Goal: Task Accomplishment & Management: Use online tool/utility

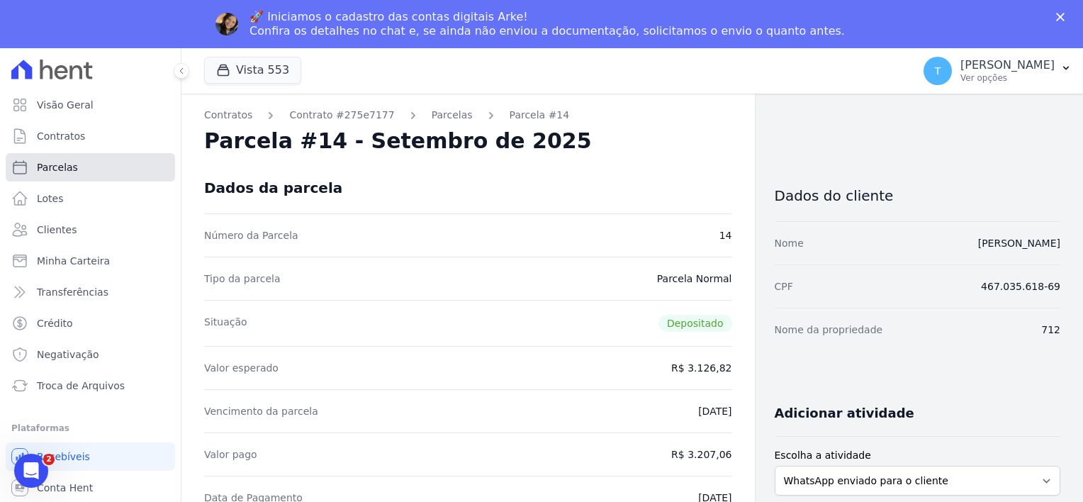
click at [55, 162] on span "Parcelas" at bounding box center [57, 167] width 41 height 14
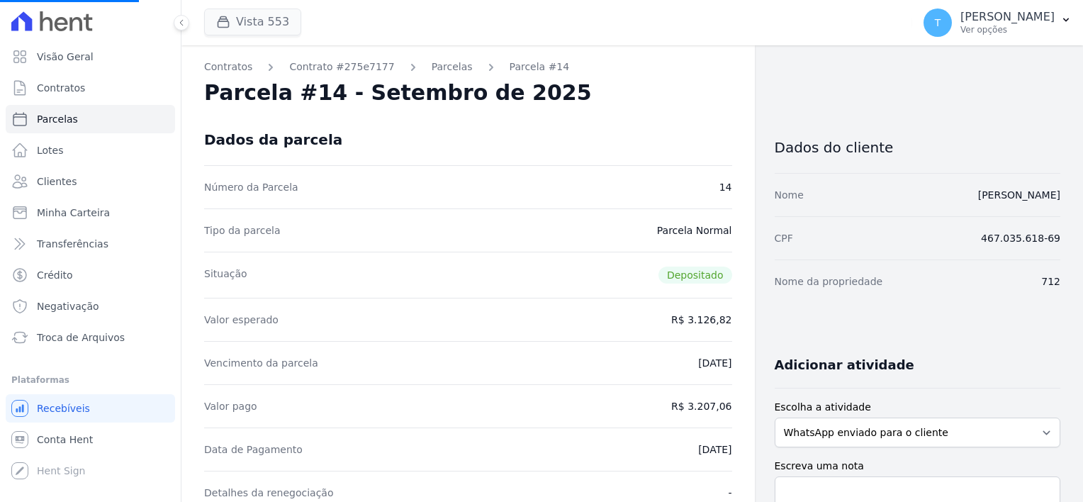
select select
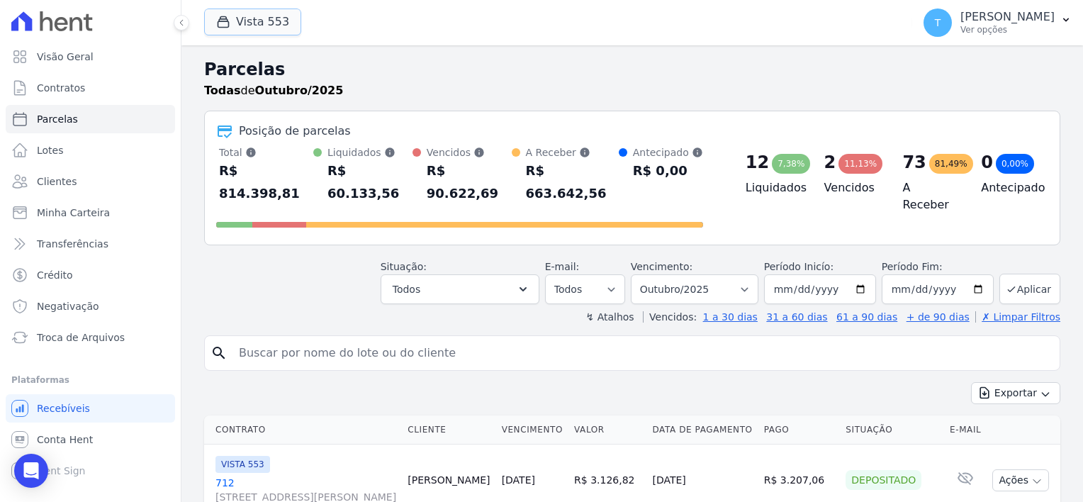
click at [265, 23] on button "Vista 553" at bounding box center [252, 22] width 97 height 27
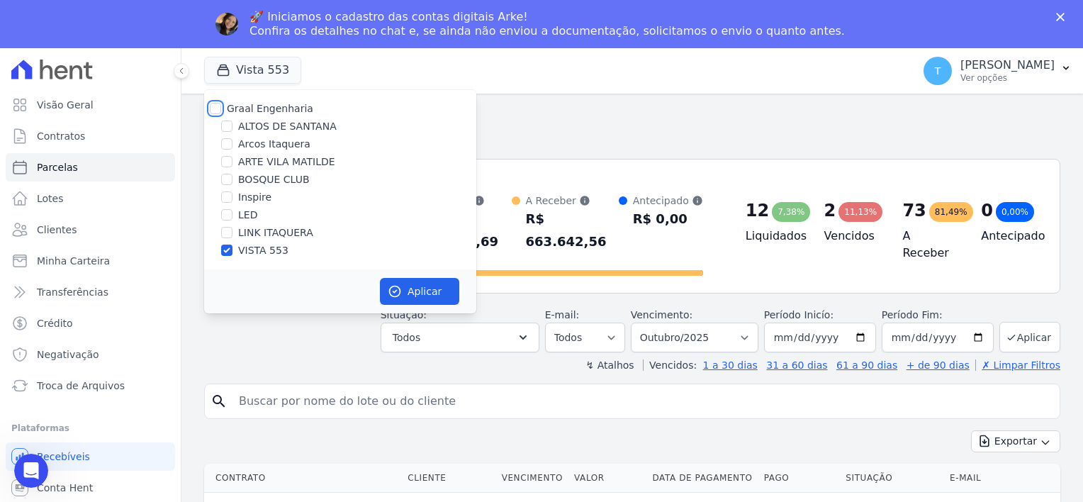
click at [215, 109] on input "Graal Engenharia" at bounding box center [215, 108] width 11 height 11
checkbox input "true"
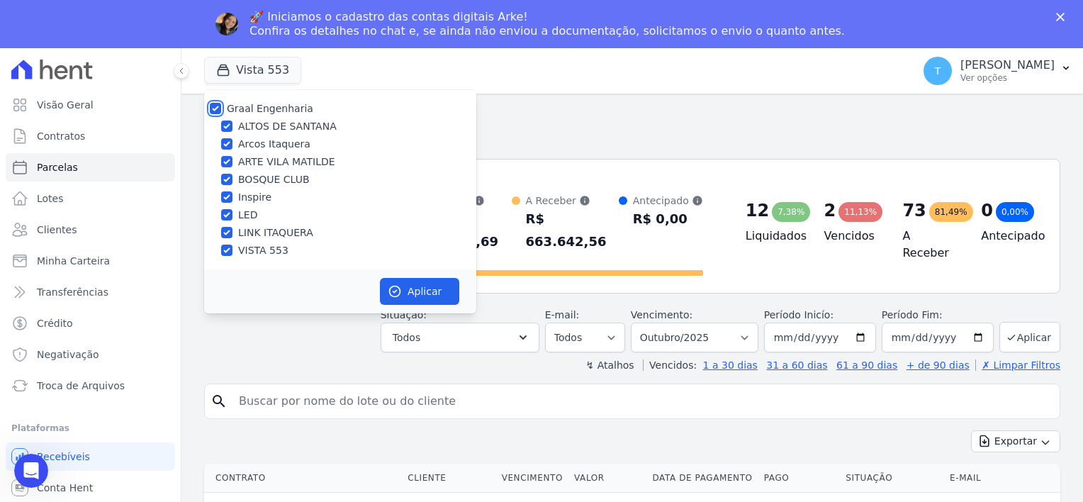
checkbox input "true"
click at [415, 289] on button "Aplicar" at bounding box center [419, 291] width 79 height 27
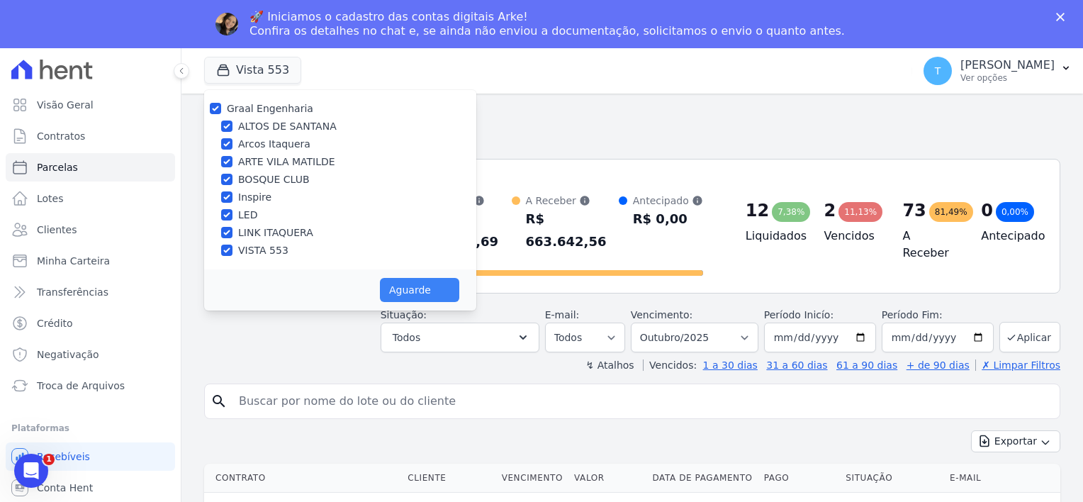
select select
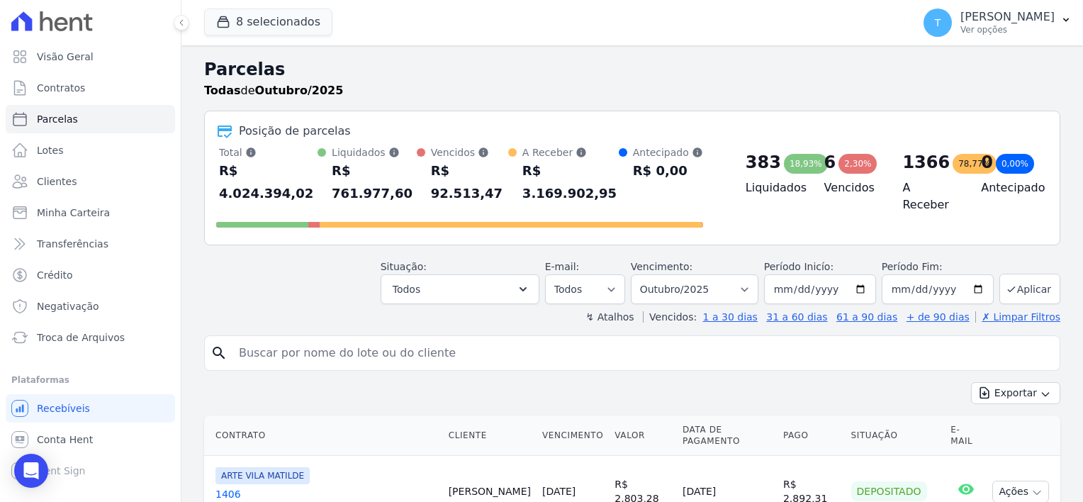
click at [405, 310] on div "↯ Atalhos Vencidos: 1 a 30 dias 31 a 60 dias 61 a 90 dias + de 90 dias ✗ Limpar…" at bounding box center [632, 317] width 856 height 14
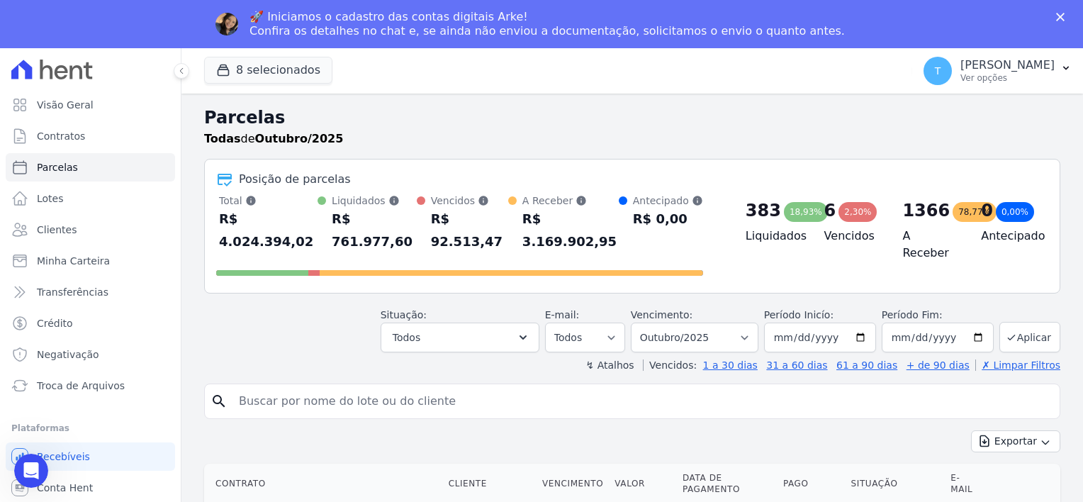
click at [357, 387] on input "search" at bounding box center [642, 401] width 824 height 28
paste input "Carlos Gamarra Rodrigues Lopes"
type input "Carlos Gamarra Rodrigues Lopes"
select select
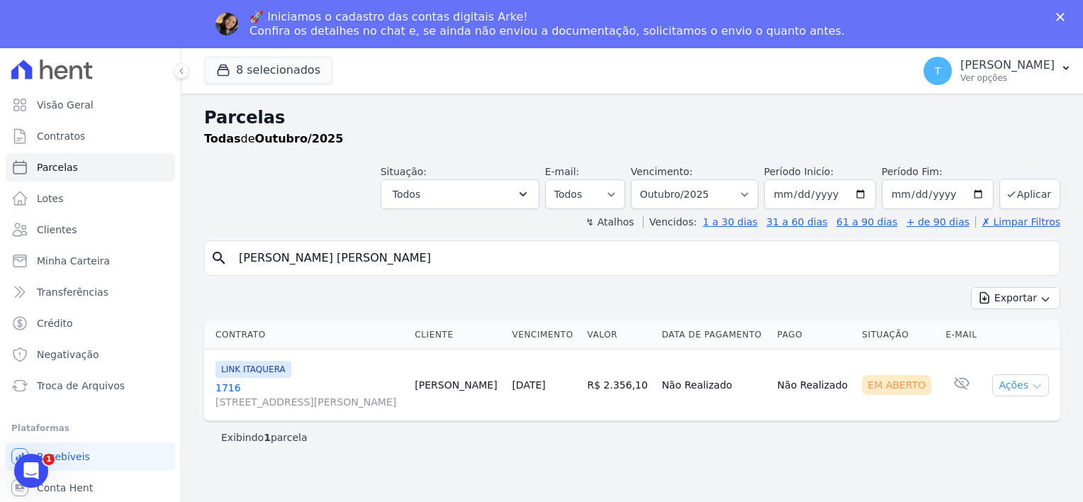
click at [1037, 387] on icon "button" at bounding box center [1036, 387] width 7 height 4
click at [1014, 419] on link "Ver boleto" at bounding box center [1015, 418] width 136 height 26
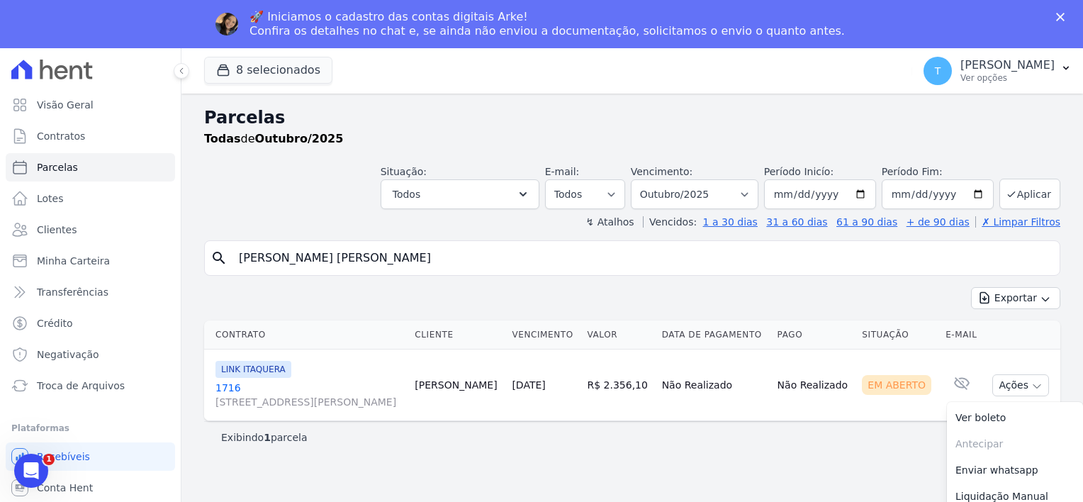
drag, startPoint x: 437, startPoint y: 262, endPoint x: 223, endPoint y: 261, distance: 214.0
click at [223, 261] on div "search Carlos Gamarra Rodrigues Lopes" at bounding box center [632, 257] width 856 height 35
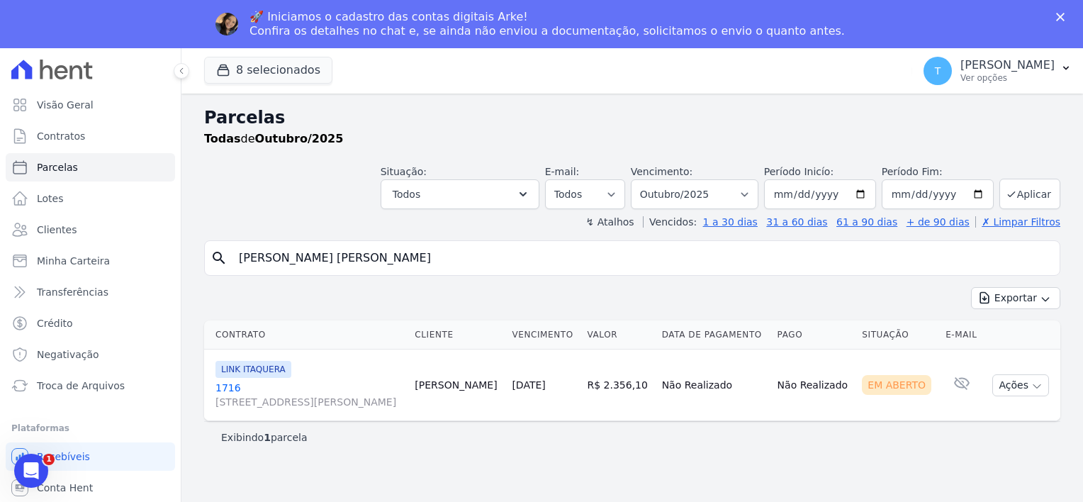
paste input "[PERSON_NAME]"
type input "[PERSON_NAME]"
select select
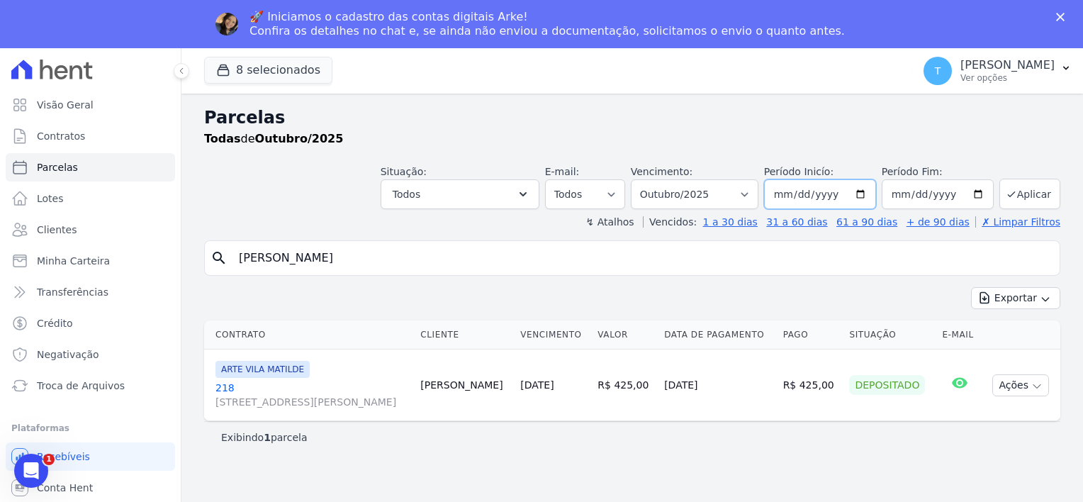
click at [871, 192] on input "[DATE]" at bounding box center [820, 194] width 112 height 30
type input "2025-08-01"
click at [1028, 198] on button "Aplicar" at bounding box center [1029, 194] width 61 height 30
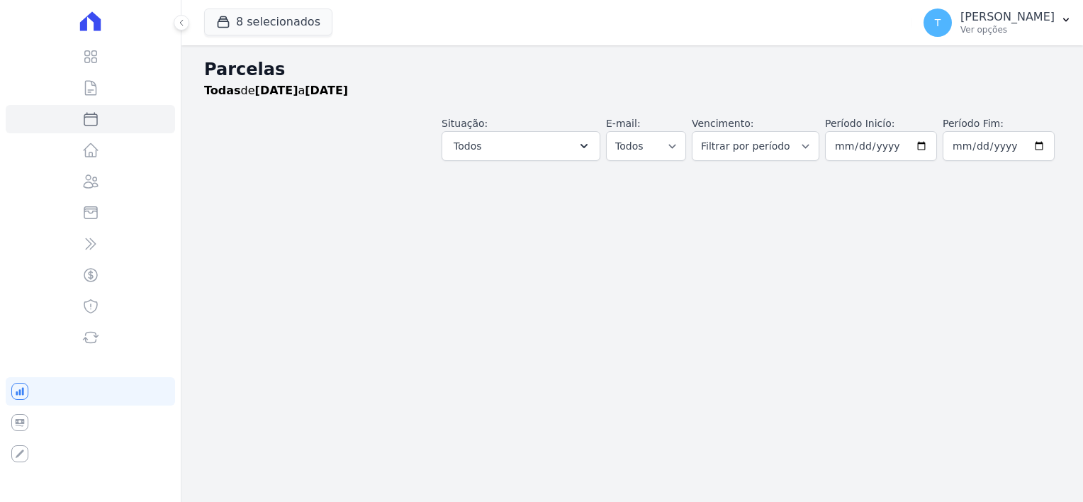
select select
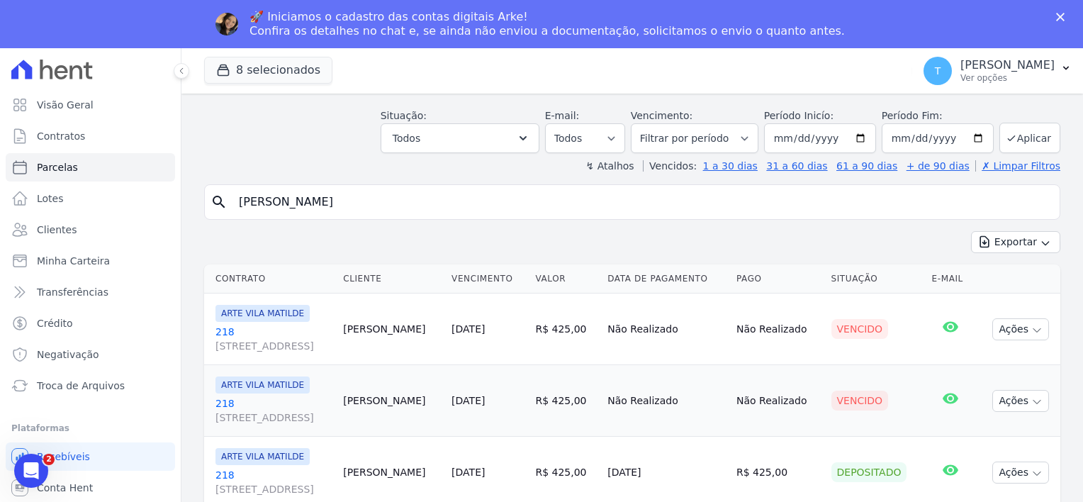
click at [278, 344] on span "[STREET_ADDRESS]" at bounding box center [273, 346] width 116 height 14
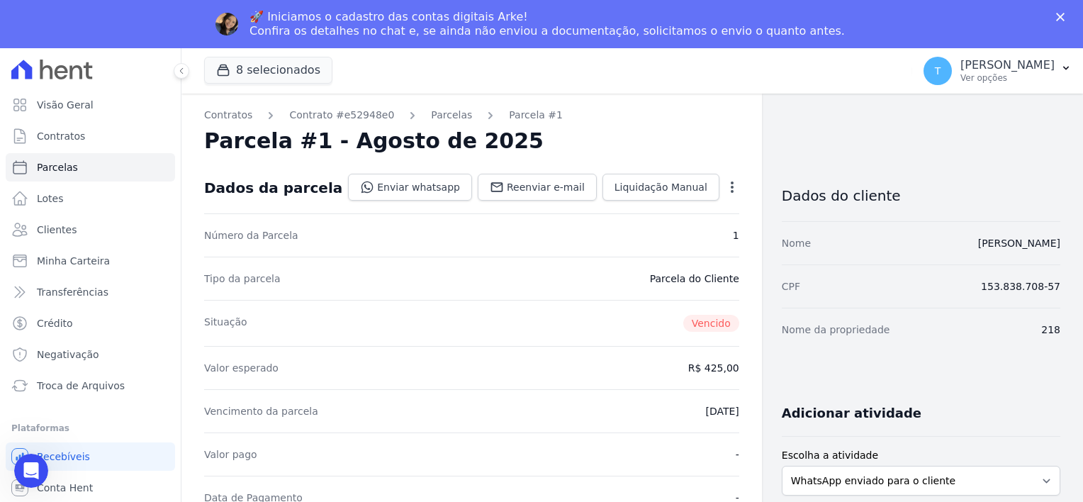
click at [731, 187] on icon "button" at bounding box center [732, 186] width 3 height 11
click at [618, 206] on link "Alterar" at bounding box center [671, 206] width 125 height 26
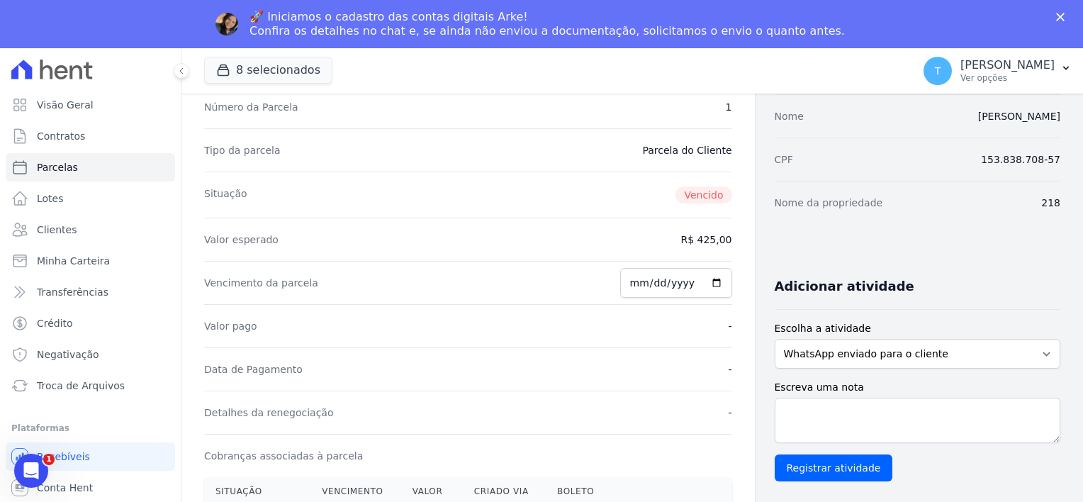
scroll to position [142, 0]
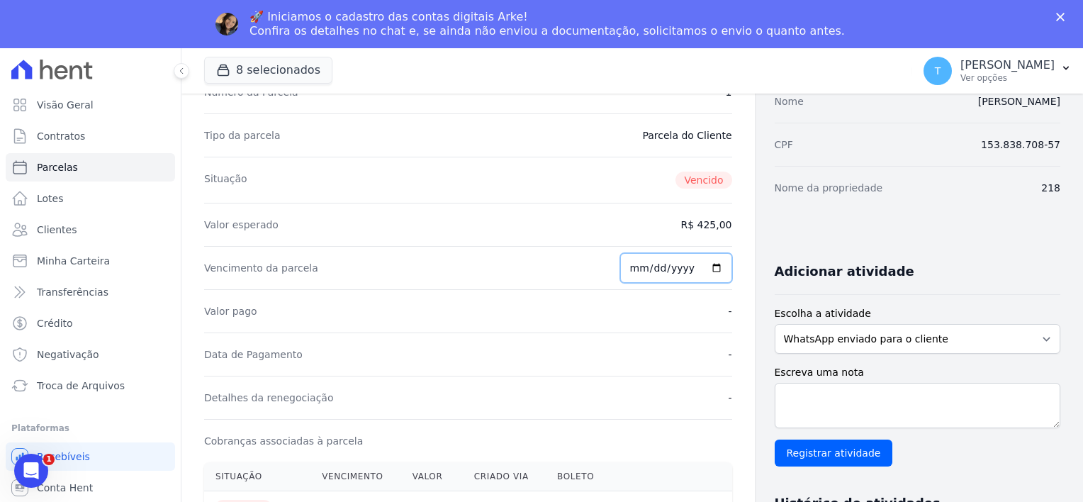
click at [709, 266] on input "[DATE]" at bounding box center [676, 268] width 112 height 30
type input "2025-10-09"
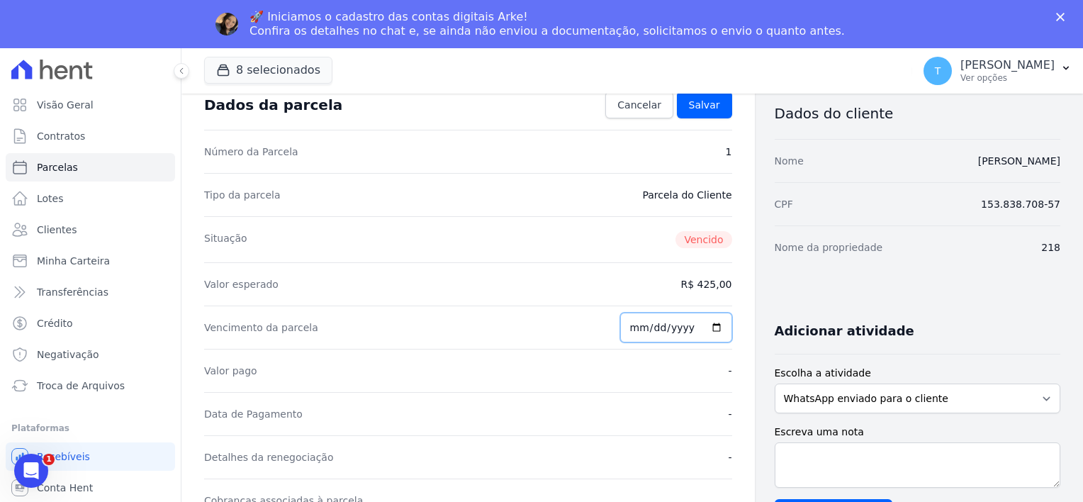
scroll to position [0, 0]
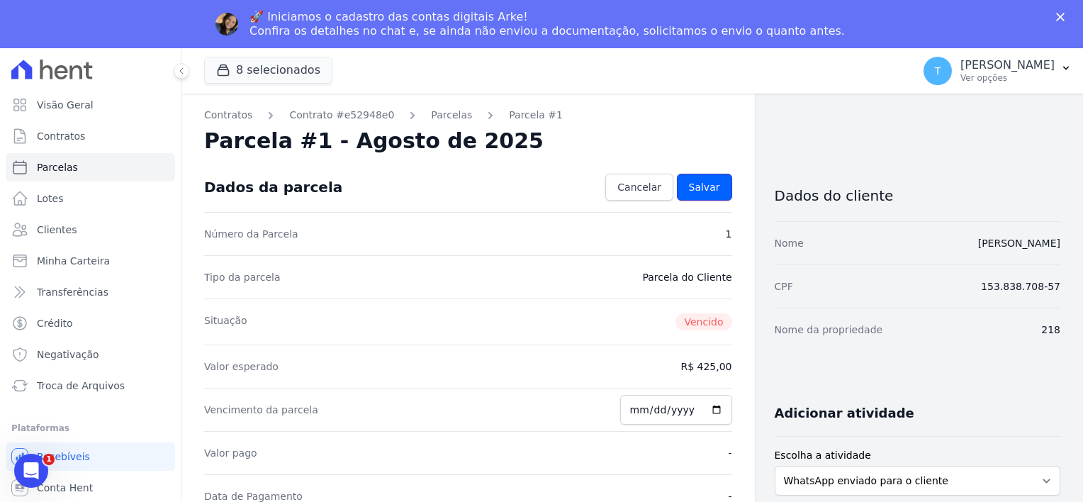
click at [691, 187] on span "Salvar" at bounding box center [704, 187] width 31 height 14
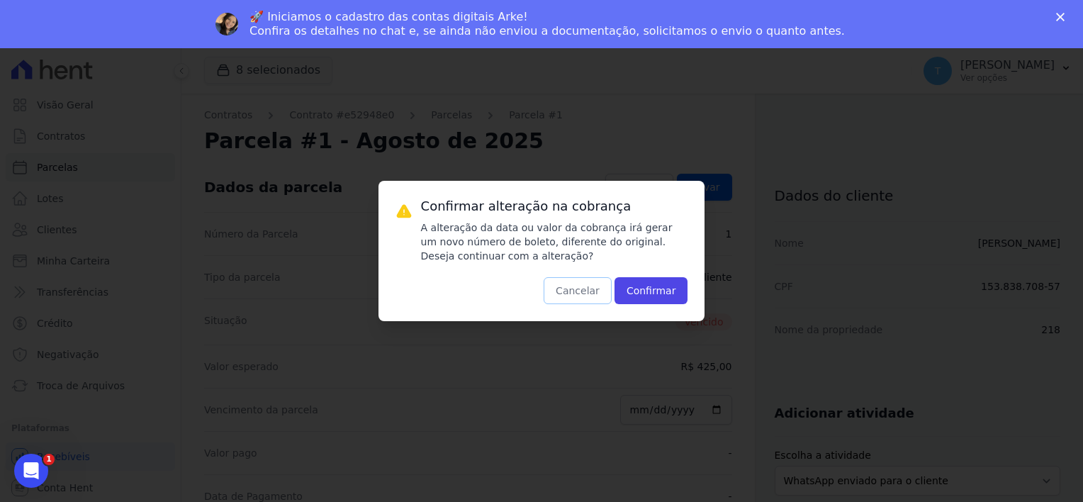
click at [592, 288] on button "Cancelar" at bounding box center [578, 290] width 68 height 27
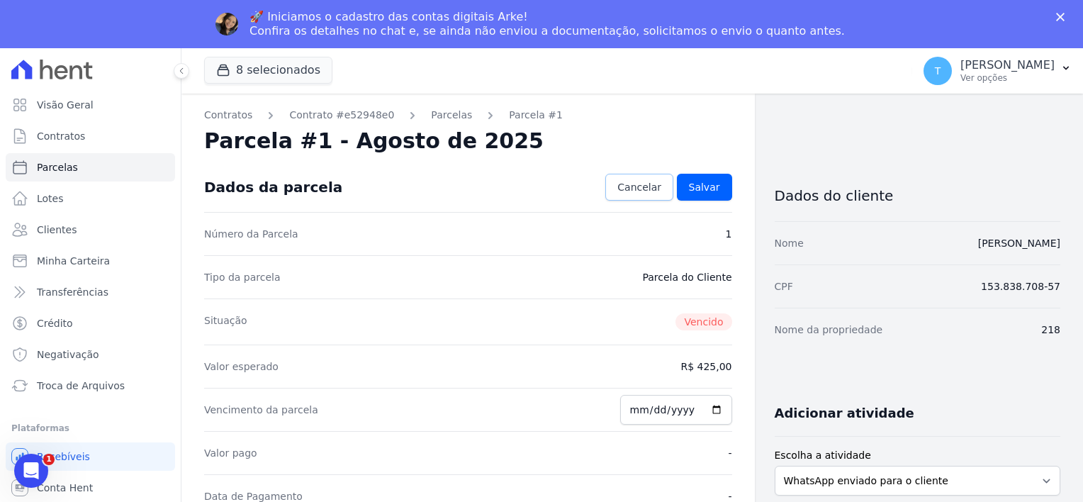
click at [627, 187] on span "Cancelar" at bounding box center [639, 187] width 44 height 14
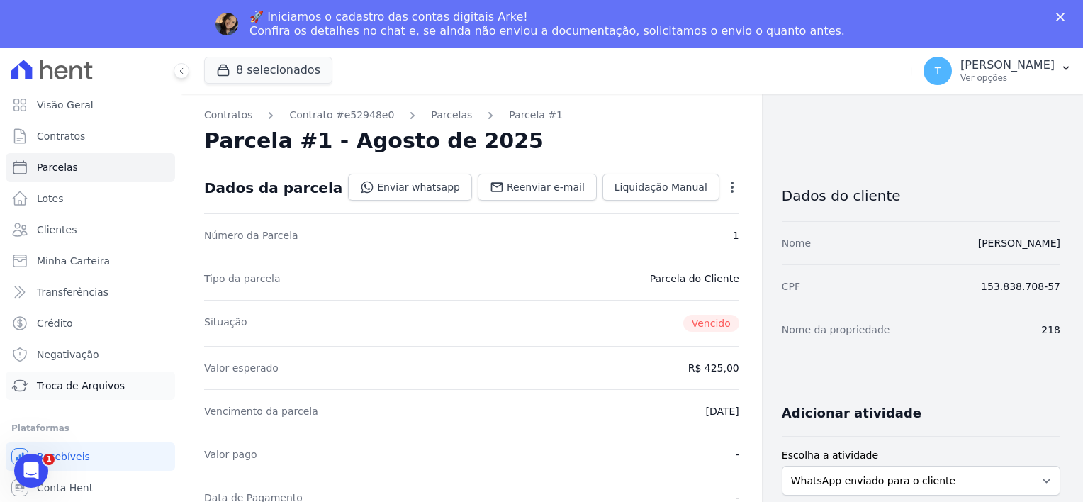
click at [76, 390] on span "Troca de Arquivos" at bounding box center [81, 385] width 88 height 14
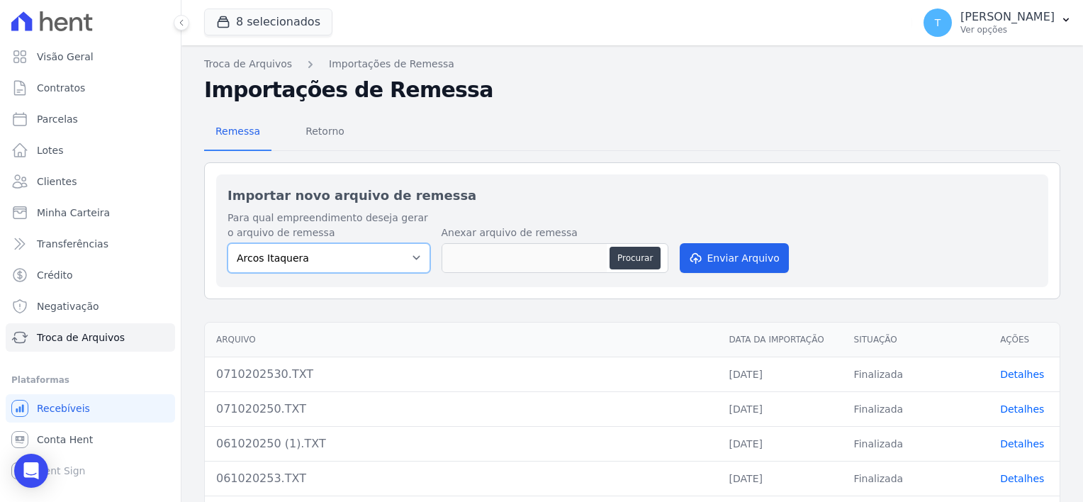
click at [318, 251] on select "[PERSON_NAME] Itaquera [GEOGRAPHIC_DATA][PERSON_NAME] Inspire BOSQUE CLUB ARTE …" at bounding box center [329, 258] width 203 height 30
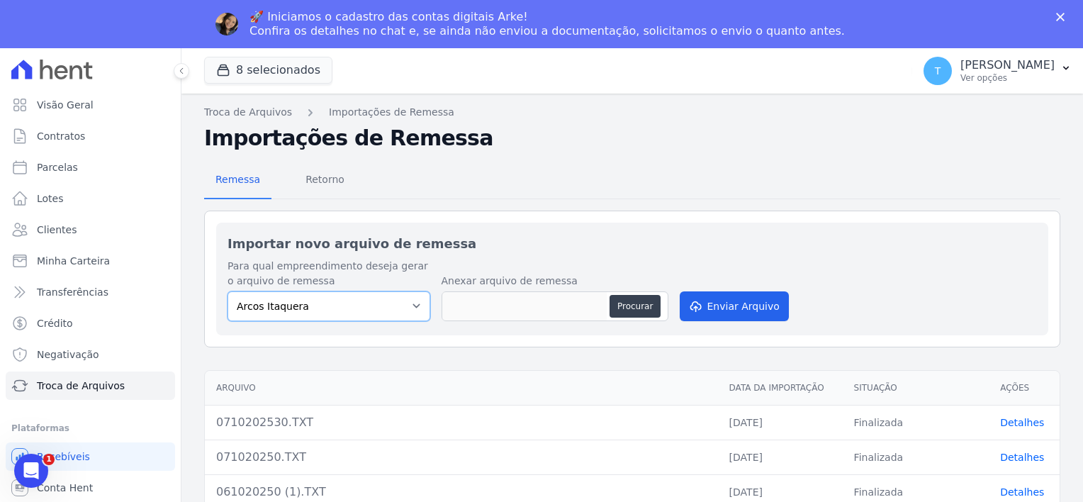
select select "f2036c47-f869-4cf7-aa49-d68e524f2024"
click at [228, 291] on select "[PERSON_NAME] Itaquera [GEOGRAPHIC_DATA][PERSON_NAME] Inspire BOSQUE CLUB ARTE …" at bounding box center [329, 306] width 203 height 30
click at [641, 309] on button "Procurar" at bounding box center [635, 306] width 51 height 23
type input "081020250.TXT"
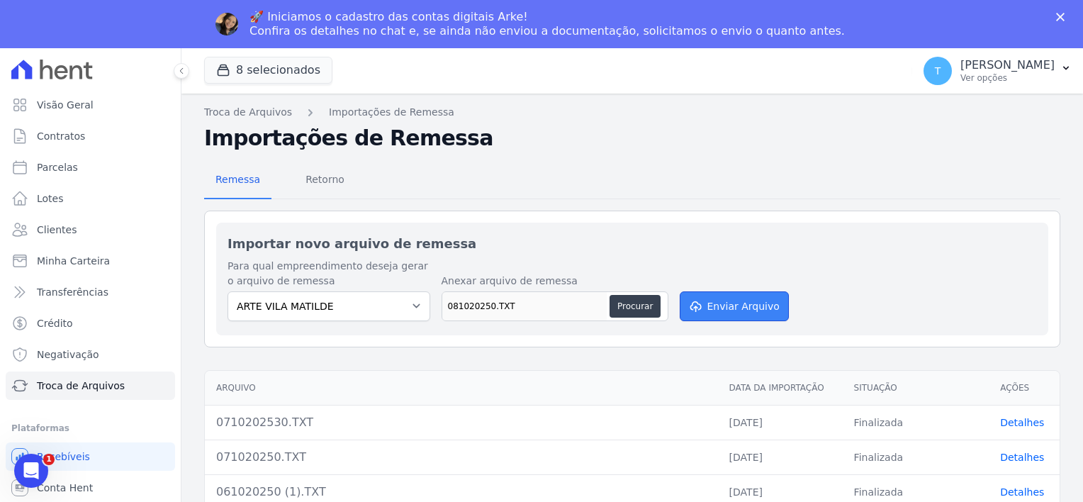
click at [739, 309] on button "Enviar Arquivo" at bounding box center [734, 306] width 109 height 30
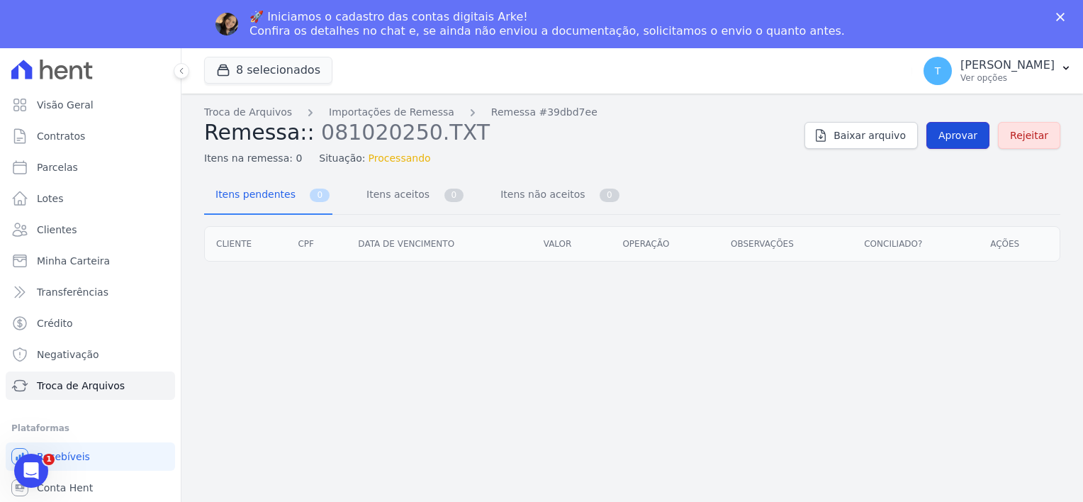
click at [964, 136] on span "Aprovar" at bounding box center [957, 135] width 39 height 14
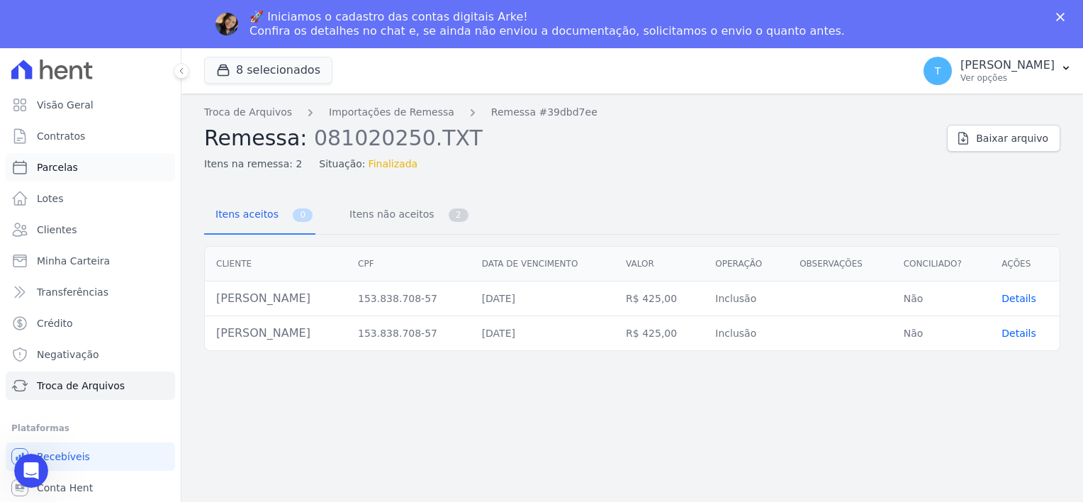
click at [51, 171] on span "Parcelas" at bounding box center [57, 167] width 41 height 14
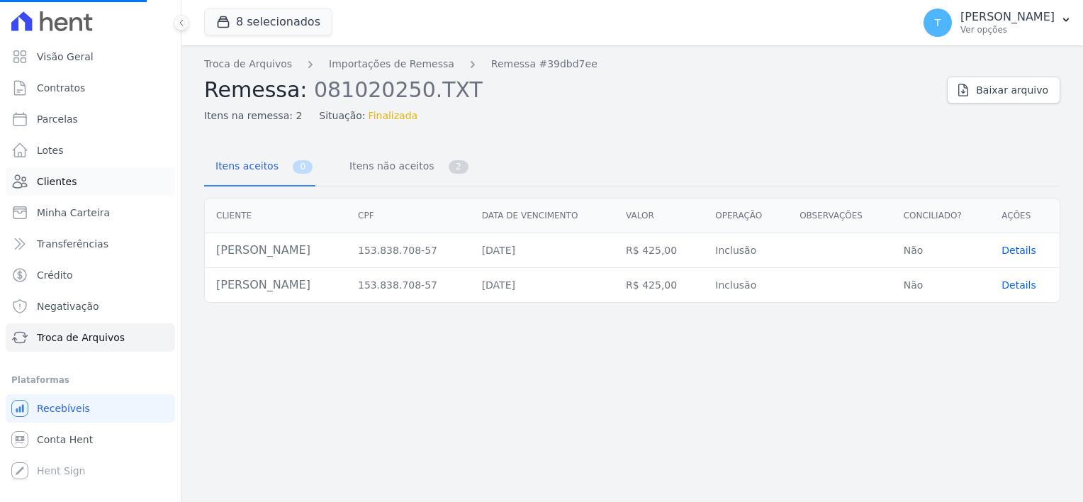
select select
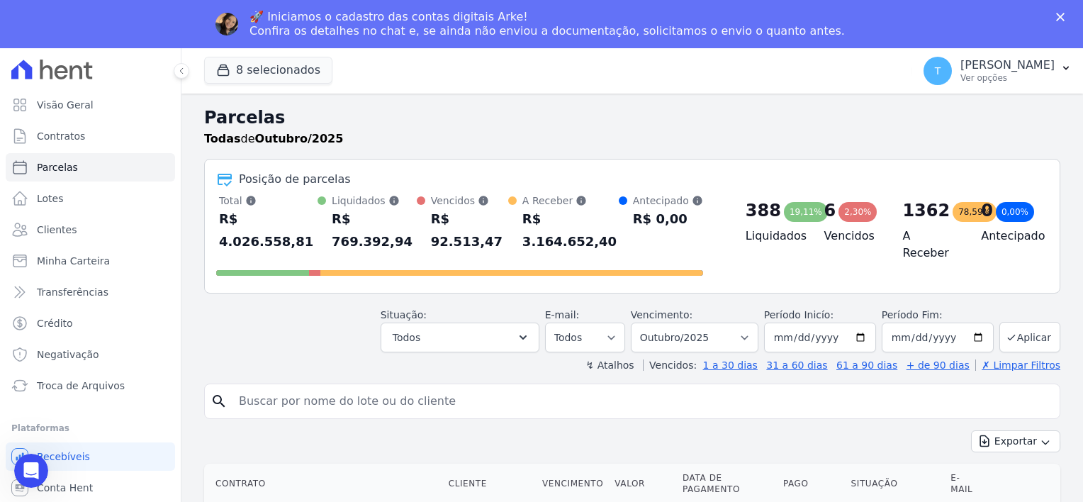
click at [378, 387] on input "search" at bounding box center [642, 401] width 824 height 28
paste input "[PERSON_NAME]"
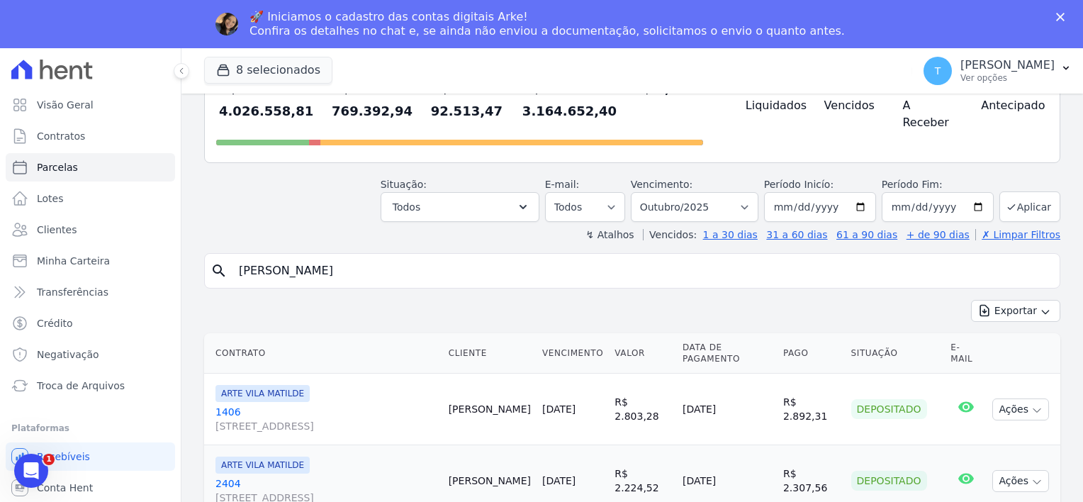
scroll to position [142, 0]
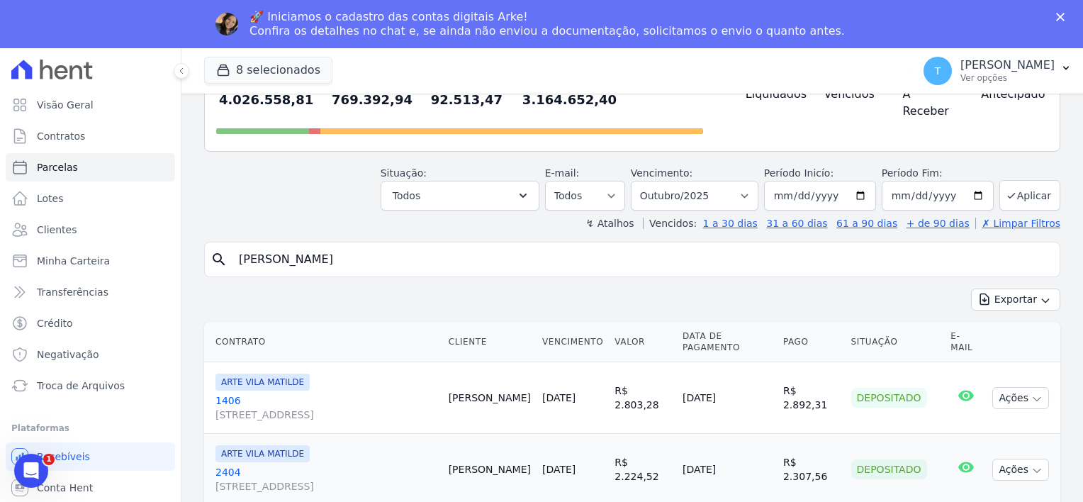
type input "[PERSON_NAME]"
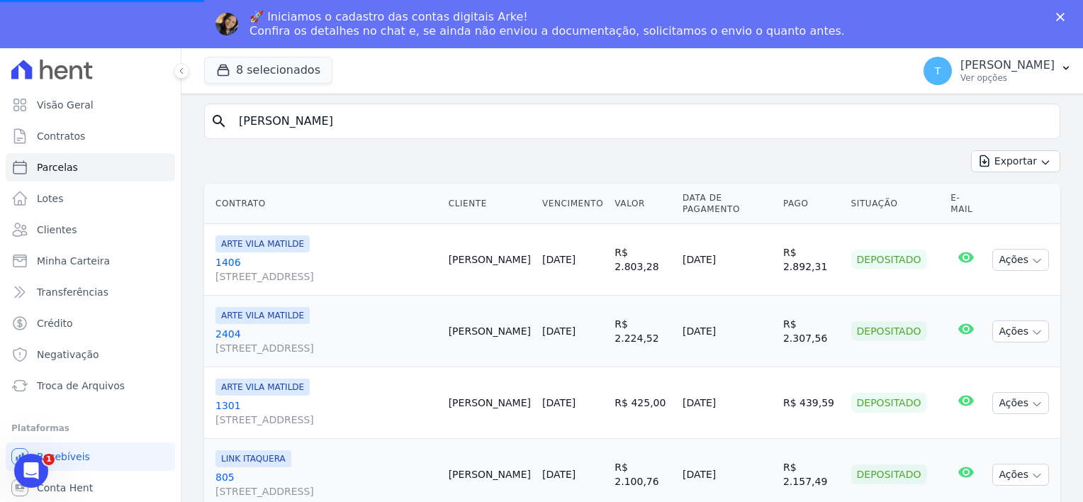
scroll to position [284, 0]
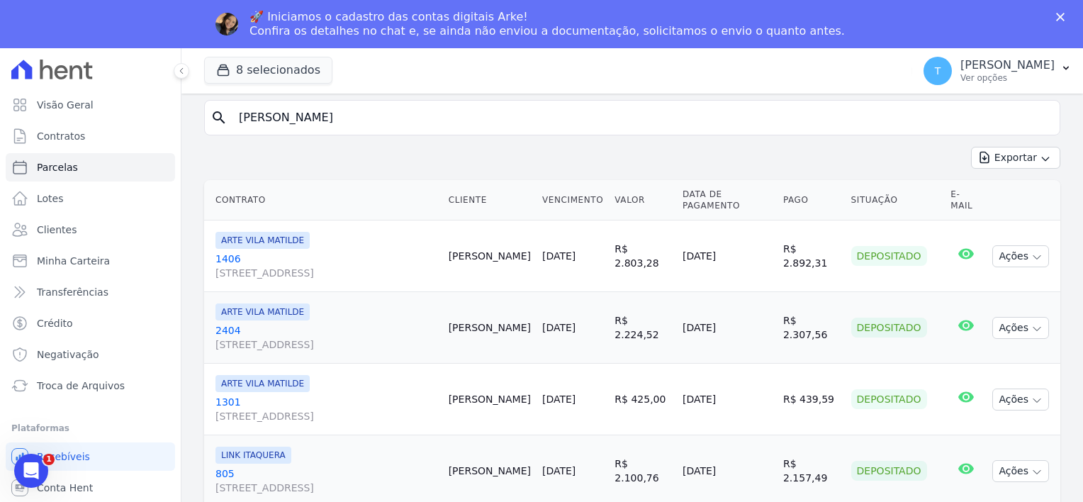
select select
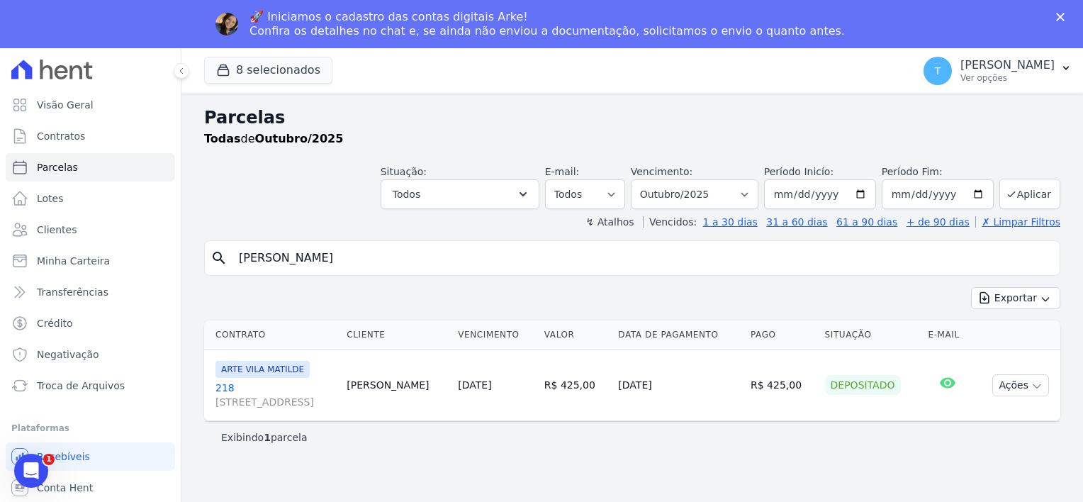
click at [416, 268] on input "[PERSON_NAME]" at bounding box center [642, 258] width 824 height 28
select select
click at [26, 467] on icon "Abertura do Messenger da Intercom" at bounding box center [31, 470] width 23 height 23
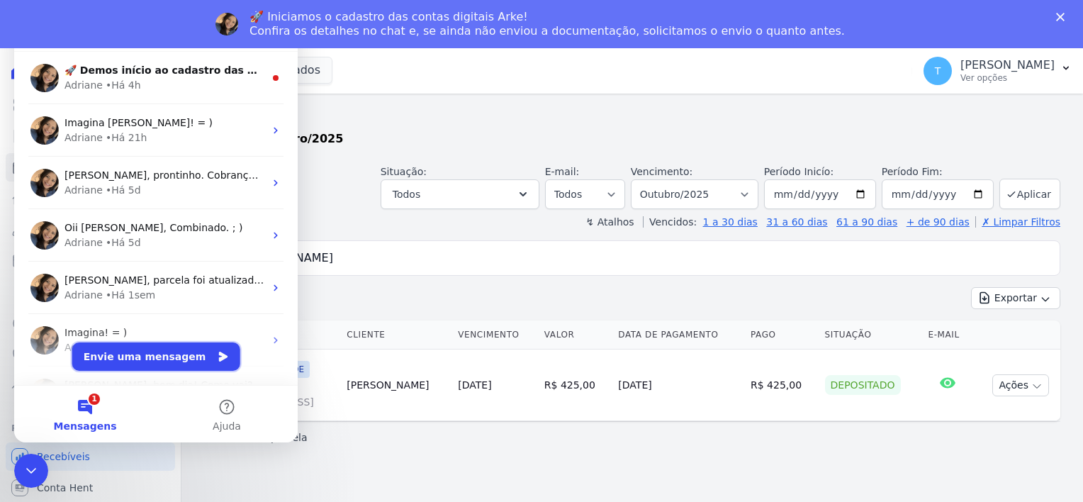
click at [130, 359] on button "Envie uma mensagem" at bounding box center [156, 356] width 168 height 28
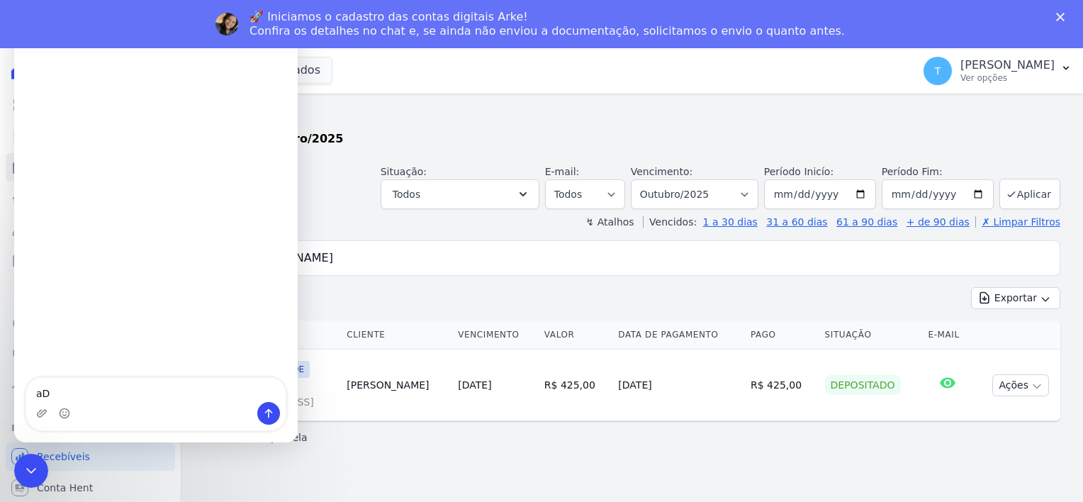
type textarea "a"
type textarea "Adriana, boa tarde! Tudo bem?"
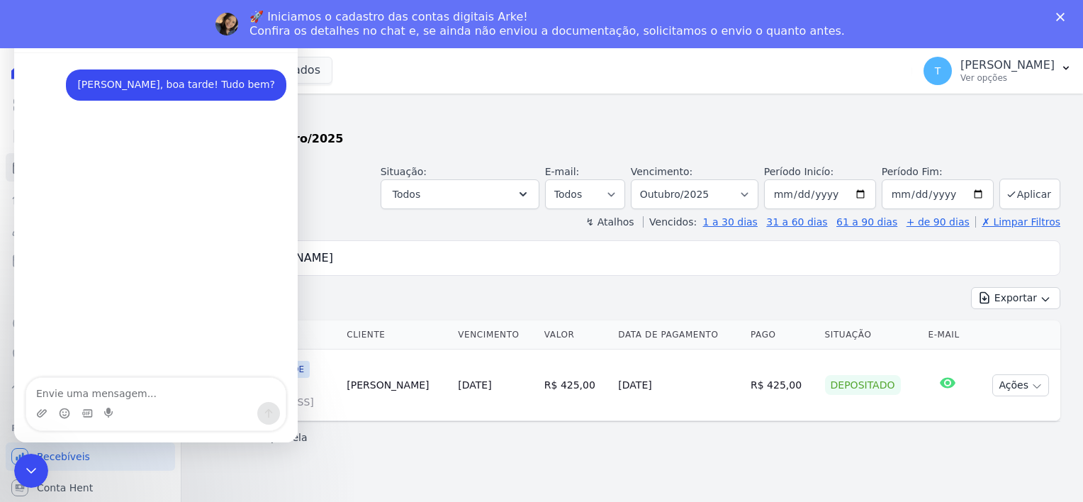
type textarea "G"
type textarea "Gerei 2 boletos para o cliente abaixa"
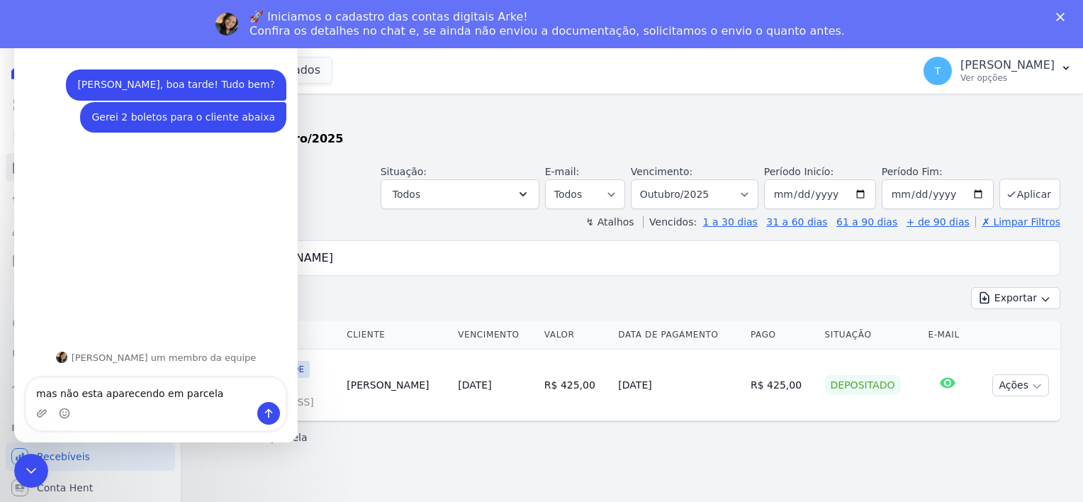
type textarea "mas não esta aparecendo em parcelas"
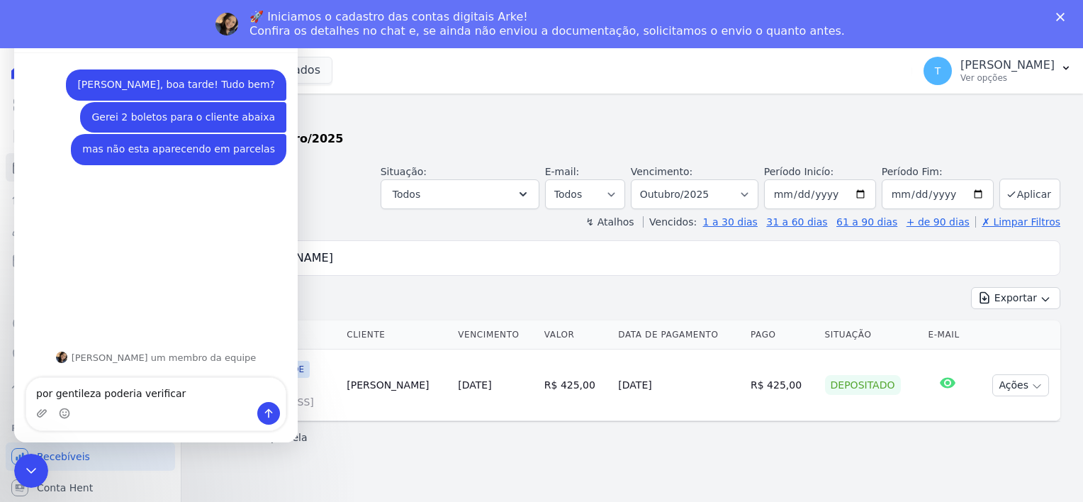
type textarea "por gentileza poderia verificar"
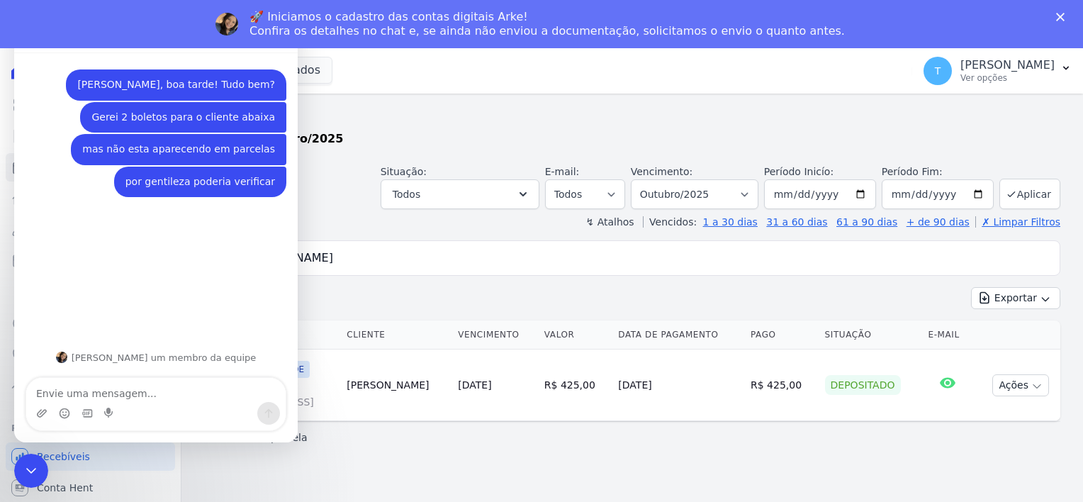
click at [120, 394] on textarea "Envie uma mensagem..." at bounding box center [155, 390] width 259 height 24
type textarea "Katy Marques Roque"
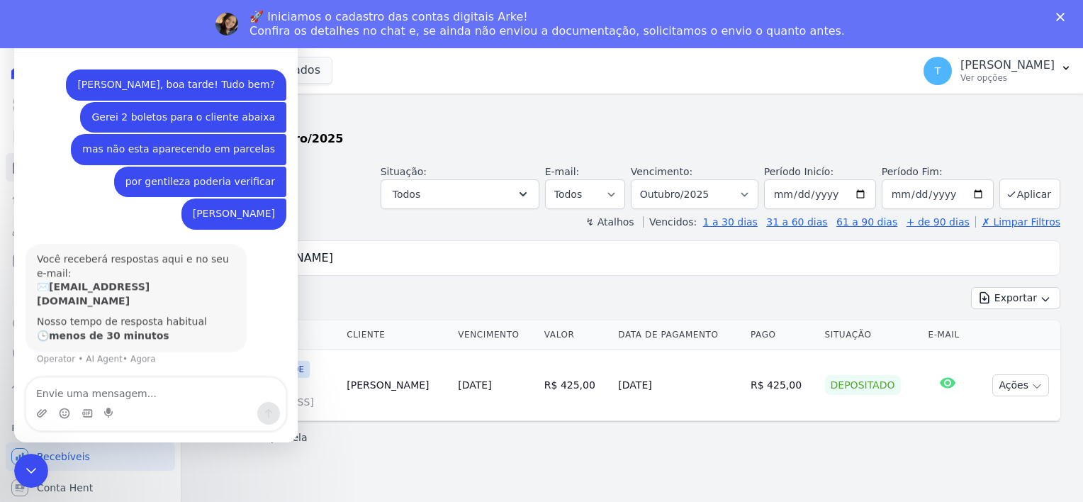
scroll to position [26, 0]
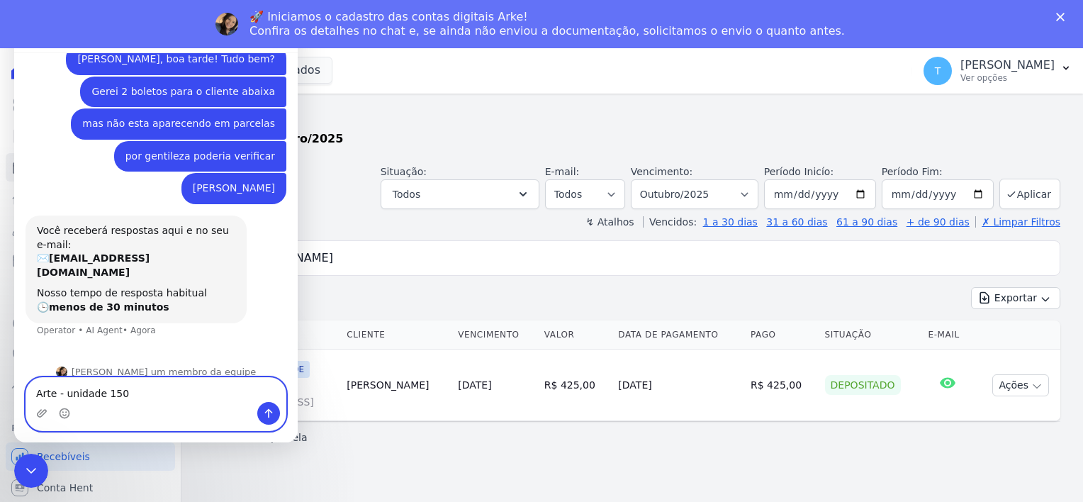
type textarea "Arte - unidade 1503"
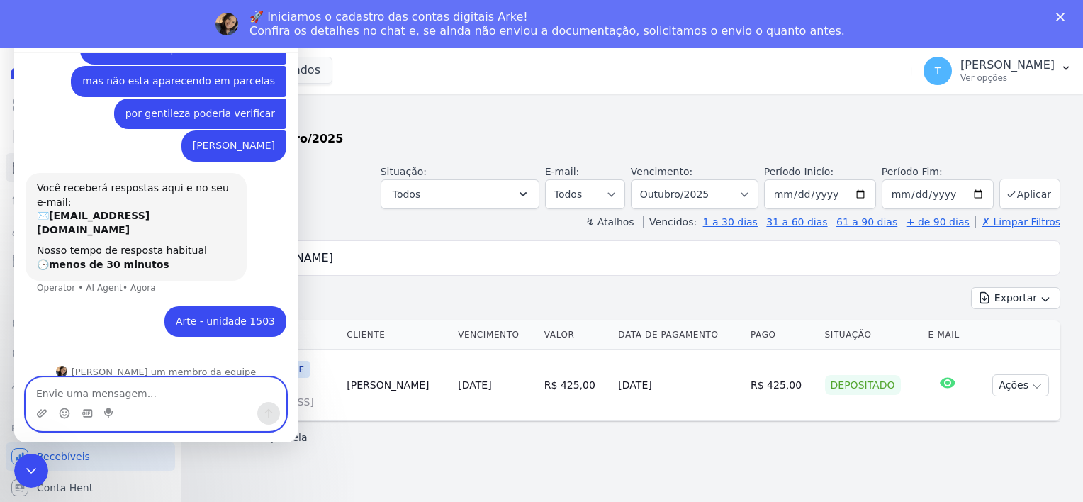
click at [56, 388] on textarea "Envie uma mensagem..." at bounding box center [155, 390] width 259 height 24
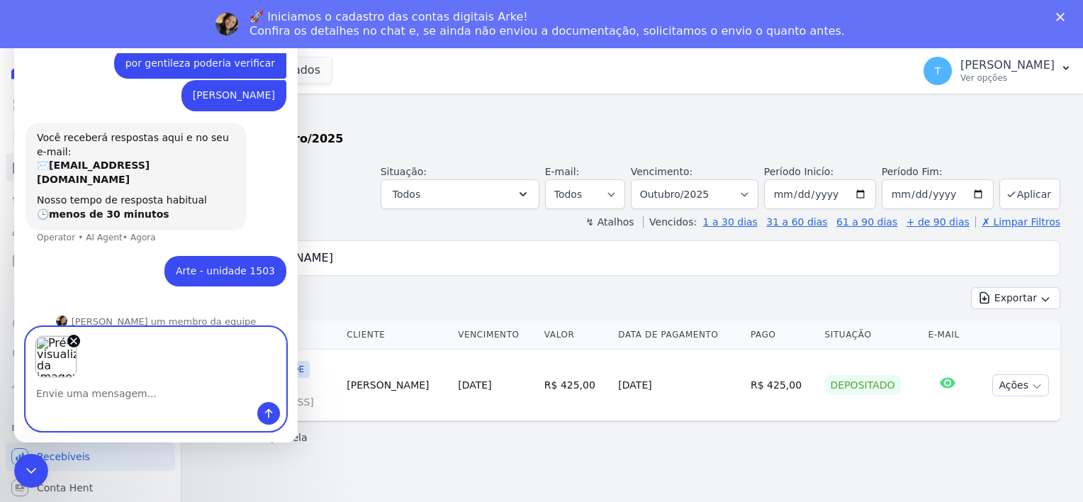
scroll to position [109, 0]
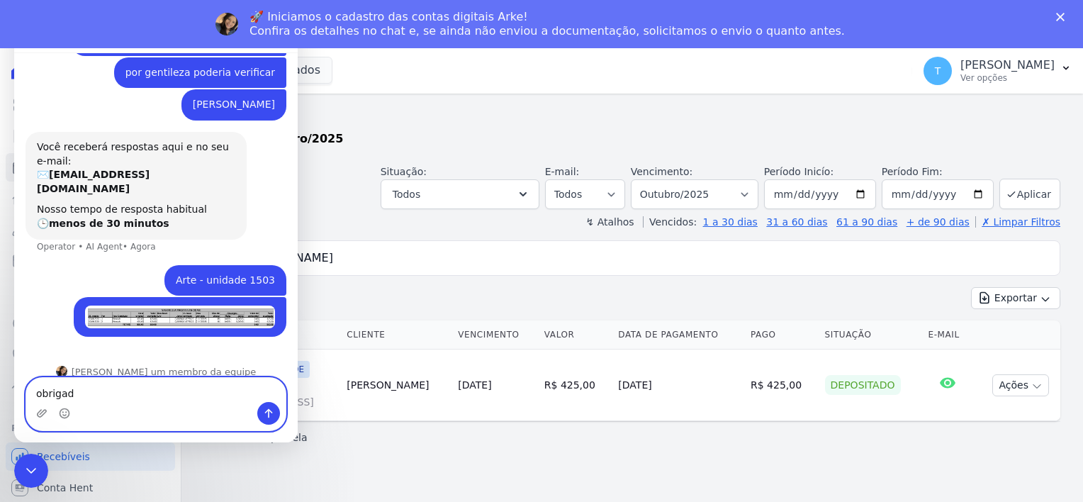
type textarea "obrigada"
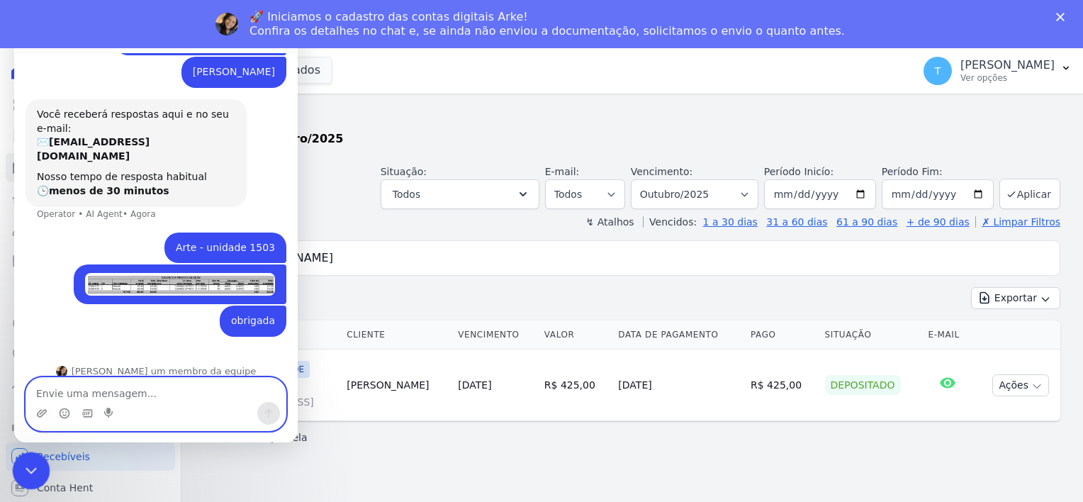
click at [28, 466] on icon "Encerramento do Messenger da Intercom" at bounding box center [29, 468] width 17 height 17
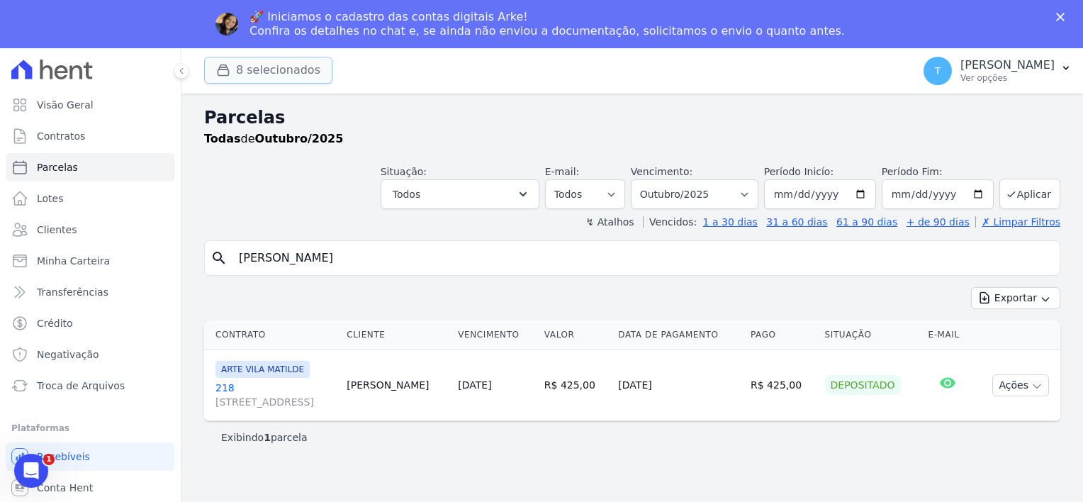
click at [241, 76] on button "8 selecionados" at bounding box center [268, 70] width 128 height 27
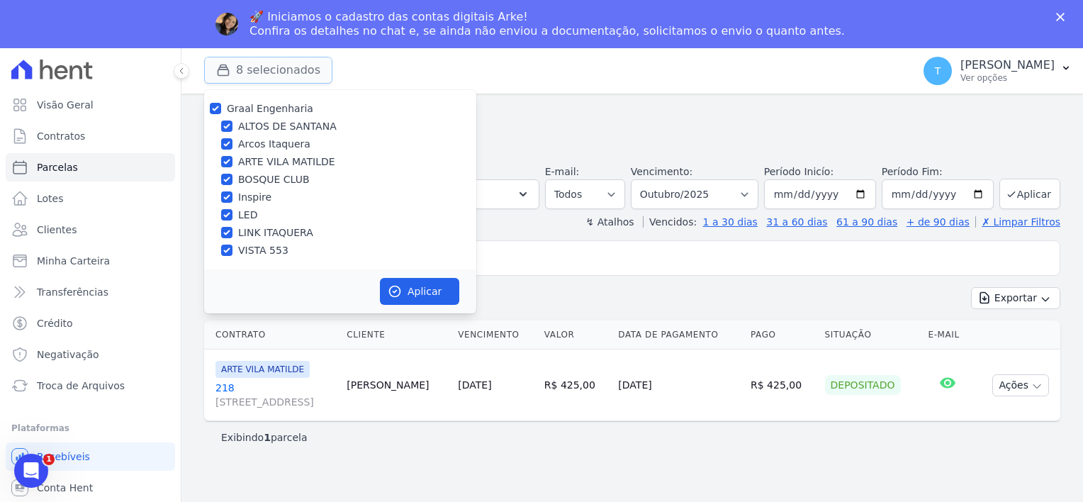
click at [241, 76] on button "8 selecionados" at bounding box center [268, 70] width 128 height 27
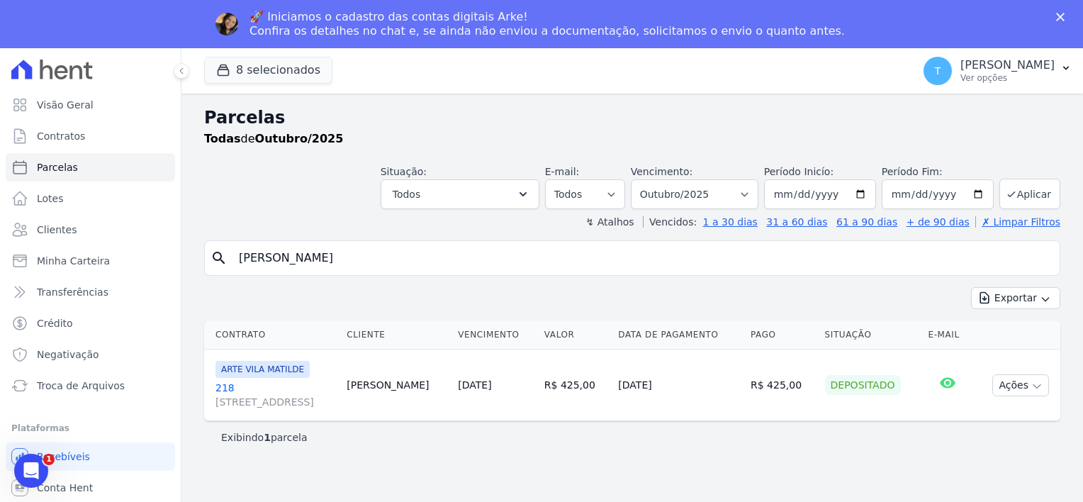
drag, startPoint x: 361, startPoint y: 257, endPoint x: 215, endPoint y: 257, distance: 145.3
click at [215, 257] on div "search Katy Marques Roque" at bounding box center [632, 257] width 856 height 35
paste input "Solange Gonçalves da Silva"
type input "Solange Gonçalves da Silva"
select select
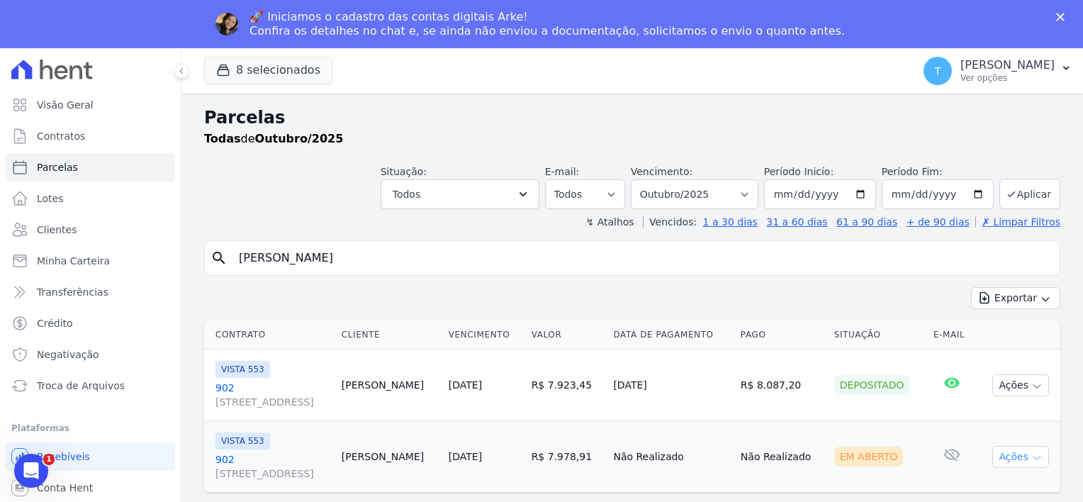
click at [1040, 460] on icon "button" at bounding box center [1036, 457] width 11 height 11
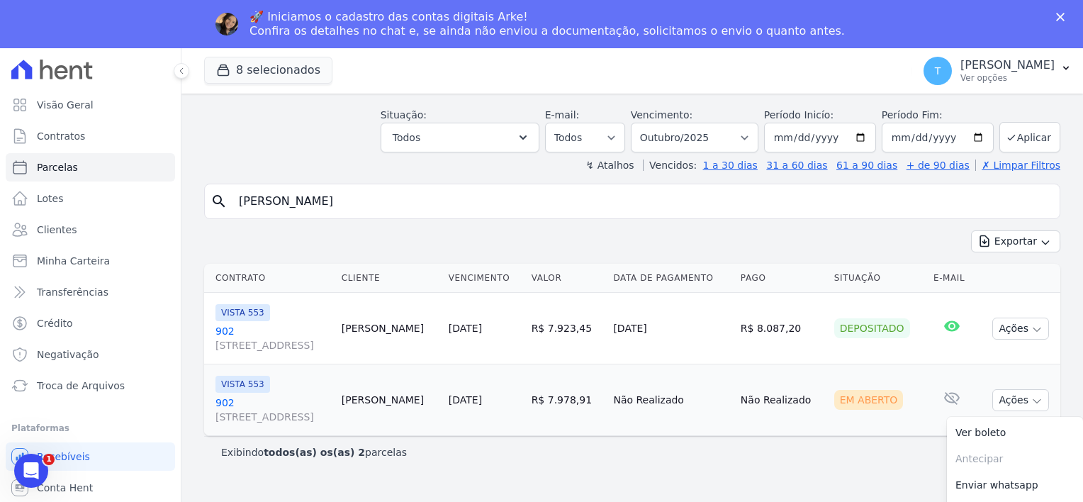
scroll to position [58, 0]
click at [958, 430] on link "Ver boleto" at bounding box center [1015, 431] width 136 height 26
drag, startPoint x: 388, startPoint y: 207, endPoint x: 212, endPoint y: 184, distance: 177.9
click at [212, 184] on div "search Solange Gonçalves da Silva" at bounding box center [632, 199] width 856 height 35
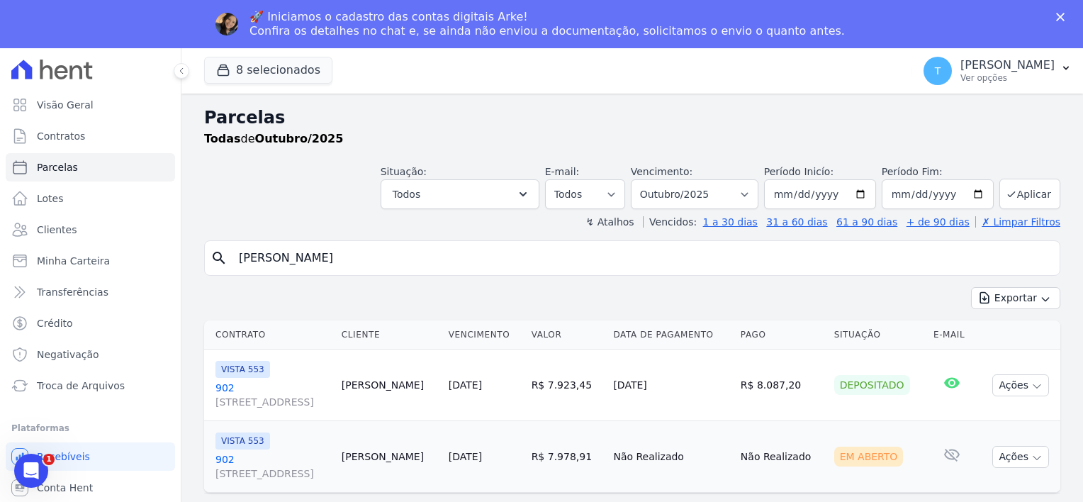
paste input "MICHELLY DIAS DE OLIVEIRA"
type input "MICHELLY DIAS DE OLIVEIRA"
select select
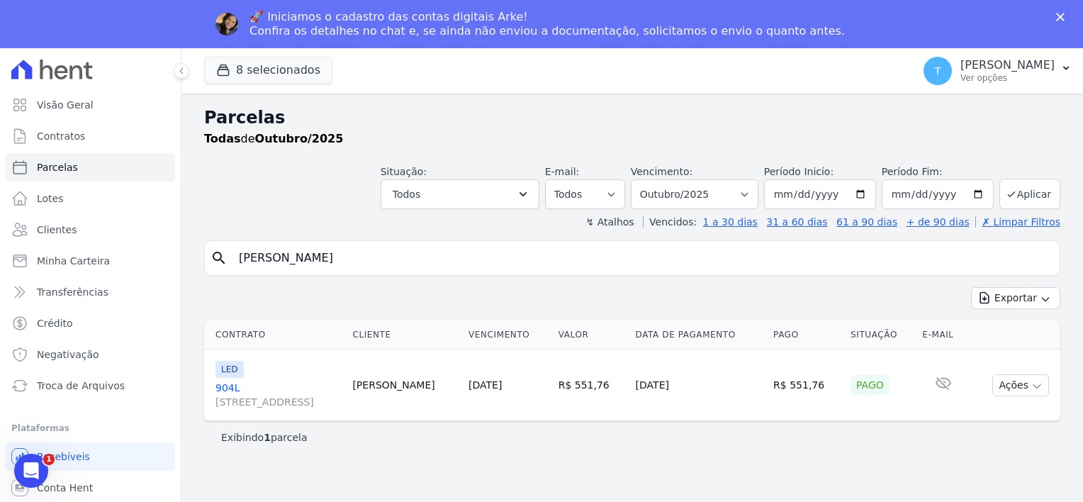
click at [254, 395] on span "Avenida Angélica, 2248, andar 11, Consolação" at bounding box center [277, 402] width 125 height 14
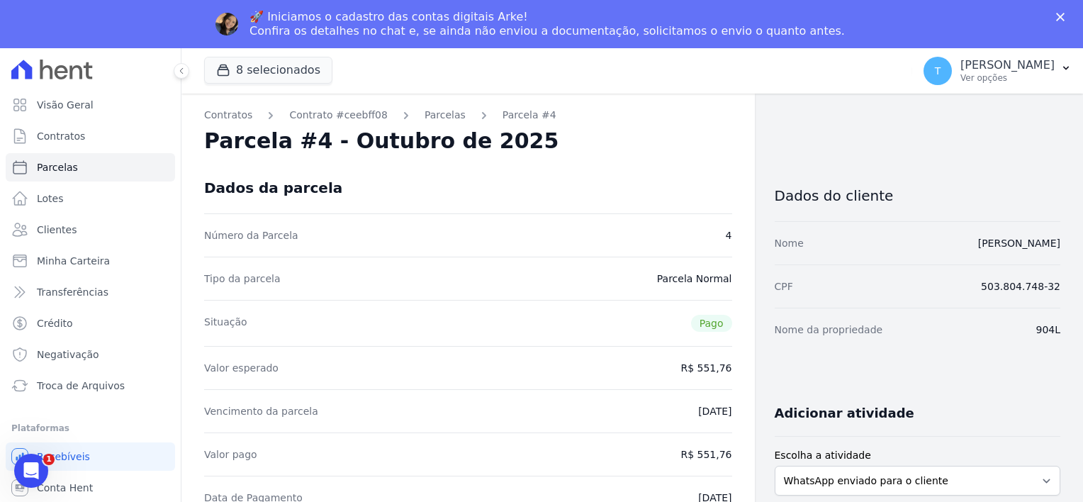
select select
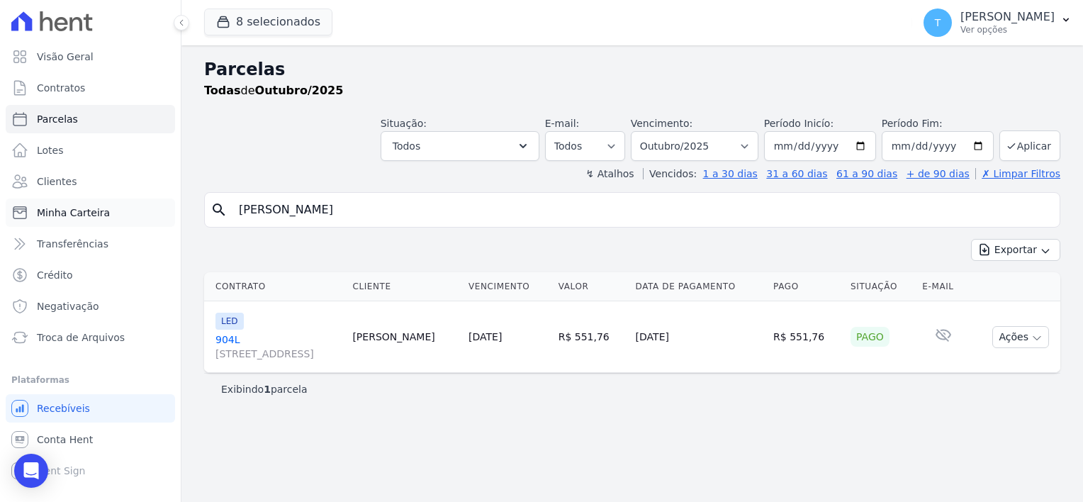
click at [54, 220] on link "Minha Carteira" at bounding box center [90, 212] width 169 height 28
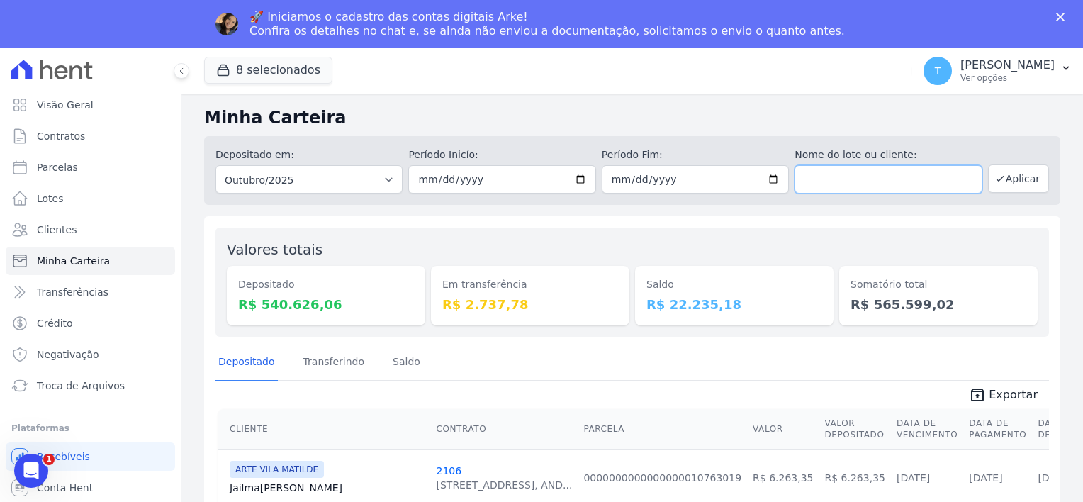
click at [826, 181] on input "text" at bounding box center [888, 179] width 187 height 28
paste input "Lucas Emanuel Stadler Torres"
type input "Lucas Emanuel Stadler Torres"
click at [1057, 13] on icon "Fechar" at bounding box center [1060, 17] width 9 height 9
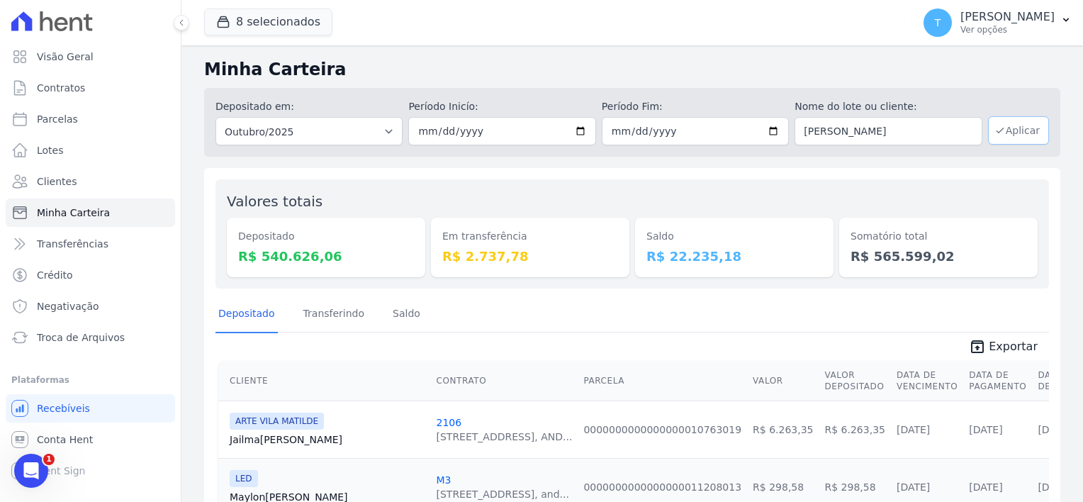
click at [1005, 135] on button "Aplicar" at bounding box center [1018, 130] width 61 height 28
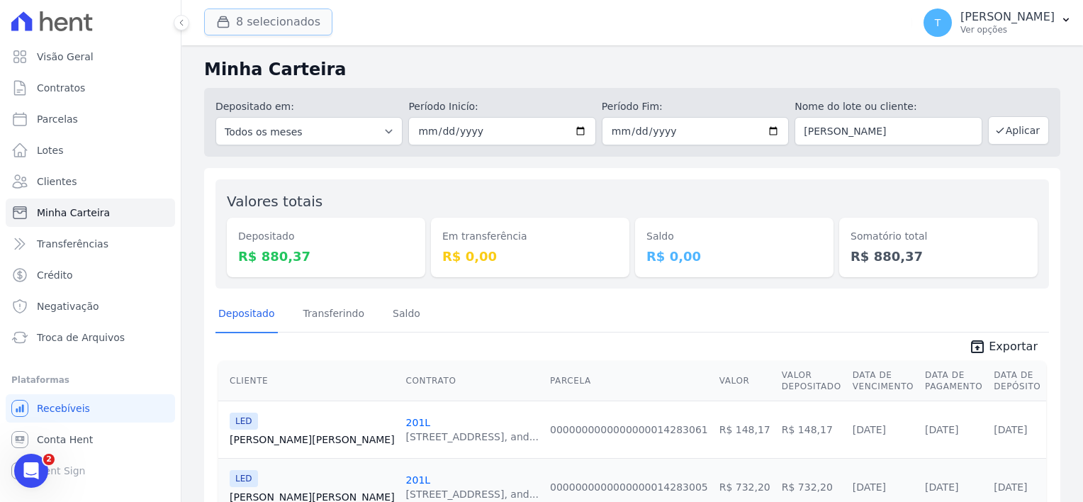
click at [258, 19] on button "8 selecionados" at bounding box center [268, 22] width 128 height 27
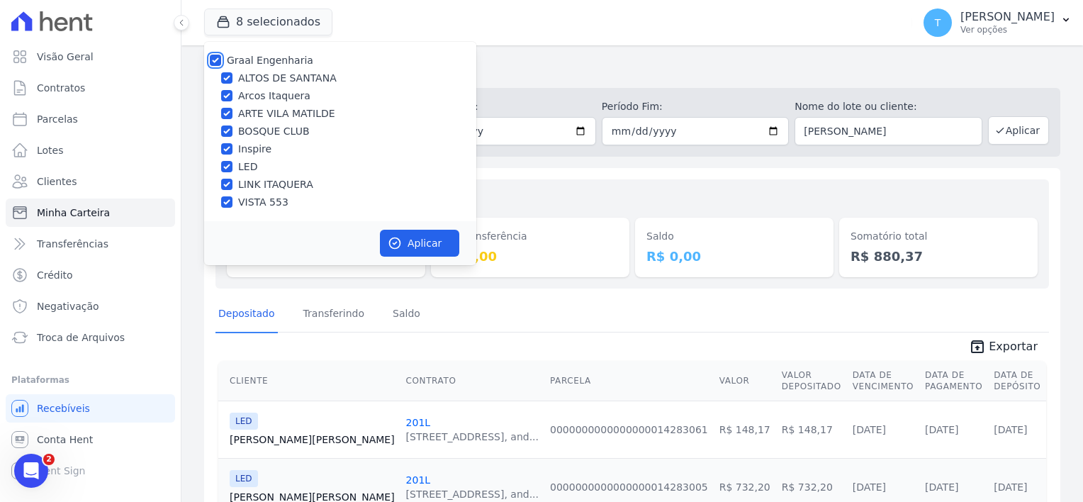
click at [214, 59] on input "Graal Engenharia" at bounding box center [215, 60] width 11 height 11
checkbox input "false"
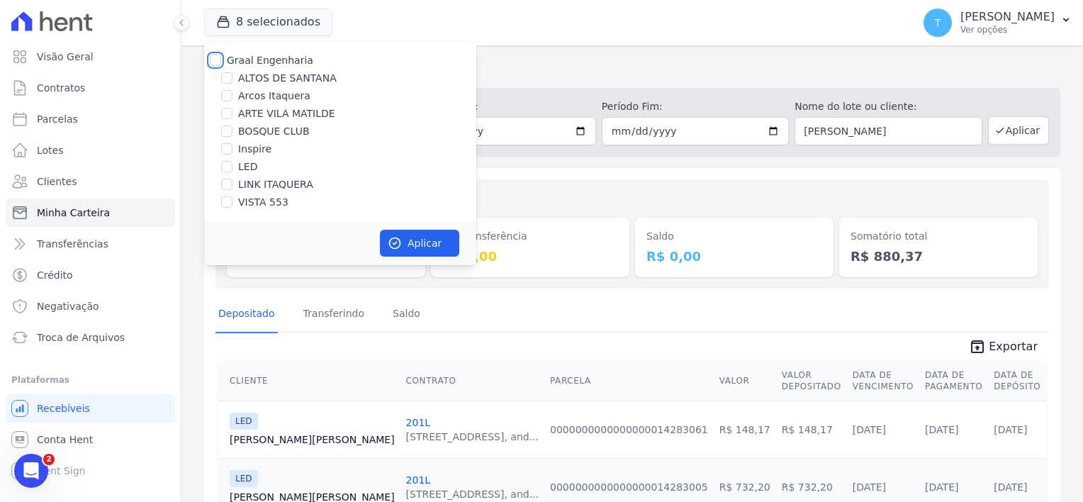
checkbox input "false"
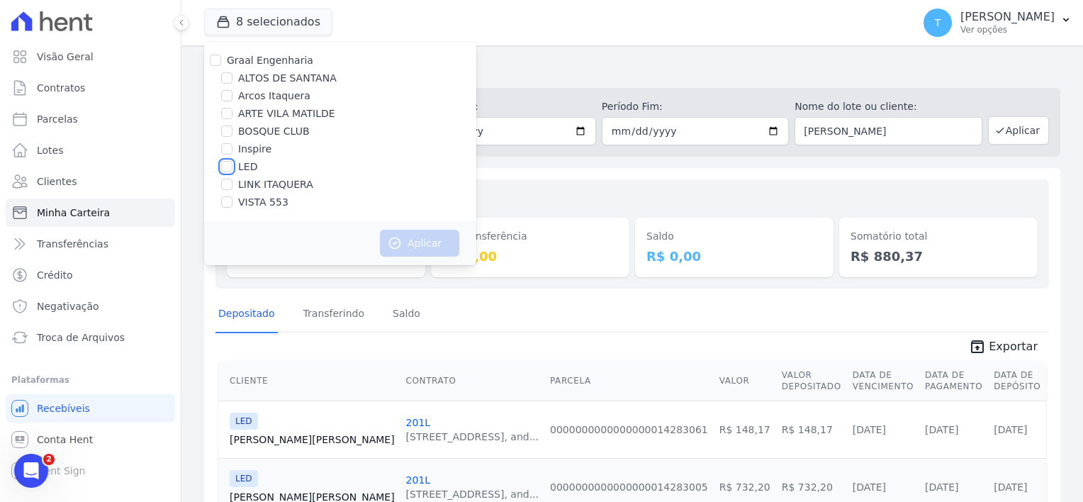
click at [225, 163] on input "LED" at bounding box center [226, 166] width 11 height 11
checkbox input "true"
click at [417, 252] on button "Aplicar" at bounding box center [419, 243] width 79 height 27
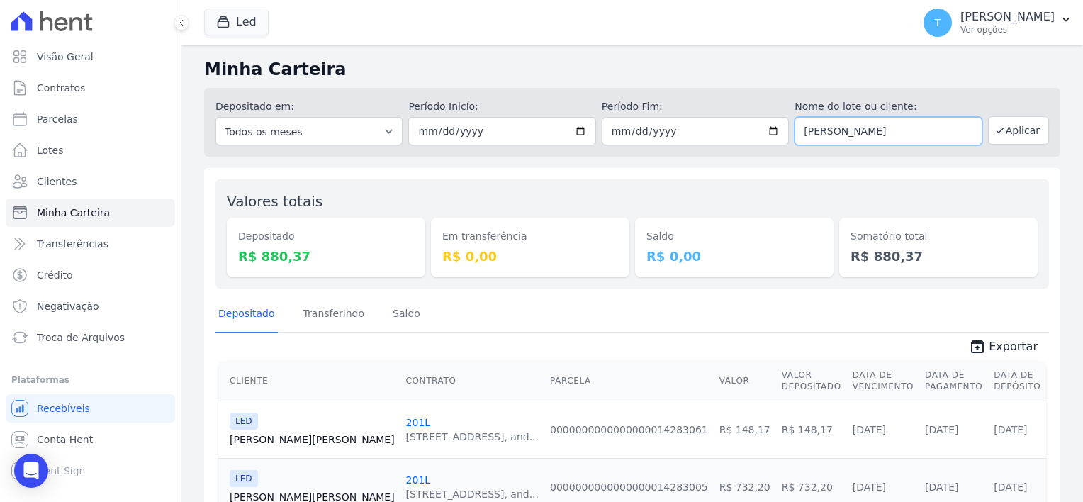
drag, startPoint x: 938, startPoint y: 135, endPoint x: 763, endPoint y: 130, distance: 175.9
click at [763, 130] on div "Depositado em: Todos os meses Outubro/2024 Novembro/2024 Dezembro/2024 Janeiro/…" at bounding box center [632, 122] width 856 height 69
click at [1003, 136] on button "Aplicar" at bounding box center [1018, 130] width 61 height 28
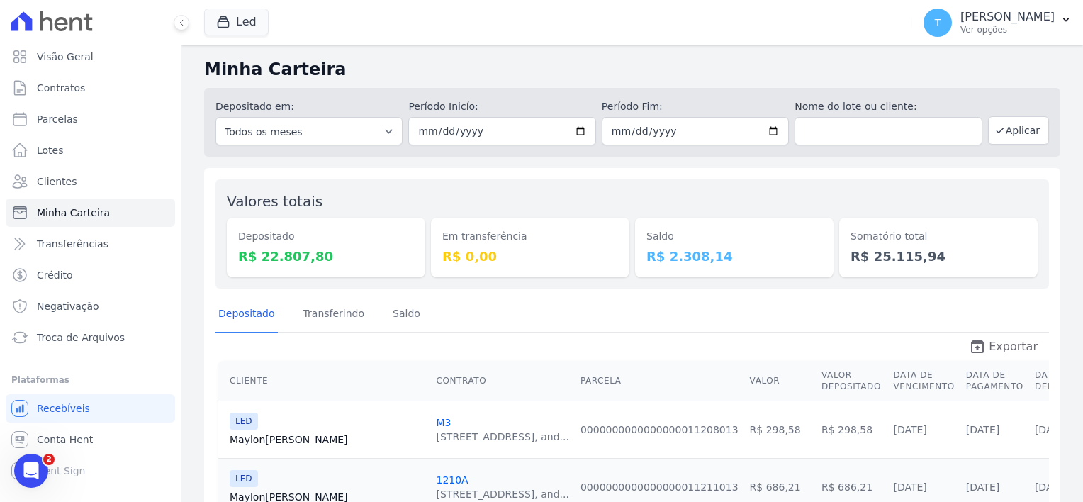
click at [989, 339] on span "Exportar" at bounding box center [1013, 346] width 49 height 17
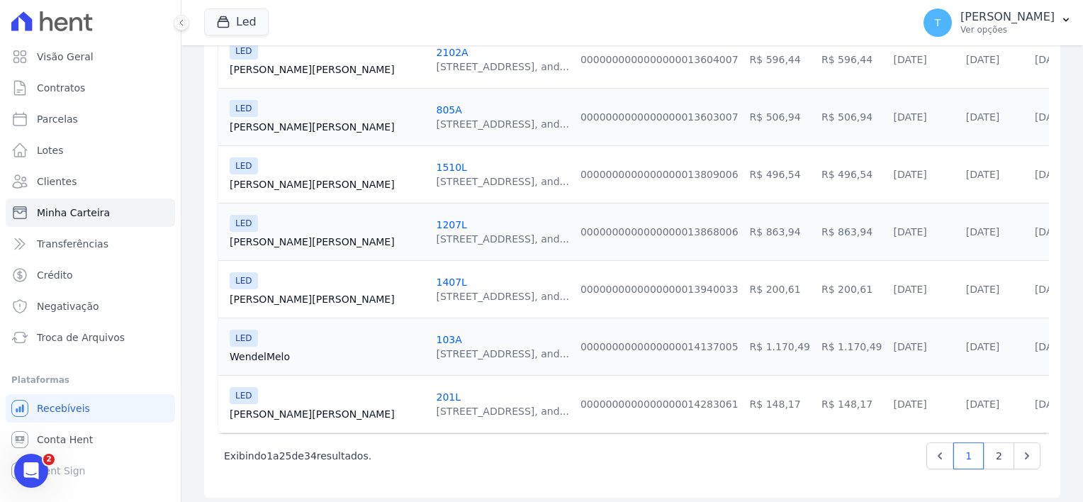
scroll to position [1405, 0]
click at [703, 468] on div "Próximo › Exibindo 1 a 25 de 34 resultados. 1 2" at bounding box center [632, 453] width 828 height 45
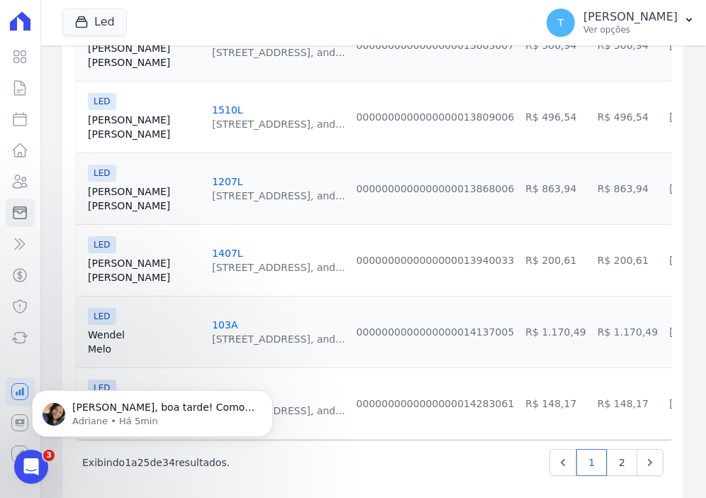
scroll to position [1760, 0]
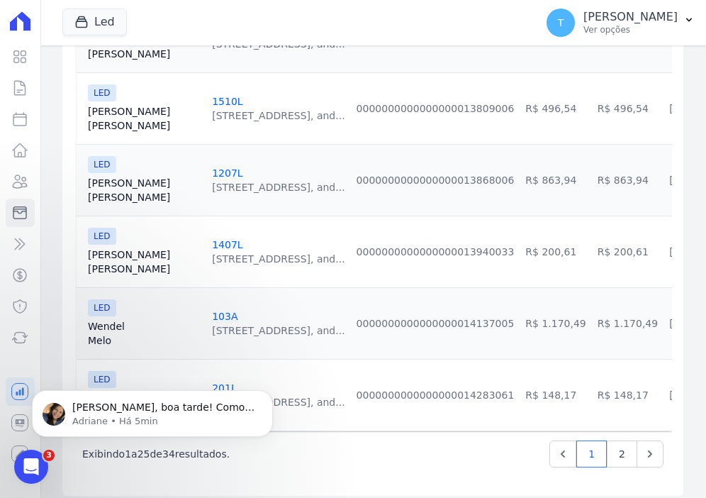
click at [101, 258] on link "Fernanda Santos" at bounding box center [144, 261] width 113 height 28
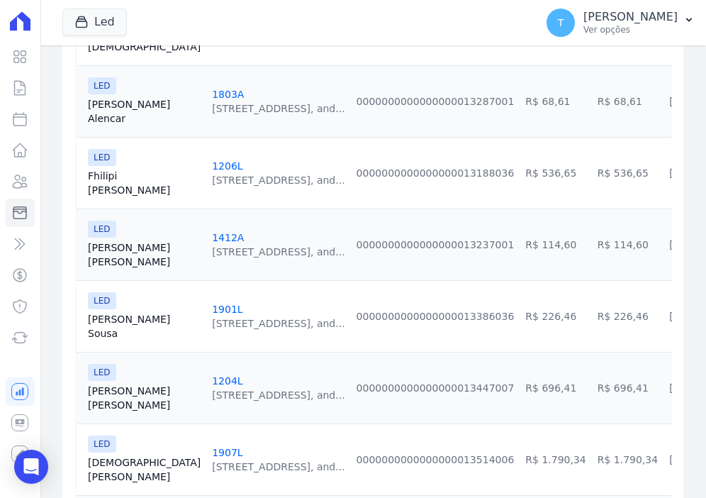
scroll to position [1134, 0]
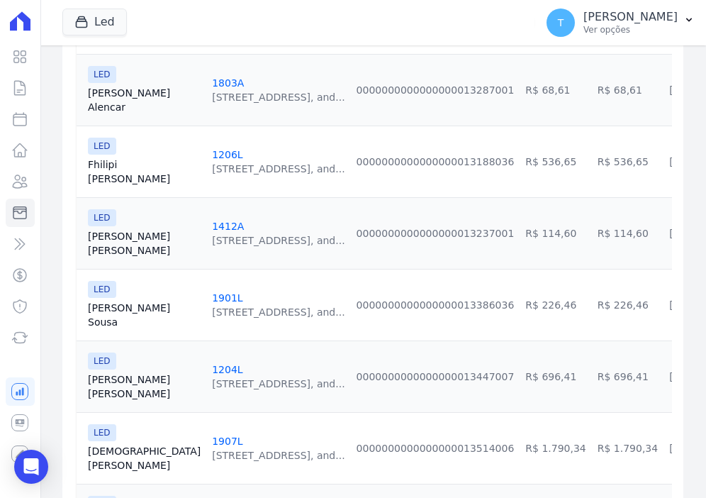
click at [107, 161] on link "Fhilipi Souza" at bounding box center [144, 171] width 113 height 28
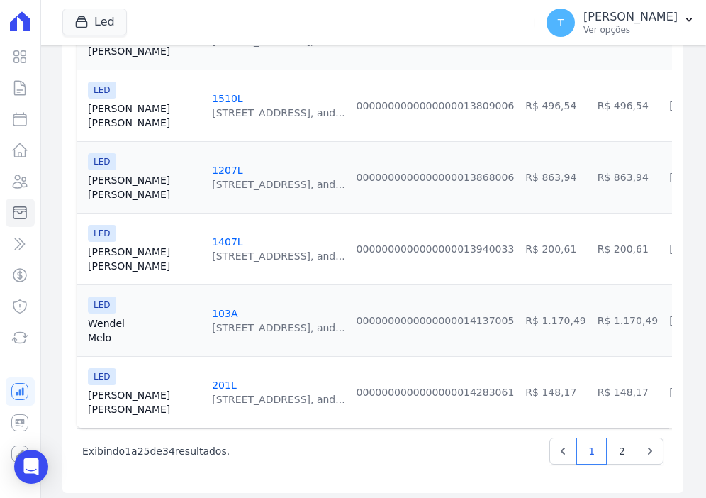
scroll to position [1775, 0]
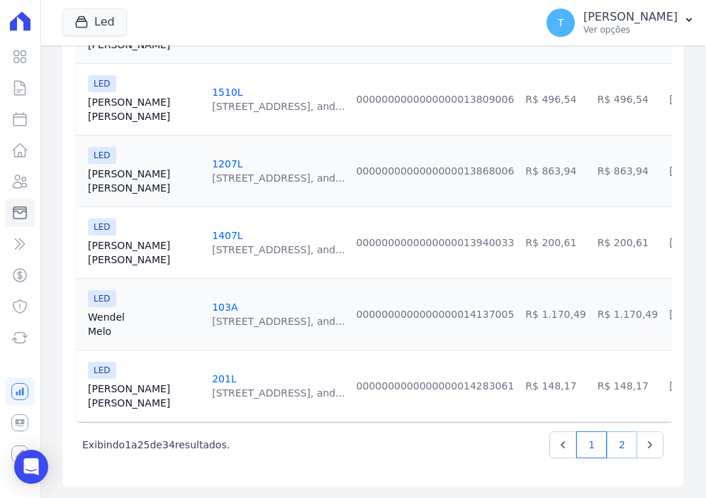
click at [610, 444] on link "2" at bounding box center [622, 444] width 30 height 27
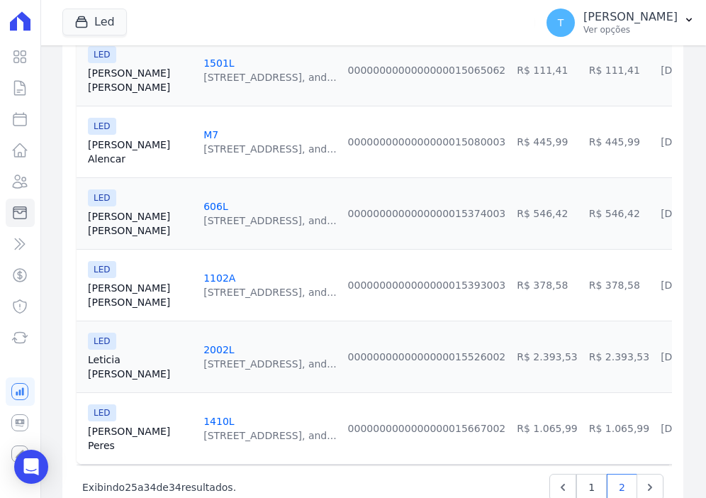
scroll to position [632, 0]
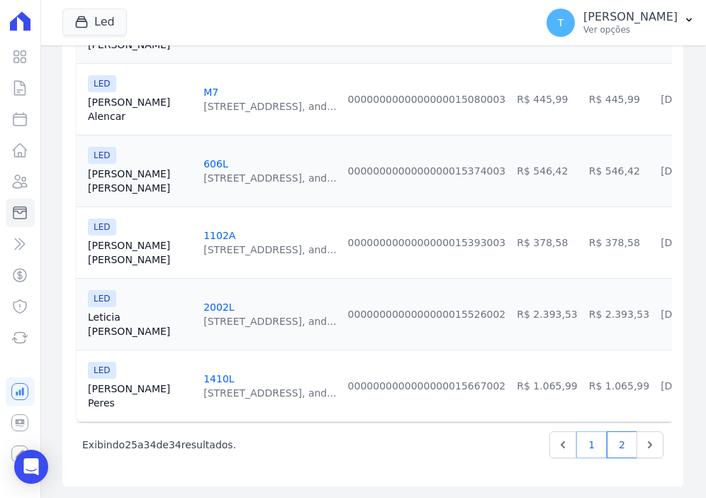
click at [584, 446] on link "1" at bounding box center [591, 444] width 30 height 27
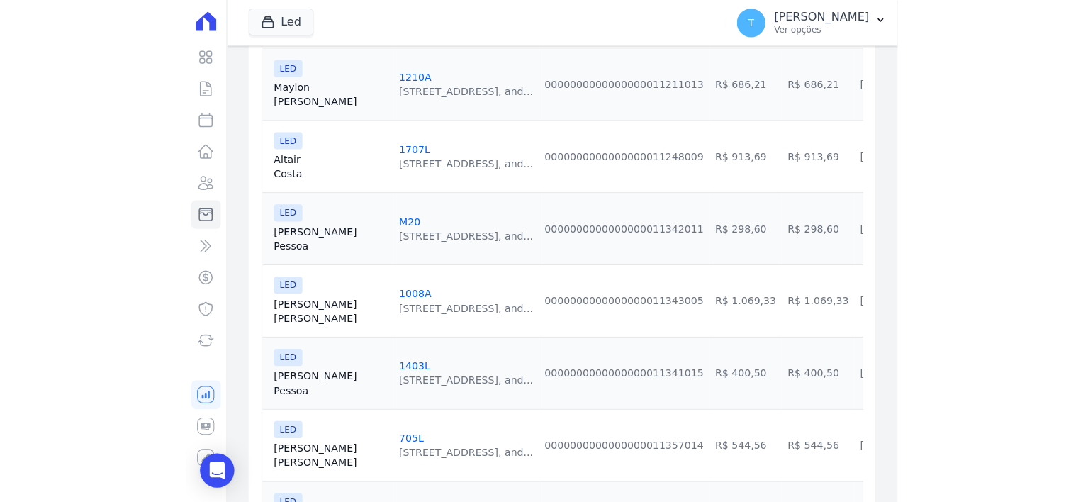
scroll to position [425, 0]
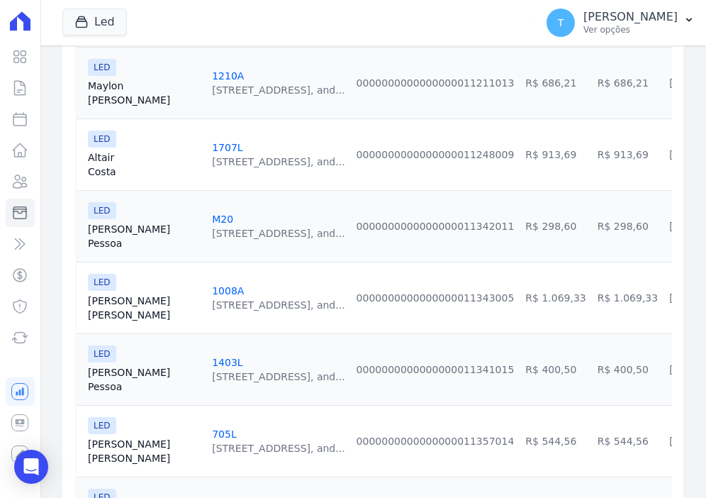
click at [94, 304] on link "Éricka Silva" at bounding box center [144, 307] width 113 height 28
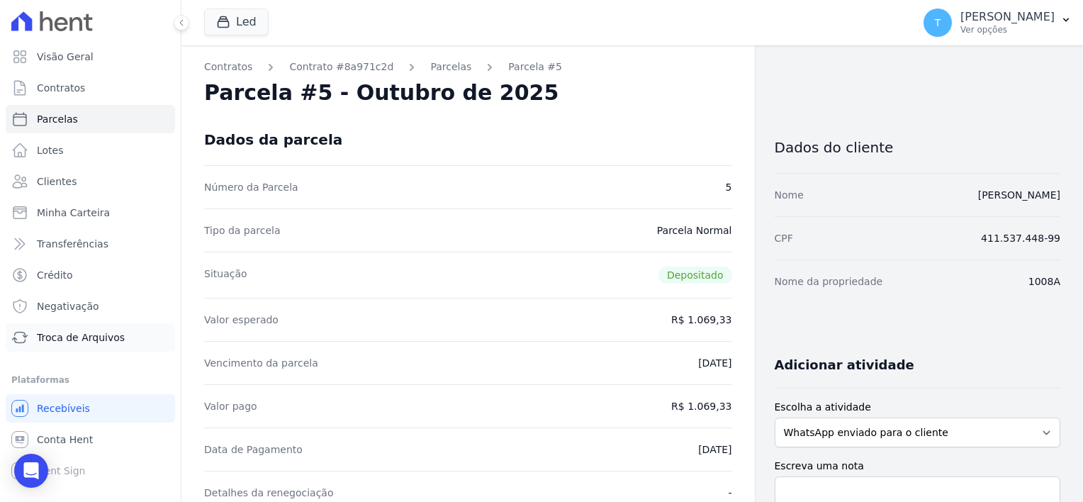
click at [76, 342] on span "Troca de Arquivos" at bounding box center [81, 337] width 88 height 14
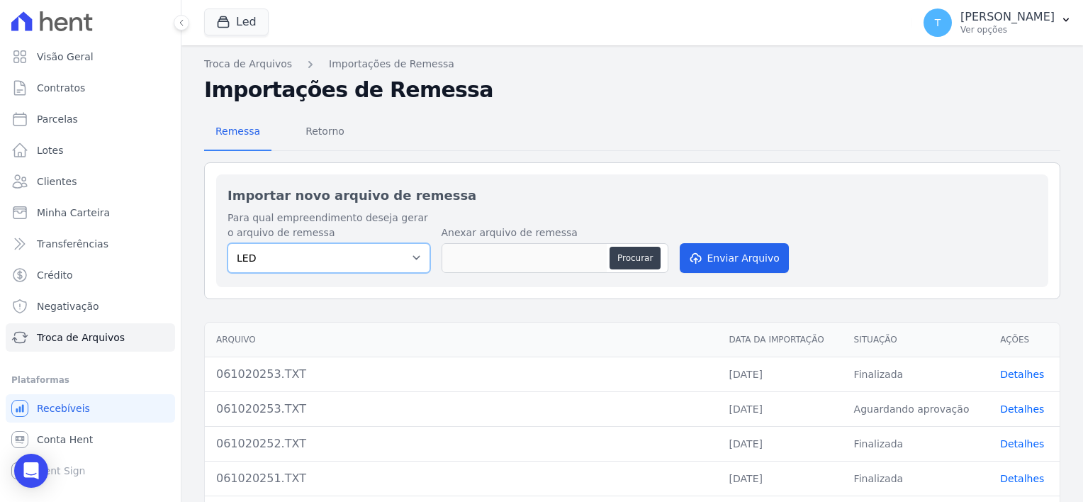
click at [357, 265] on select "LED" at bounding box center [329, 258] width 203 height 30
click at [370, 267] on select "LED" at bounding box center [329, 258] width 203 height 30
click at [229, 22] on icon "button" at bounding box center [223, 22] width 14 height 14
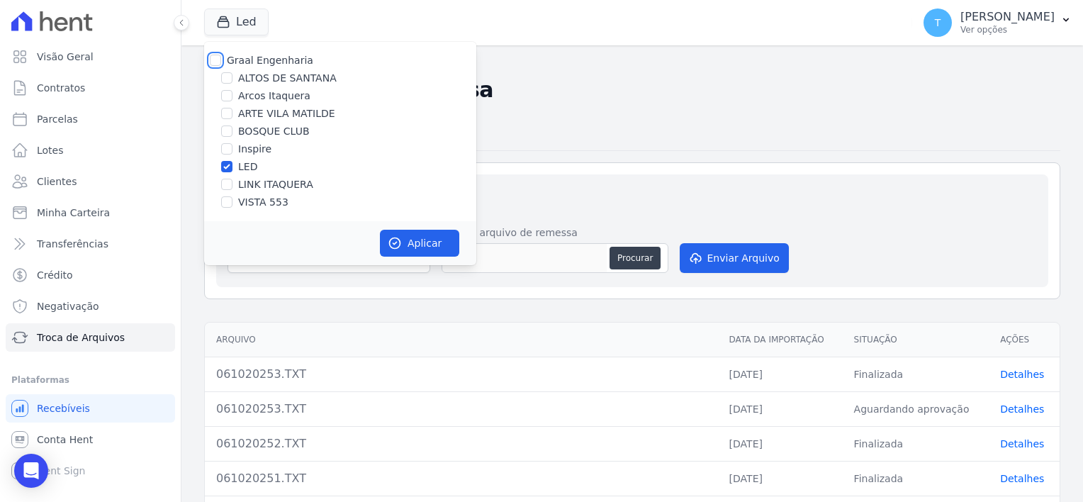
click at [215, 64] on input "Graal Engenharia" at bounding box center [215, 60] width 11 height 11
checkbox input "true"
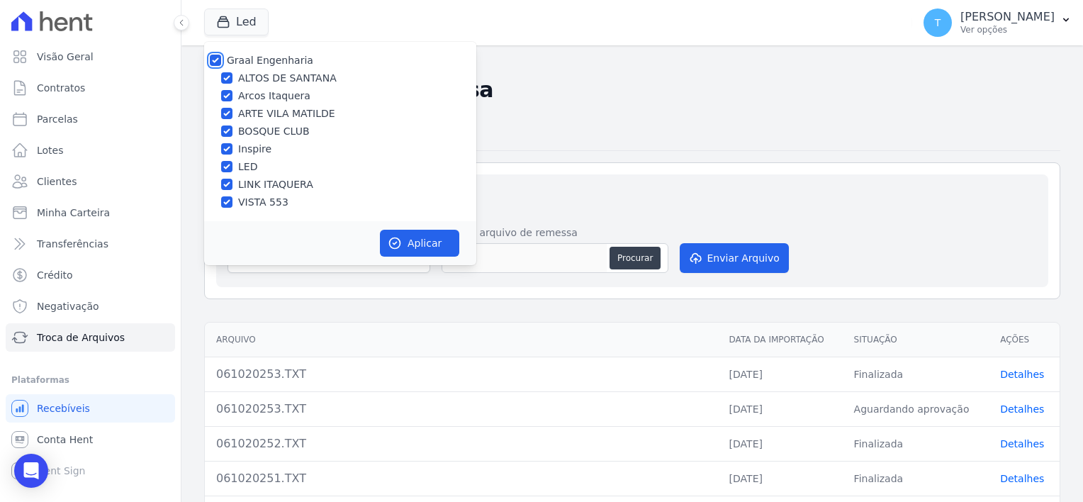
checkbox input "true"
click at [398, 242] on icon "button" at bounding box center [395, 243] width 14 height 14
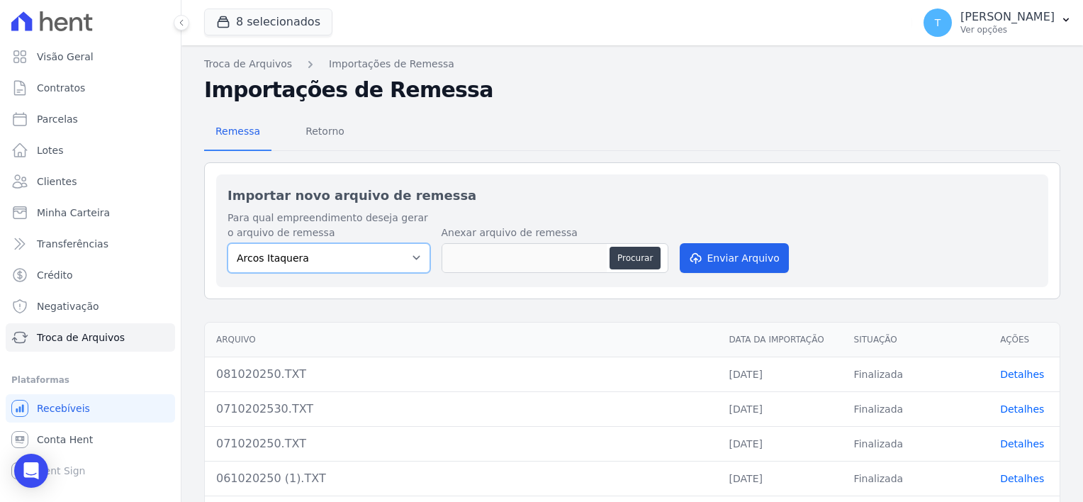
click at [332, 264] on select "Arcos Itaquera ALTOS DE SANTANA Inspire BOSQUE CLUB ARTE VILA MATILDE VISTA 553…" at bounding box center [329, 258] width 203 height 30
select select "798d34ef-1a76-4a01-aecd-278a2202ade3"
click at [228, 243] on select "Arcos Itaquera ALTOS DE SANTANA Inspire BOSQUE CLUB ARTE VILA MATILDE VISTA 553…" at bounding box center [329, 258] width 203 height 30
click at [645, 254] on button "Procurar" at bounding box center [635, 258] width 51 height 23
type input "081020257.TXT"
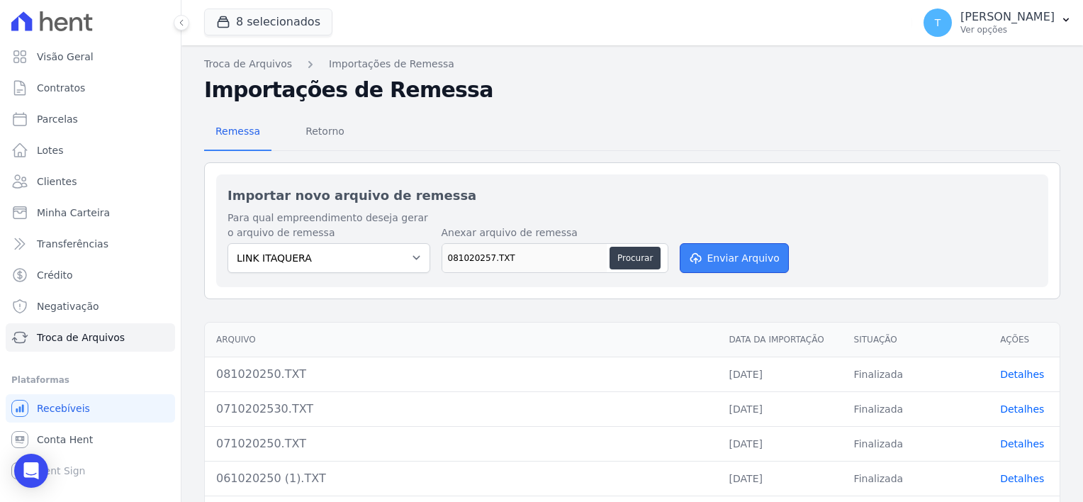
click at [743, 259] on button "Enviar Arquivo" at bounding box center [734, 258] width 109 height 30
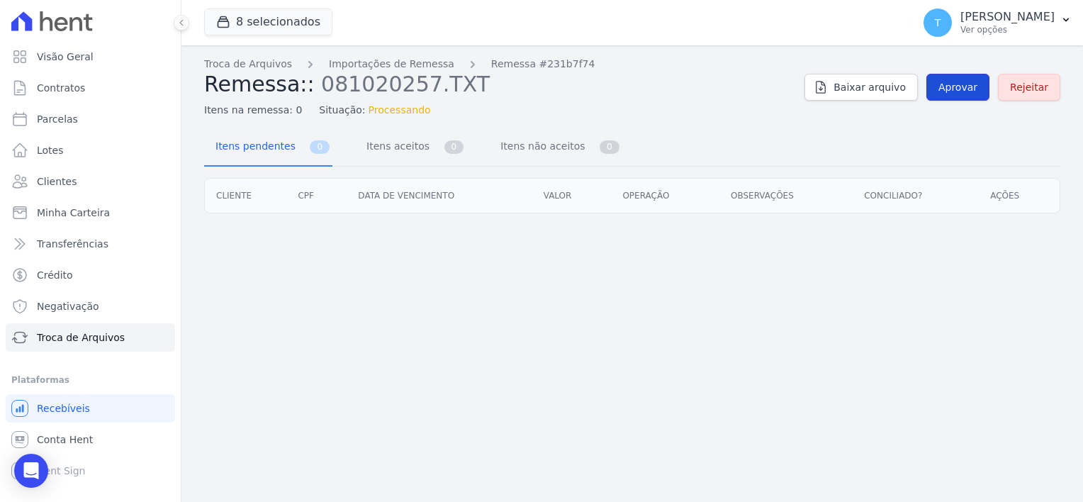
click at [962, 85] on span "Aprovar" at bounding box center [957, 87] width 39 height 14
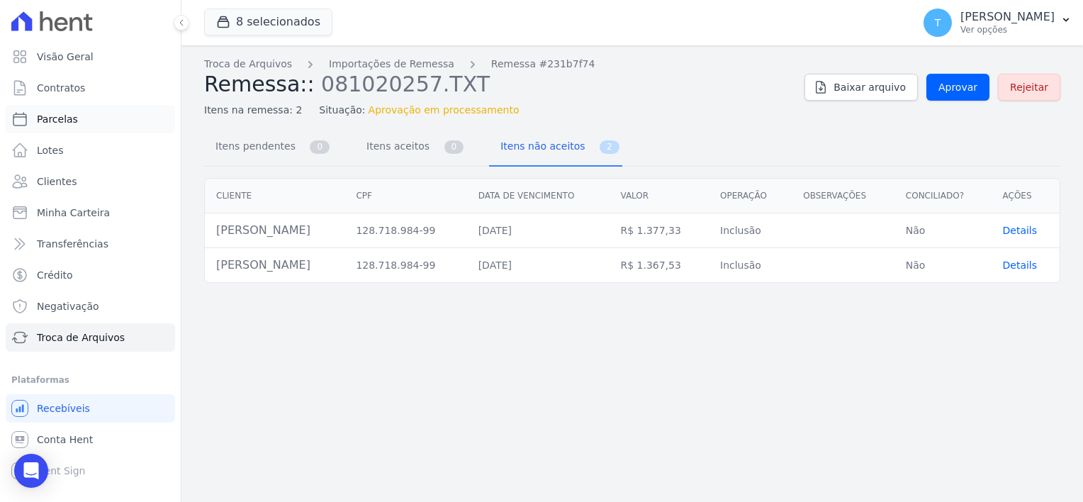
click at [68, 119] on span "Parcelas" at bounding box center [57, 119] width 41 height 14
select select
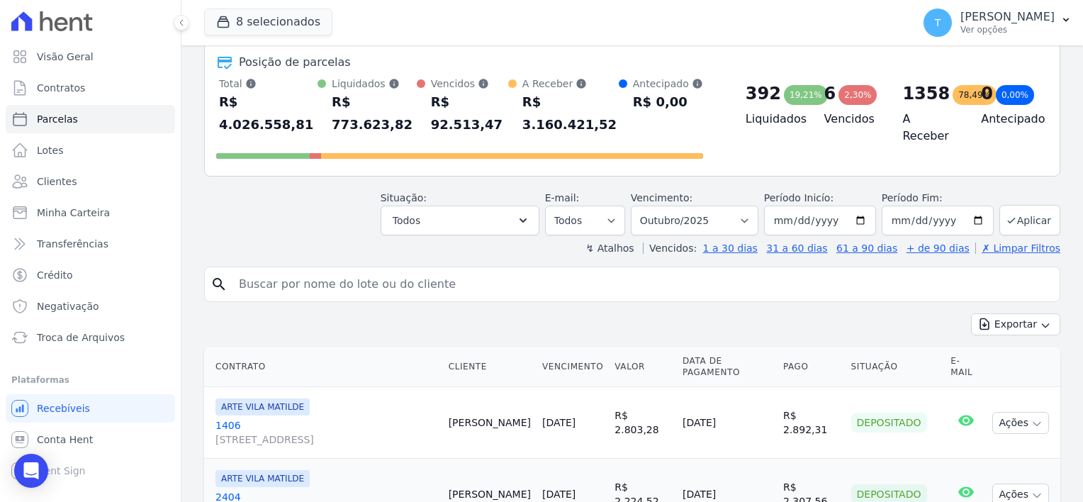
scroll to position [71, 0]
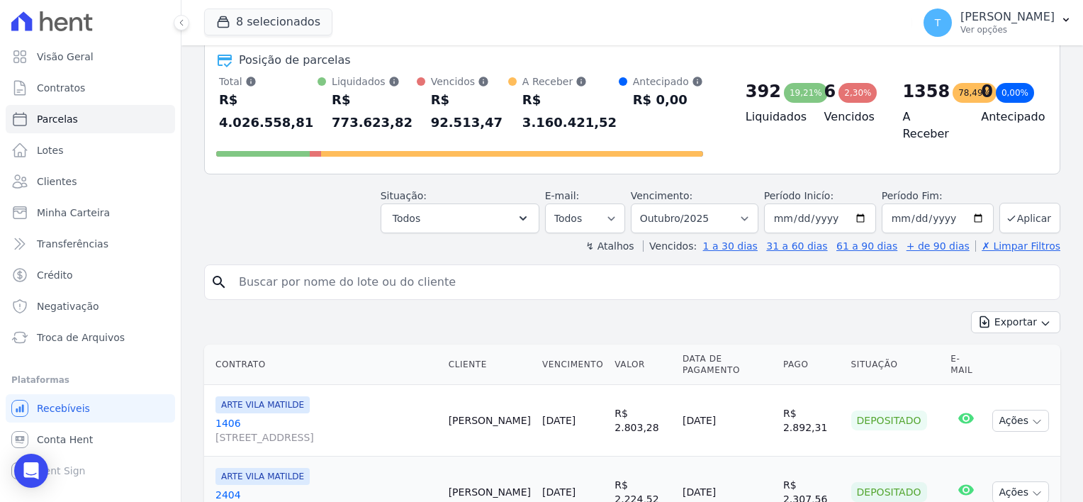
click at [456, 268] on input "search" at bounding box center [642, 282] width 824 height 28
paste input "José Carlos Felix dos Santos"
type input "José Carlos Felix dos Santos"
select select
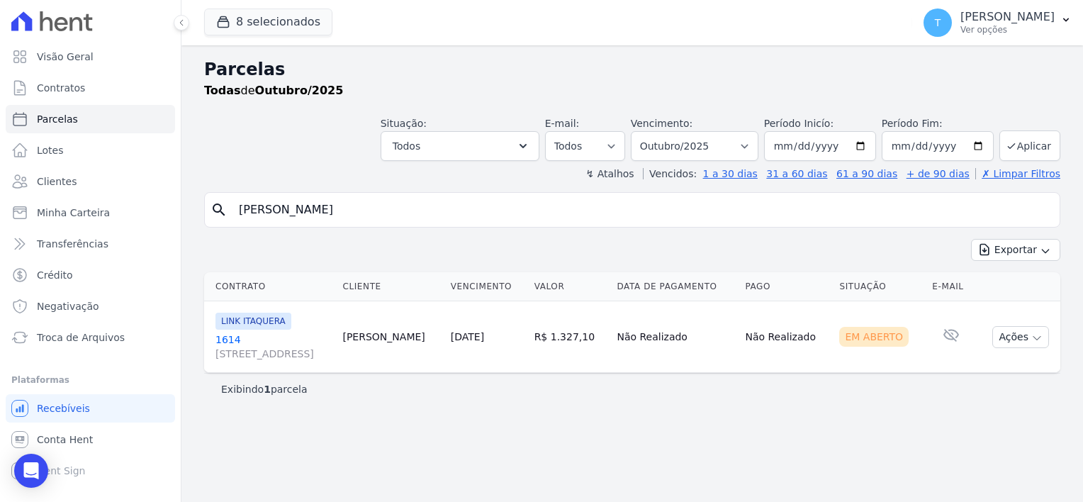
click at [444, 214] on input "José Carlos Felix dos Santos" at bounding box center [642, 210] width 824 height 28
click at [69, 343] on span "Troca de Arquivos" at bounding box center [81, 337] width 88 height 14
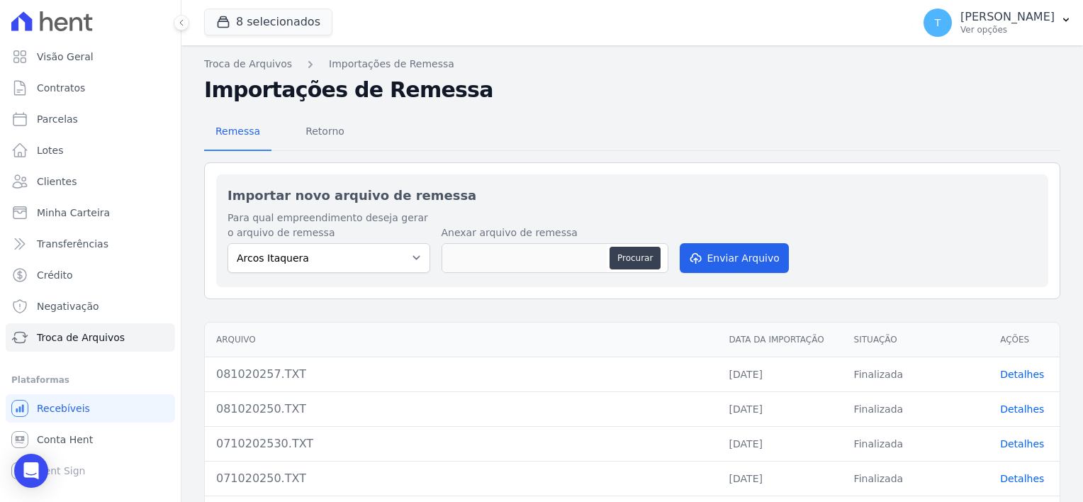
click at [1006, 372] on link "Detalhes" at bounding box center [1022, 374] width 44 height 11
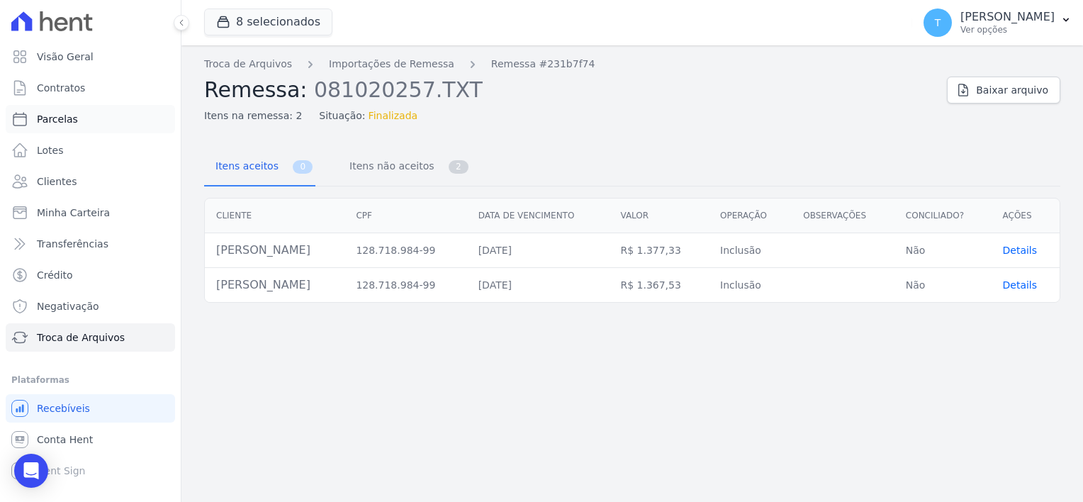
click at [72, 118] on span "Parcelas" at bounding box center [57, 119] width 41 height 14
select select
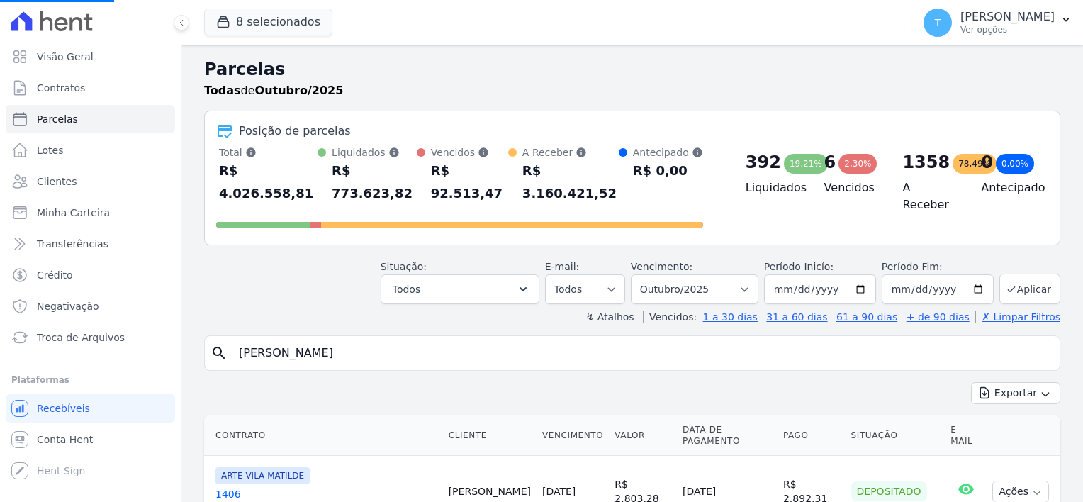
click at [412, 342] on input "José Carlos Felix dos Santos" at bounding box center [642, 353] width 824 height 28
select select
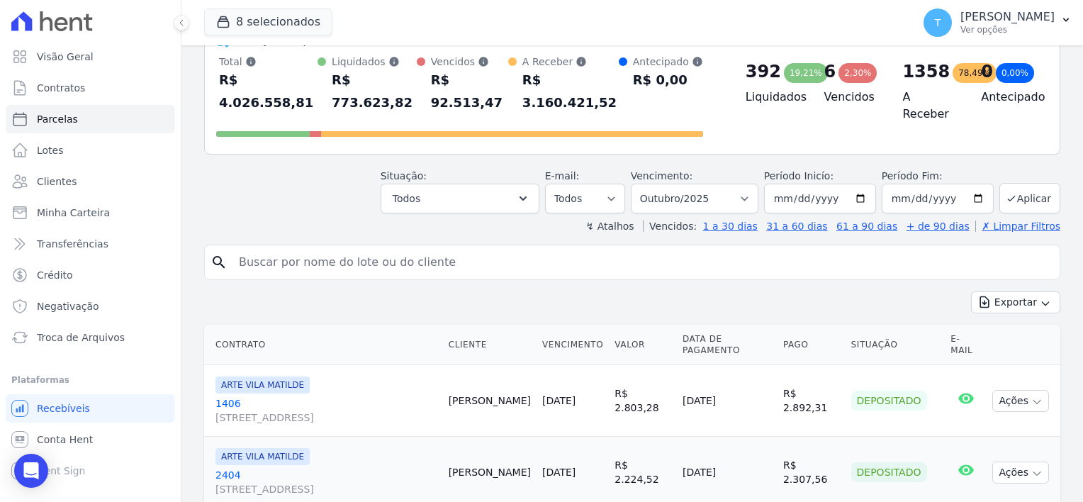
scroll to position [71, 0]
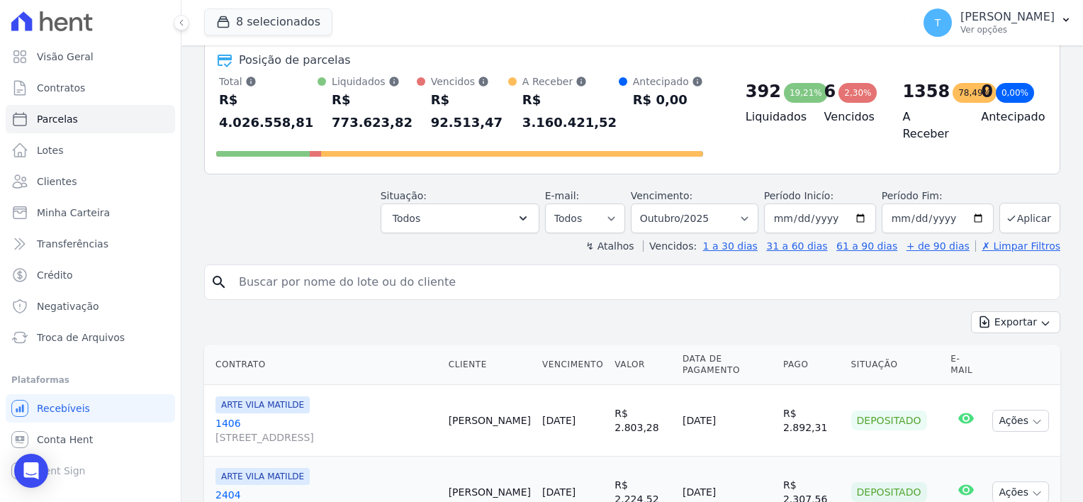
click at [398, 268] on input "search" at bounding box center [642, 282] width 824 height 28
paste input "José Carlos Felix dos Santos"
type input "José Carlos Felix dos Santos"
select select
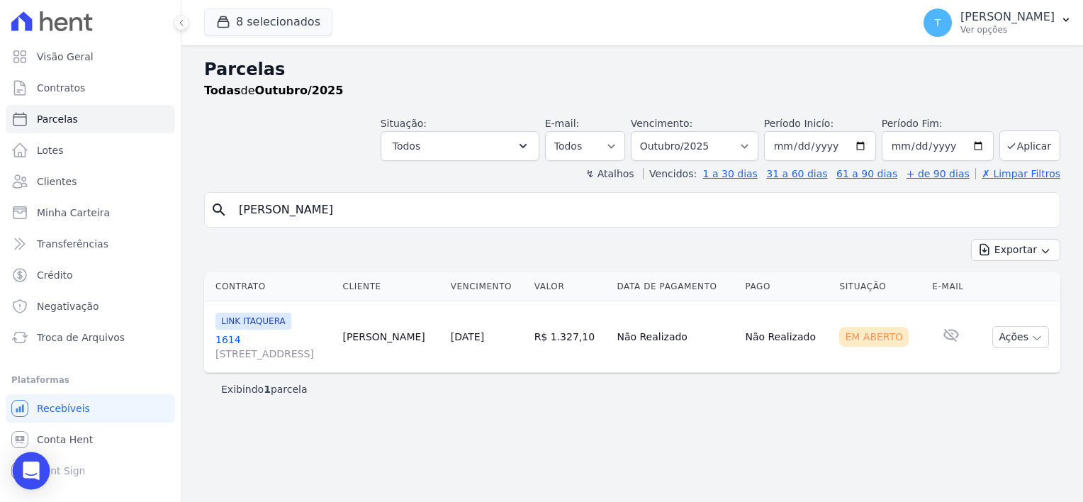
click at [28, 471] on icon "Open Intercom Messenger" at bounding box center [31, 470] width 16 height 18
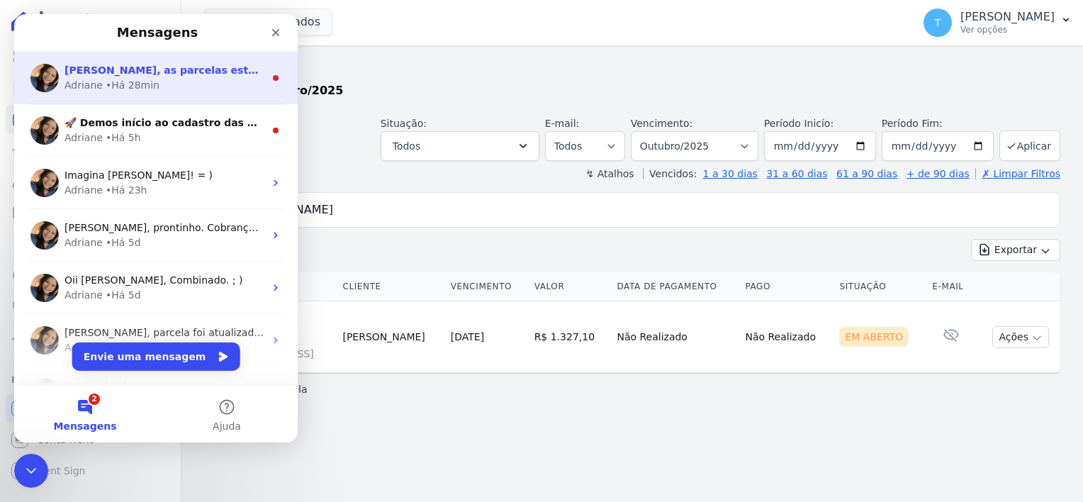
click at [144, 85] on div "• Há 28min" at bounding box center [133, 85] width 54 height 15
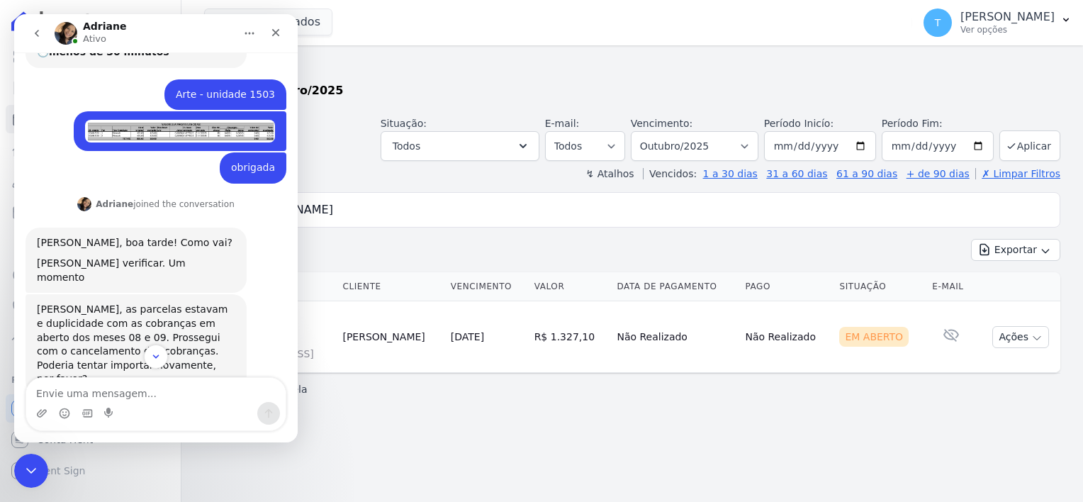
scroll to position [285, 0]
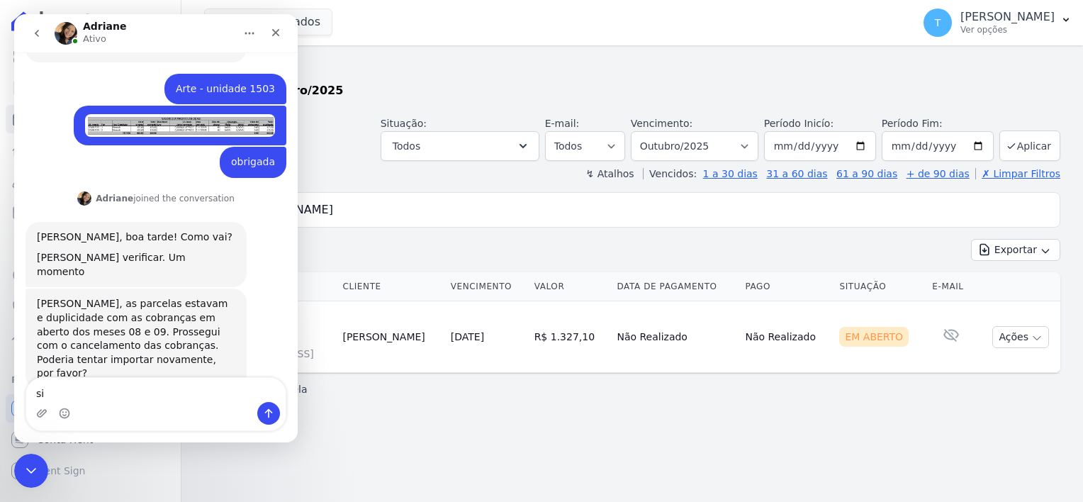
type textarea "sim"
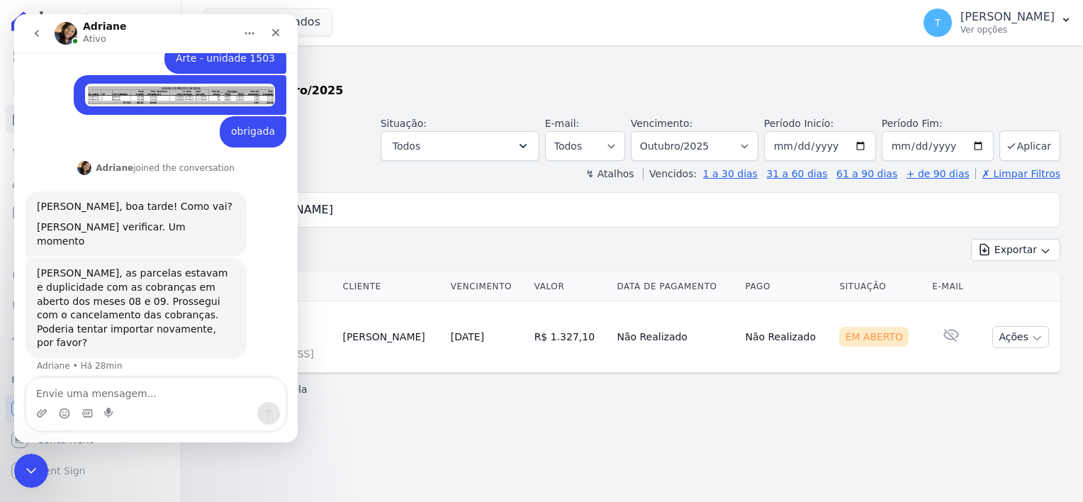
scroll to position [327, 0]
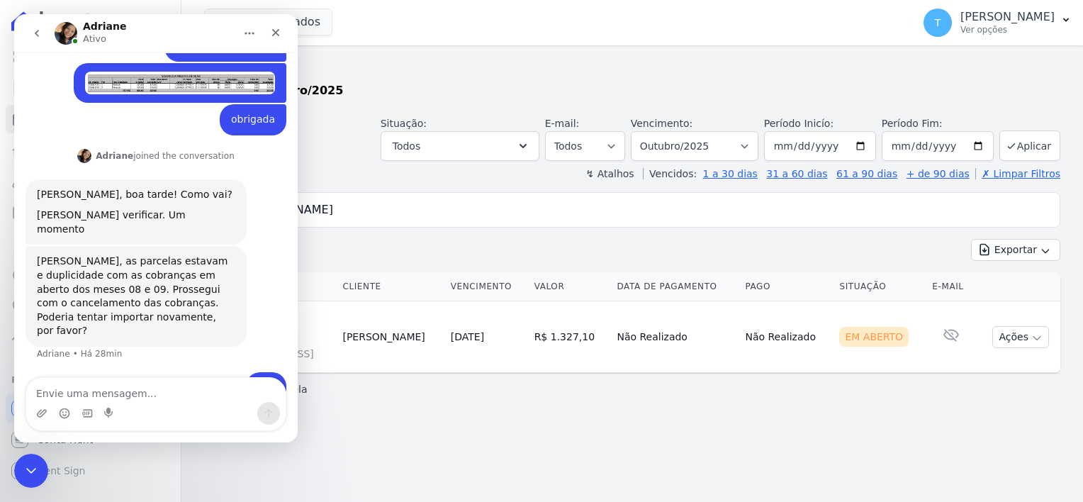
type textarea "José Carlos Felix dos Santos"
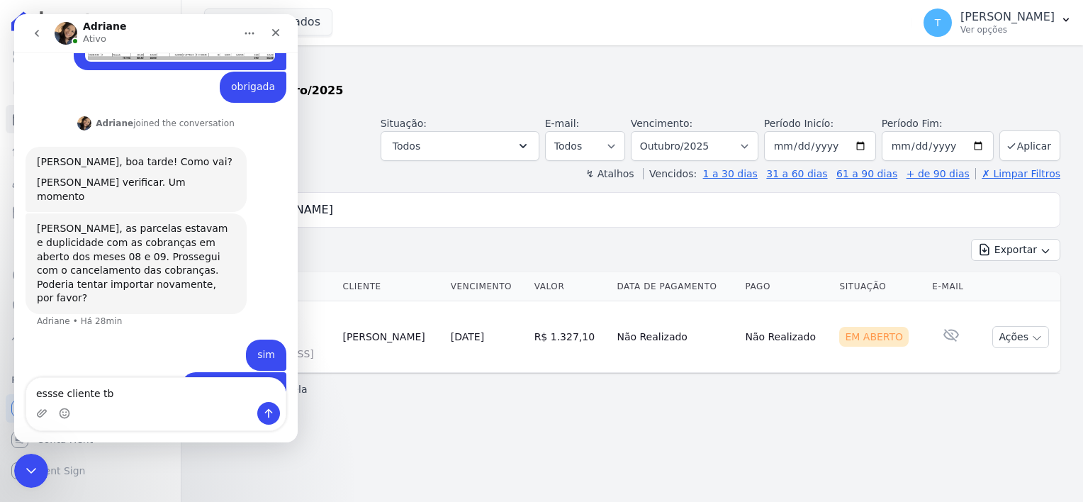
type textarea "essse cliente tbm"
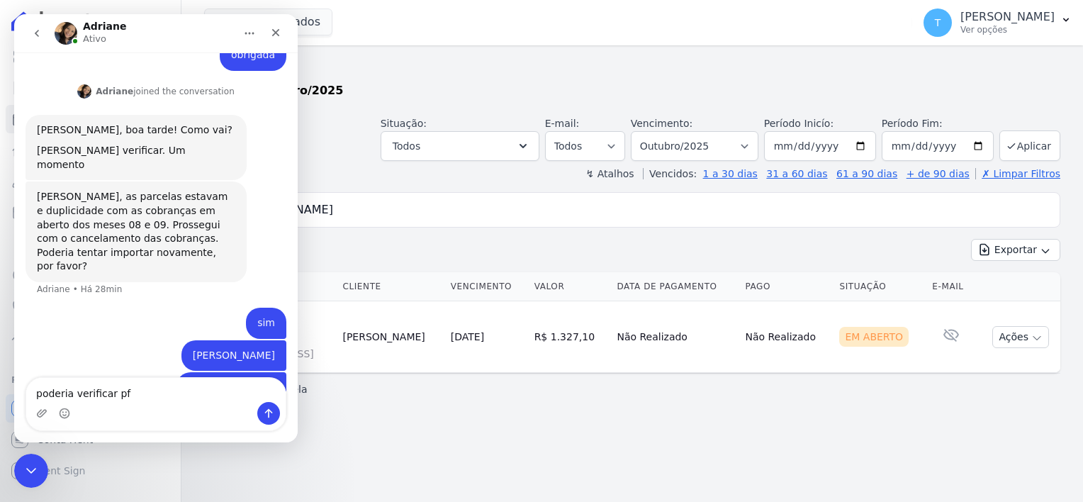
type textarea "poderia verificar pf"
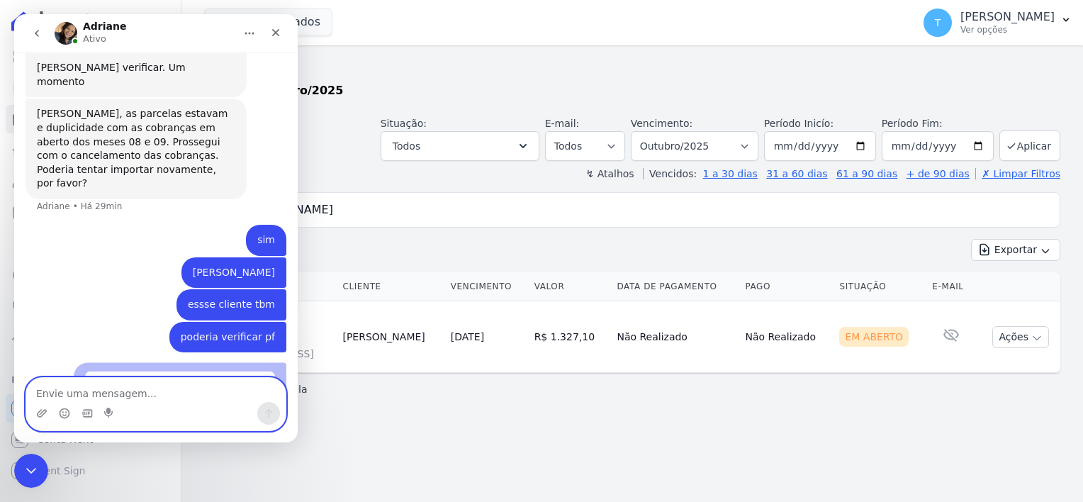
scroll to position [465, 0]
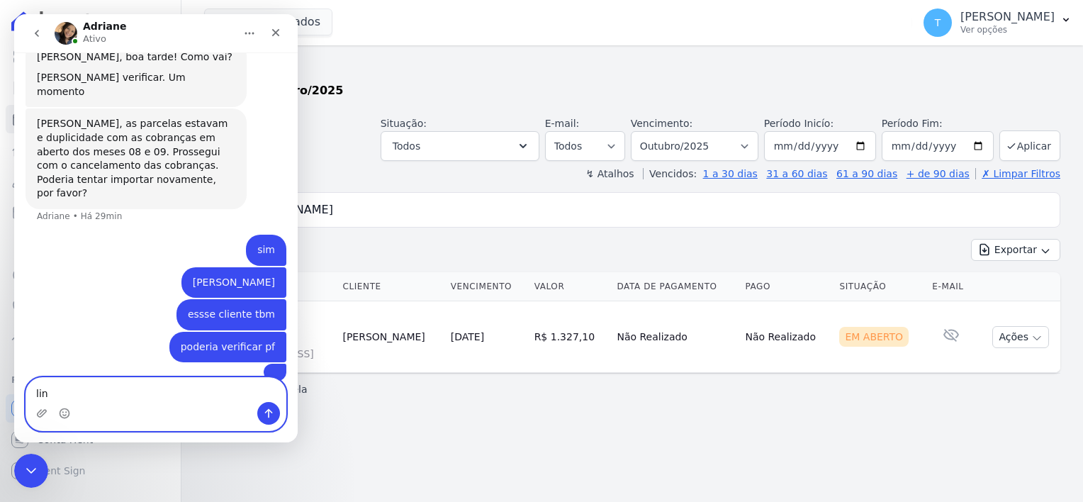
type textarea "link"
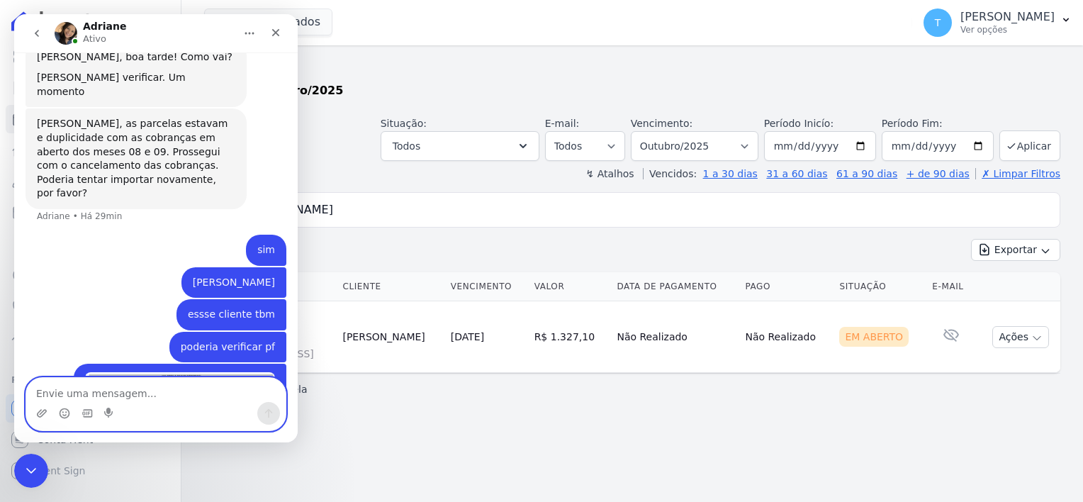
scroll to position [497, 0]
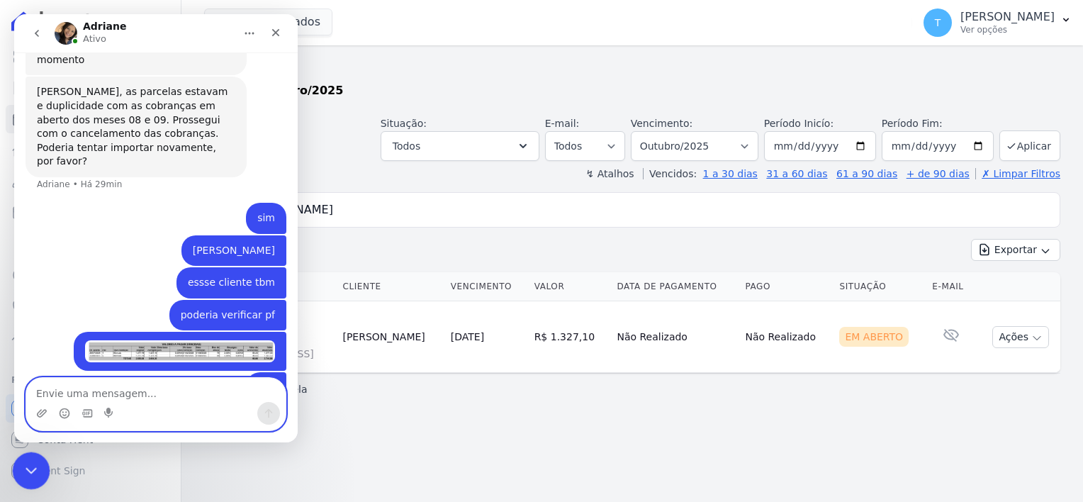
click at [34, 470] on icon "Encerramento do Messenger da Intercom" at bounding box center [29, 468] width 17 height 17
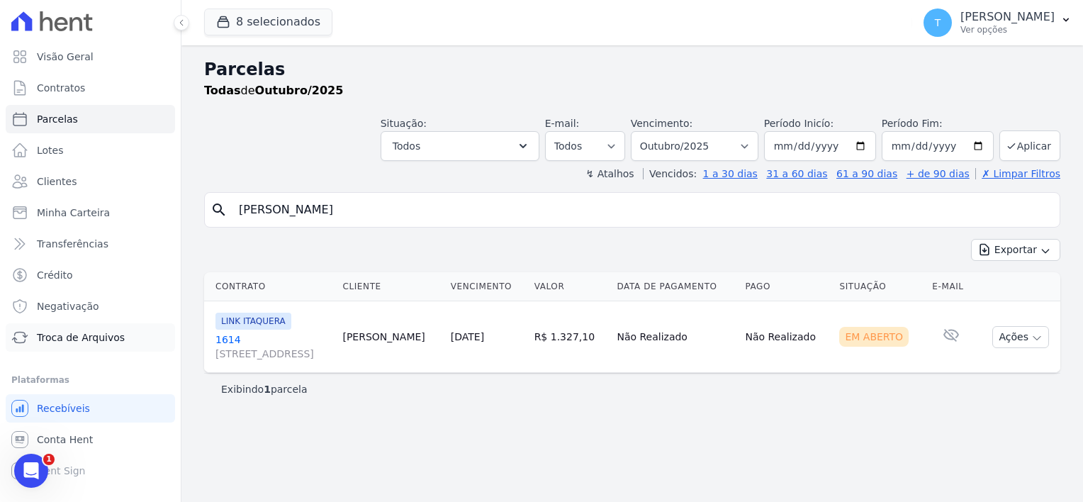
click at [97, 339] on span "Troca de Arquivos" at bounding box center [81, 337] width 88 height 14
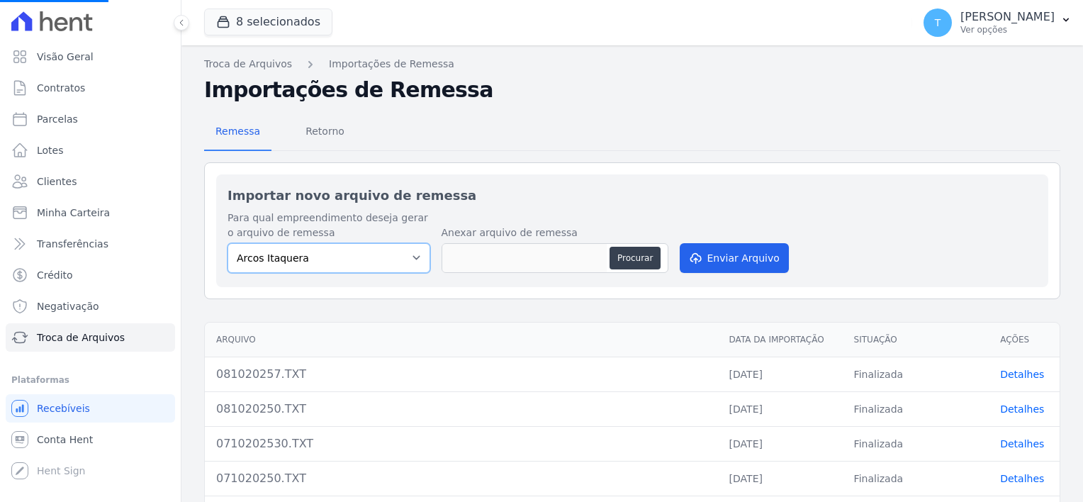
click at [313, 255] on select "Arcos Itaquera ALTOS DE SANTANA Inspire BOSQUE CLUB ARTE VILA MATILDE VISTA 553…" at bounding box center [329, 258] width 203 height 30
click at [329, 257] on select "Arcos Itaquera ALTOS DE SANTANA Inspire BOSQUE CLUB ARTE VILA MATILDE VISTA 553…" at bounding box center [329, 258] width 203 height 30
select select "f2036c47-f869-4cf7-aa49-d68e524f2024"
click at [228, 243] on select "Arcos Itaquera ALTOS DE SANTANA Inspire BOSQUE CLUB ARTE VILA MATILDE VISTA 553…" at bounding box center [329, 258] width 203 height 30
click at [639, 255] on button "Procurar" at bounding box center [635, 258] width 51 height 23
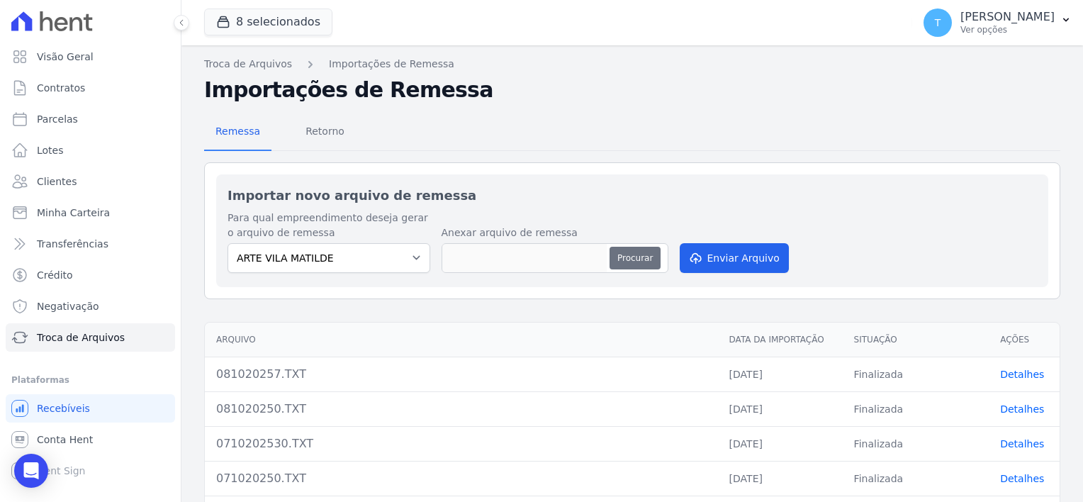
type input "081020250 (1).TXT"
click at [747, 263] on button "Enviar Arquivo" at bounding box center [734, 258] width 109 height 30
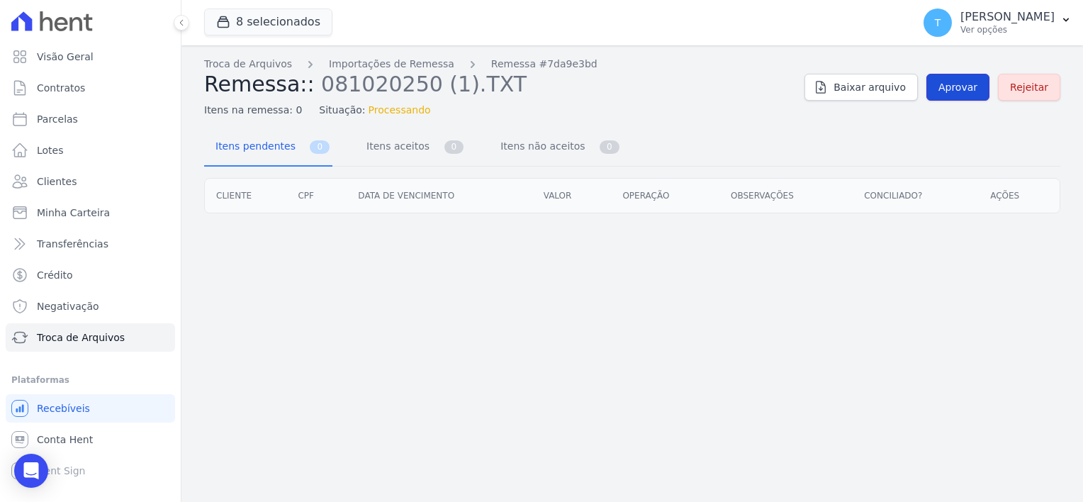
click at [945, 88] on span "Aprovar" at bounding box center [957, 87] width 39 height 14
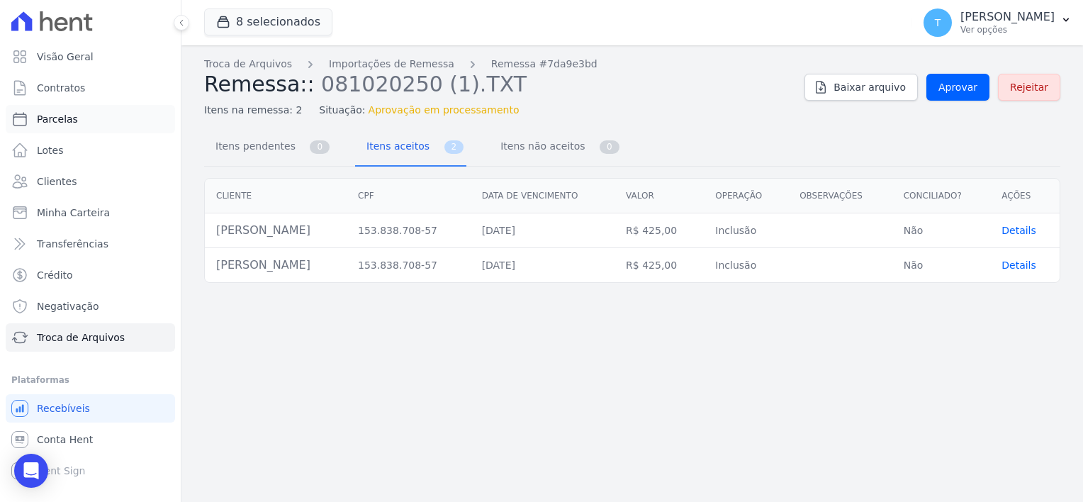
click at [73, 118] on link "Parcelas" at bounding box center [90, 119] width 169 height 28
select select
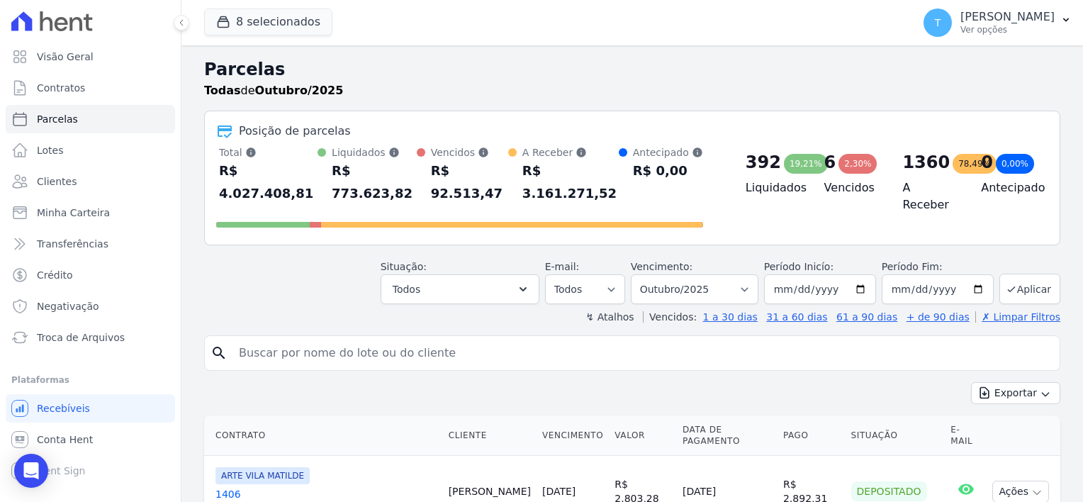
click at [347, 339] on input "search" at bounding box center [642, 353] width 824 height 28
paste input "Katy Marques Roque"
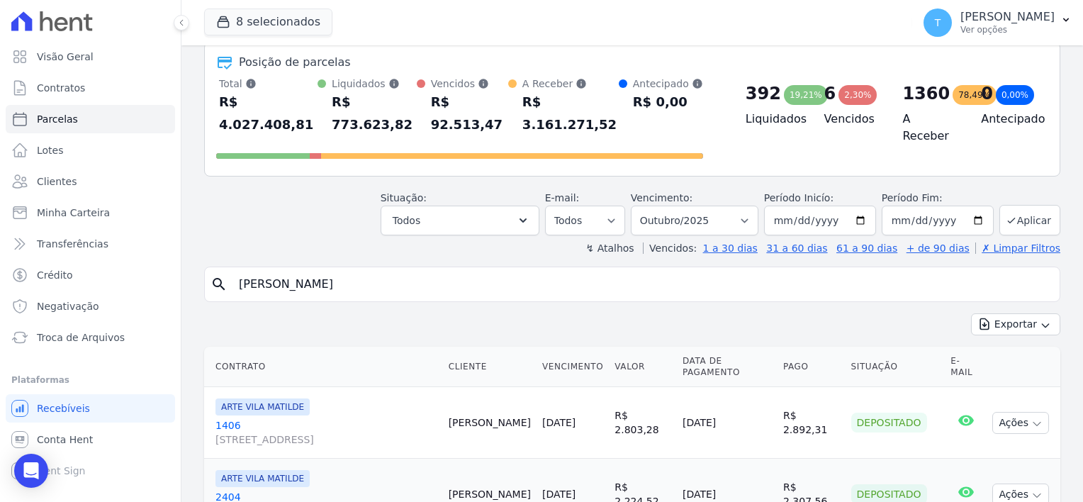
scroll to position [71, 0]
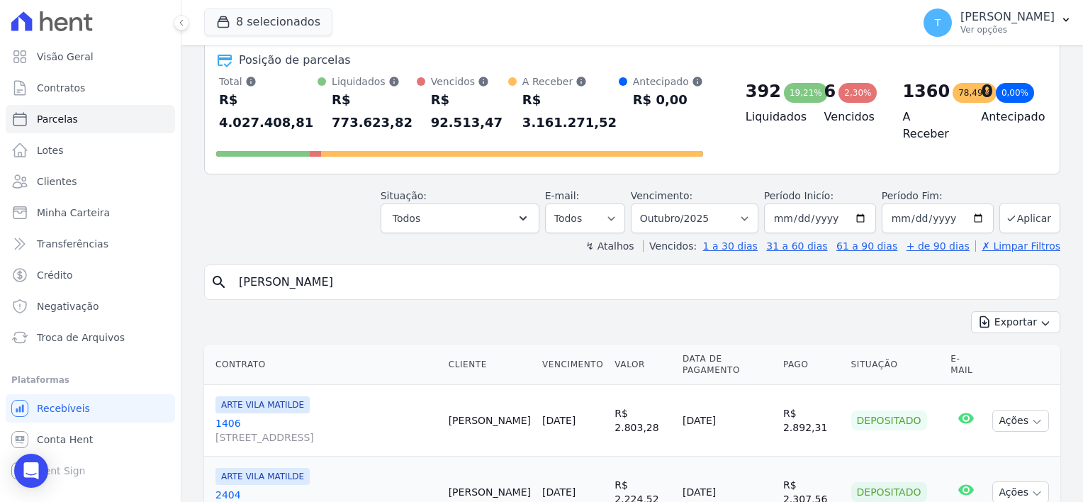
type input "Katy Marques Roque"
select select
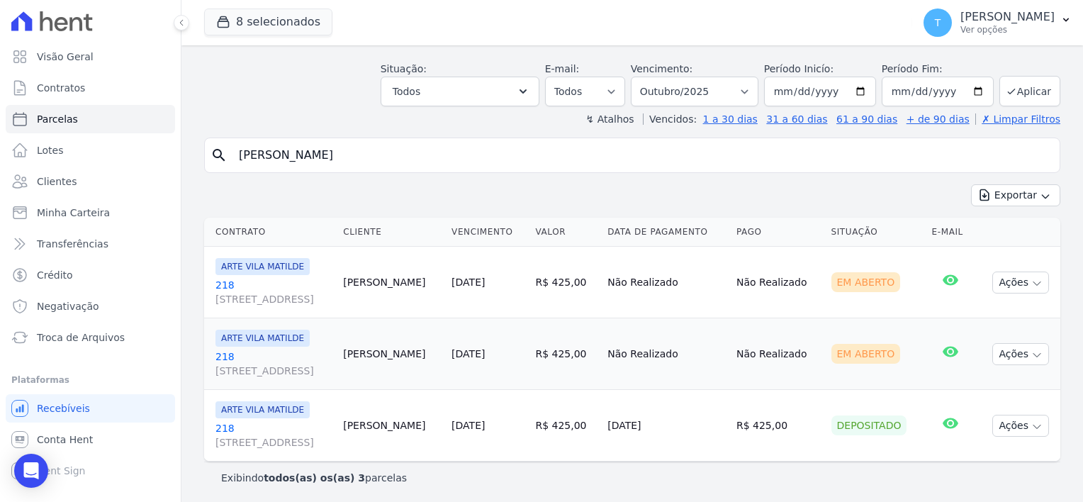
scroll to position [56, 0]
click at [1031, 281] on icon "button" at bounding box center [1036, 281] width 11 height 11
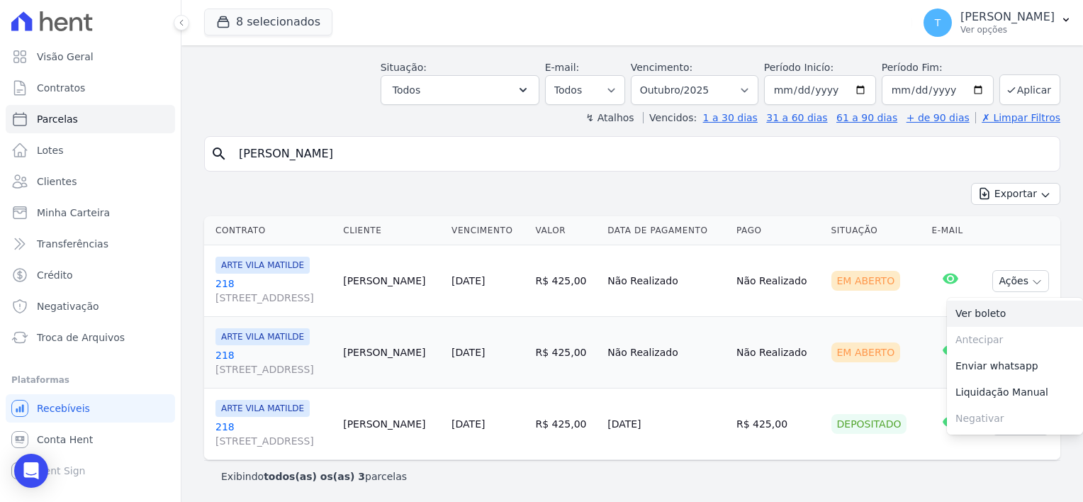
click at [972, 315] on link "Ver boleto" at bounding box center [1015, 314] width 136 height 26
click at [819, 327] on td "Não Realizado" at bounding box center [778, 353] width 95 height 72
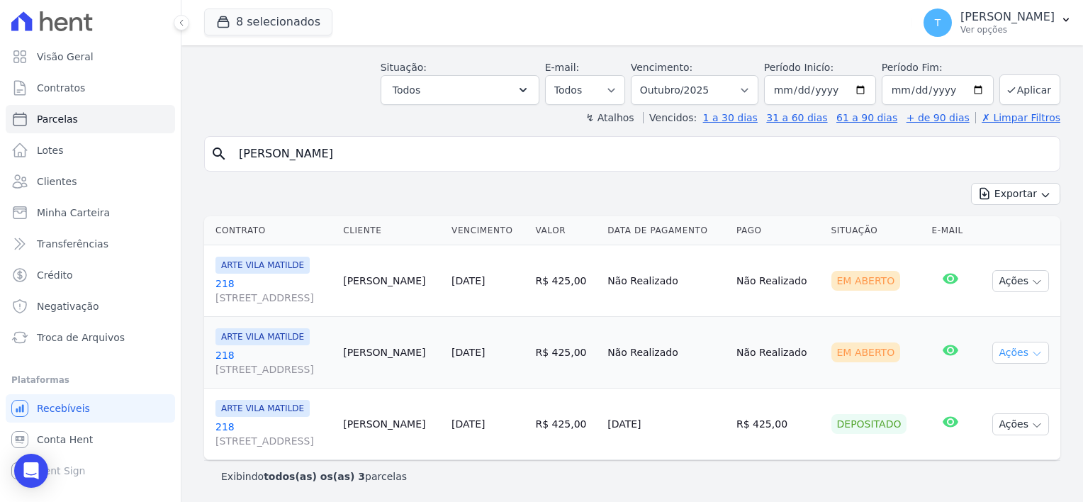
click at [1031, 348] on icon "button" at bounding box center [1036, 353] width 11 height 11
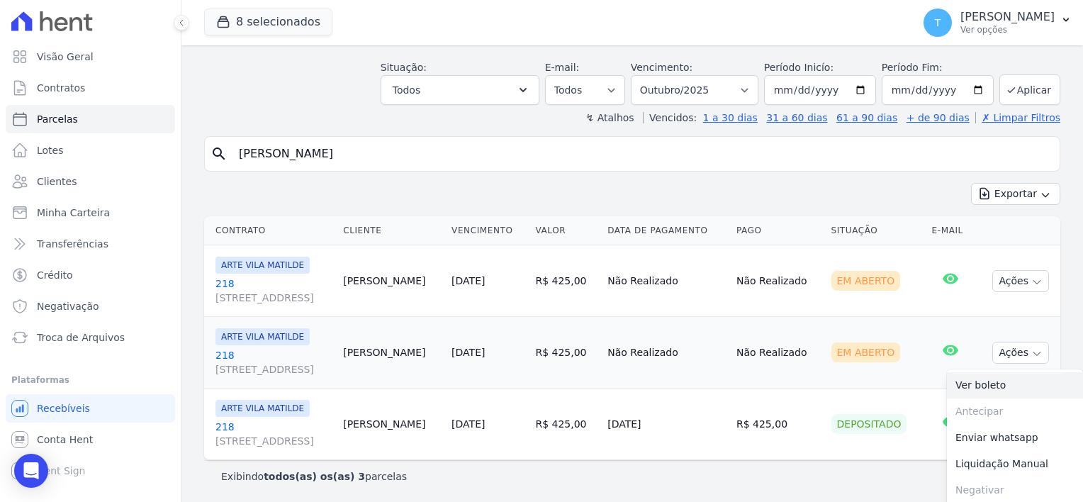
click at [990, 386] on link "Ver boleto" at bounding box center [1015, 385] width 136 height 26
click at [117, 344] on link "Troca de Arquivos" at bounding box center [90, 337] width 169 height 28
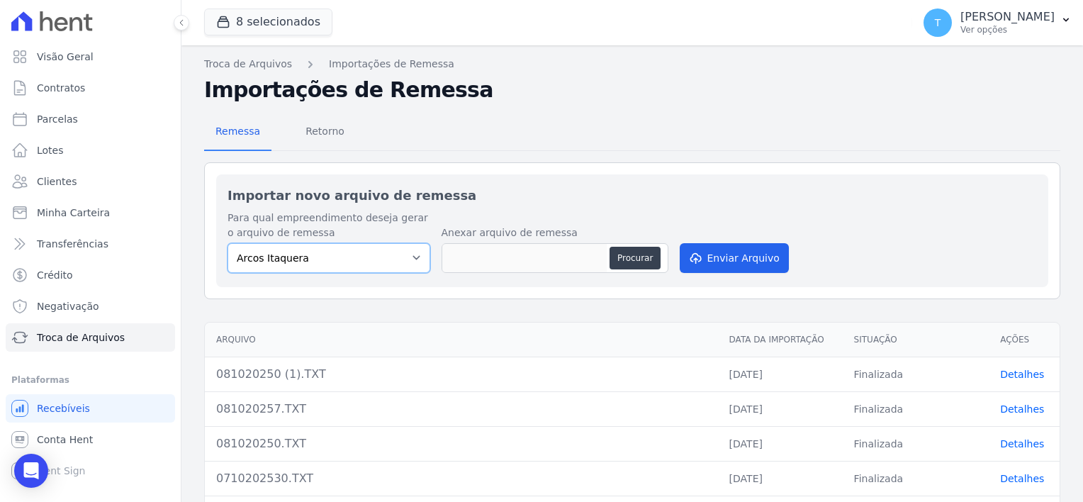
click at [318, 264] on select "Arcos Itaquera ALTOS DE SANTANA Inspire BOSQUE CLUB ARTE VILA MATILDE VISTA 553…" at bounding box center [329, 258] width 203 height 30
select select "608a0505-5729-491c-8a4a-236dc5ec7f7f"
click at [228, 243] on select "Arcos Itaquera ALTOS DE SANTANA Inspire BOSQUE CLUB ARTE VILA MATILDE VISTA 553…" at bounding box center [329, 258] width 203 height 30
click at [644, 250] on button "Procurar" at bounding box center [635, 258] width 51 height 23
type input "0810202514.TXT"
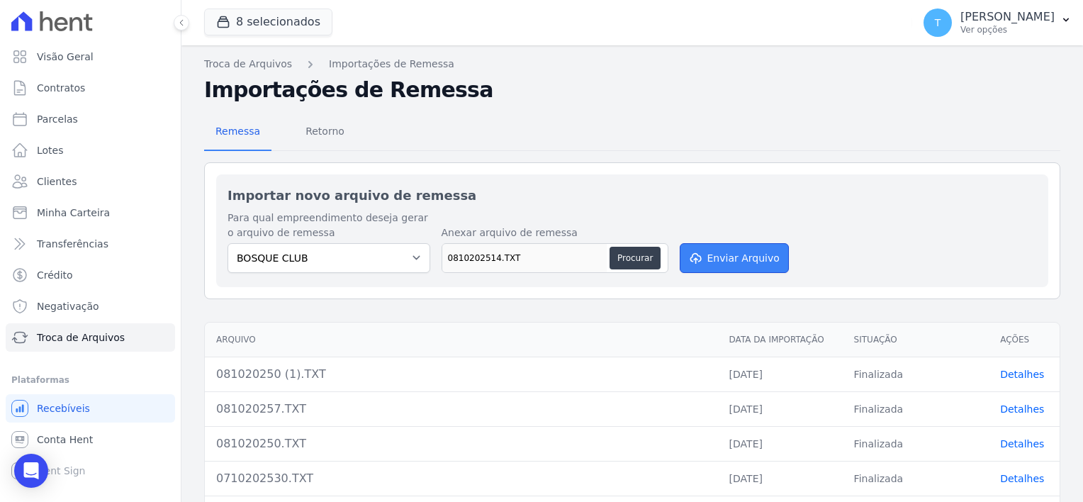
click at [714, 258] on button "Enviar Arquivo" at bounding box center [734, 258] width 109 height 30
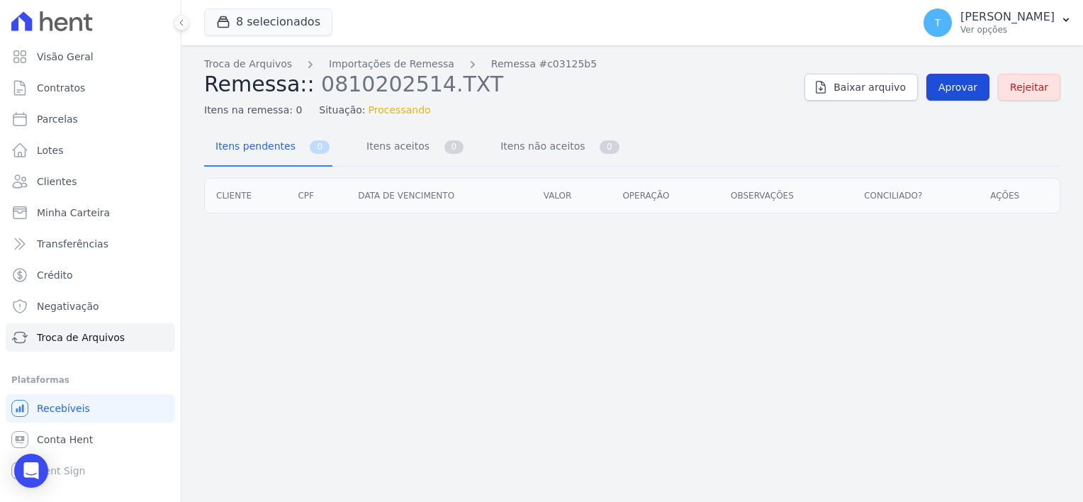
click at [970, 82] on span "Aprovar" at bounding box center [957, 87] width 39 height 14
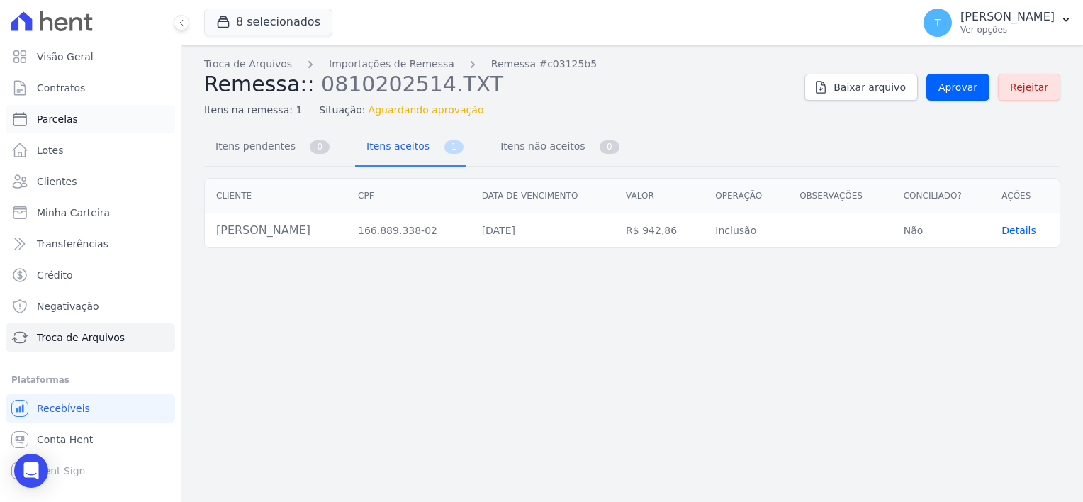
click at [66, 118] on span "Parcelas" at bounding box center [57, 119] width 41 height 14
select select
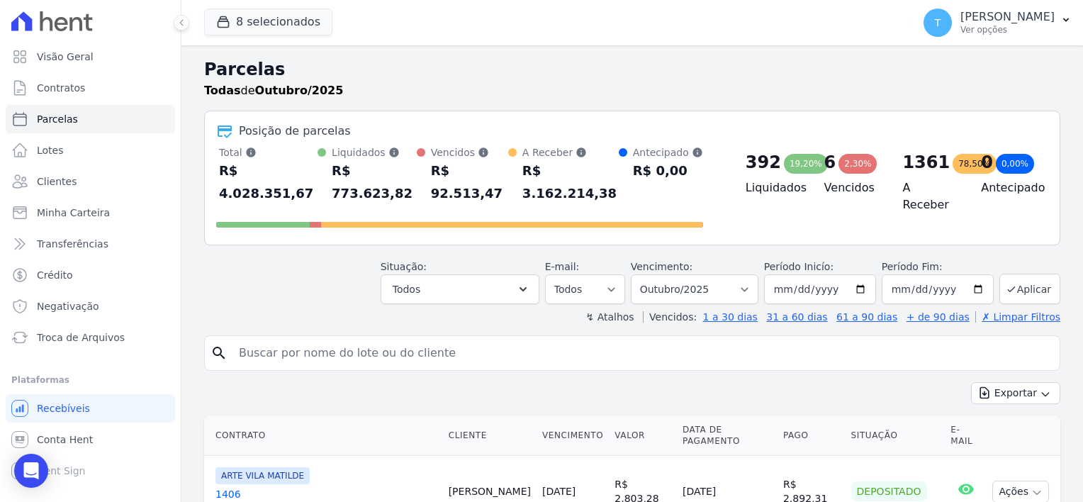
click at [309, 339] on input "search" at bounding box center [642, 353] width 824 height 28
paste input "Reginaldo Pinheiro da Silva"
type input "Reginaldo Pinheiro da Silva"
select select
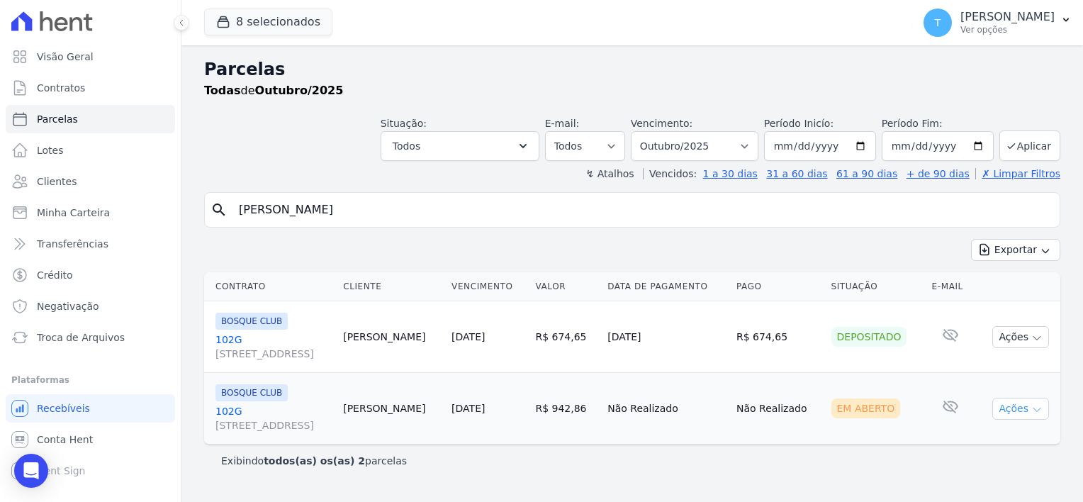
click at [1039, 410] on icon "button" at bounding box center [1036, 409] width 11 height 11
click at [1003, 446] on link "Ver boleto" at bounding box center [1015, 441] width 136 height 26
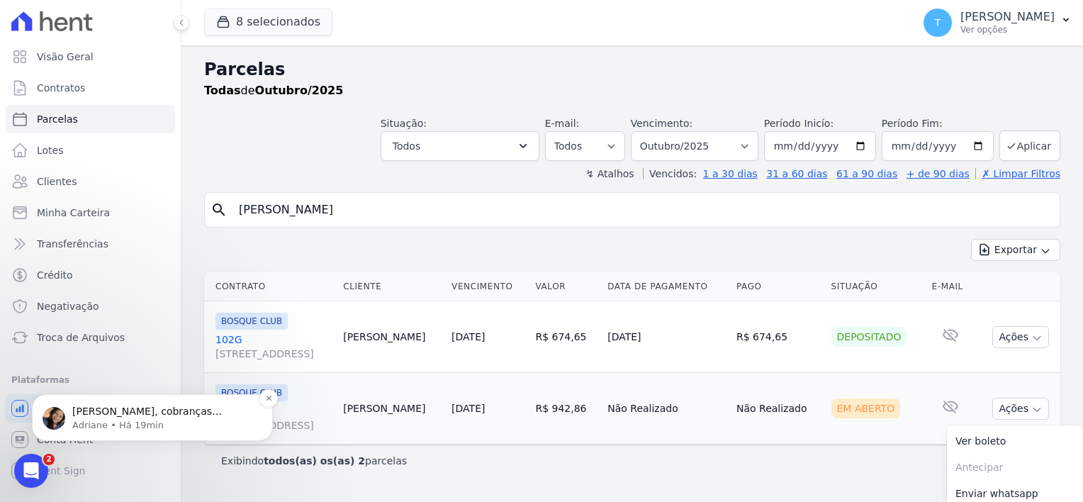
click at [77, 422] on p "Adriane • Há 19min" at bounding box center [163, 425] width 183 height 13
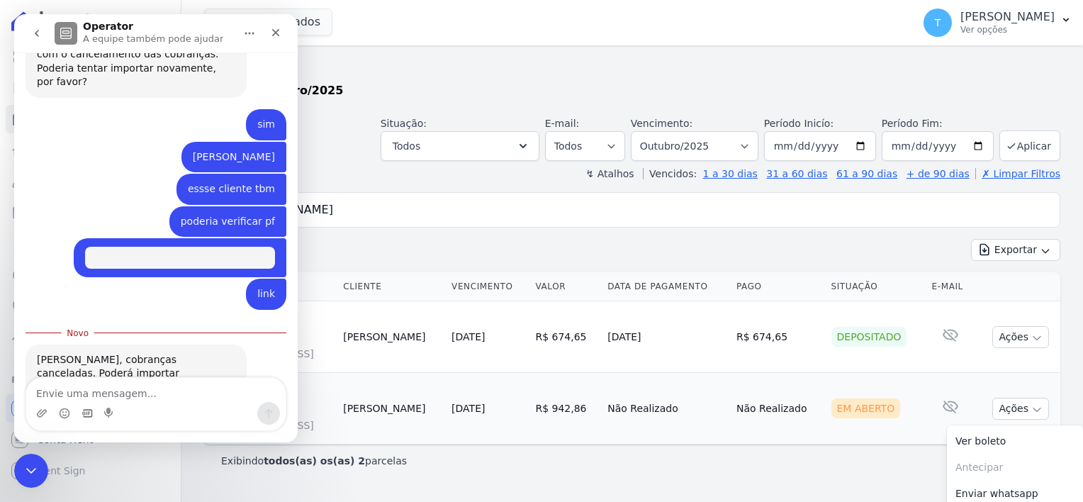
scroll to position [576, 0]
click at [113, 386] on textarea "Envie uma mensagem..." at bounding box center [155, 390] width 259 height 24
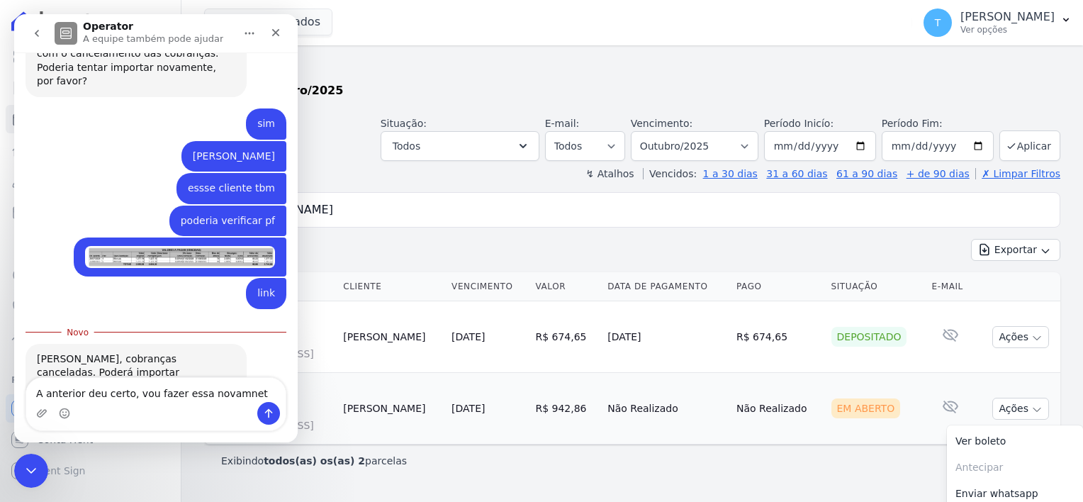
type textarea "A anterior deu certo, vou fazer essa novamnete"
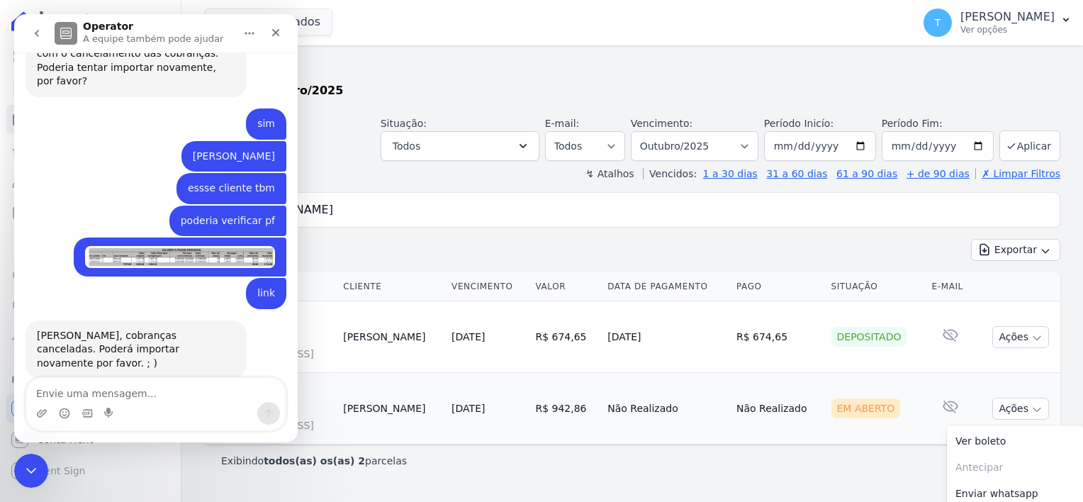
scroll to position [610, 0]
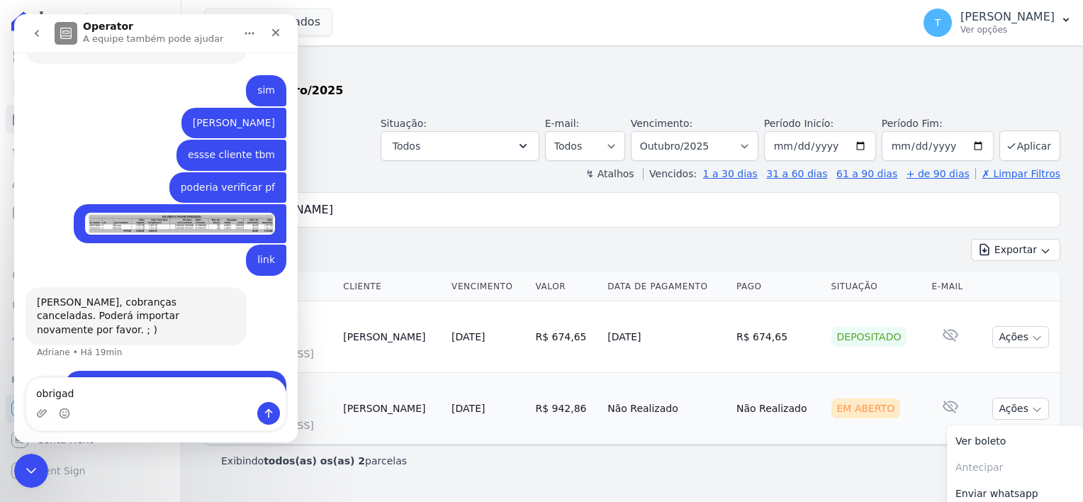
type textarea "obrigada"
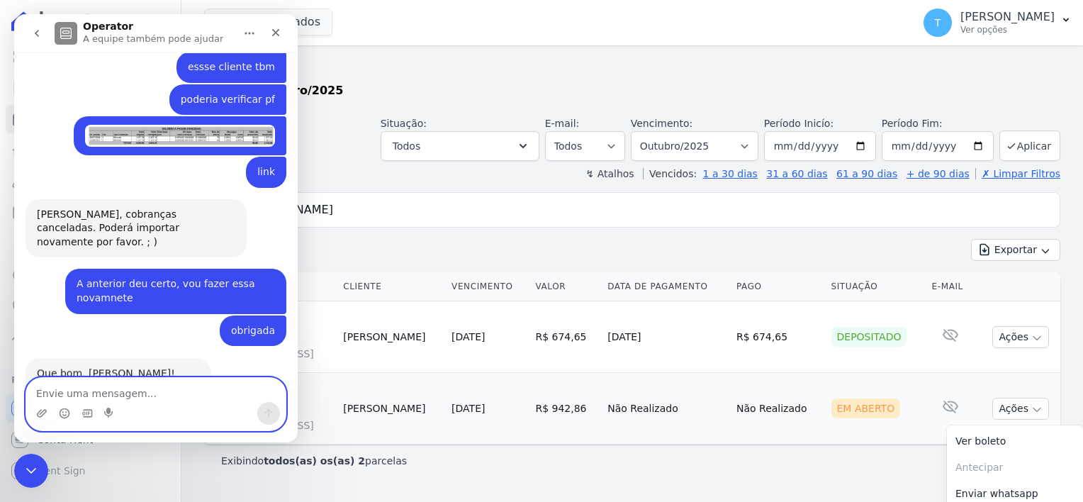
scroll to position [705, 0]
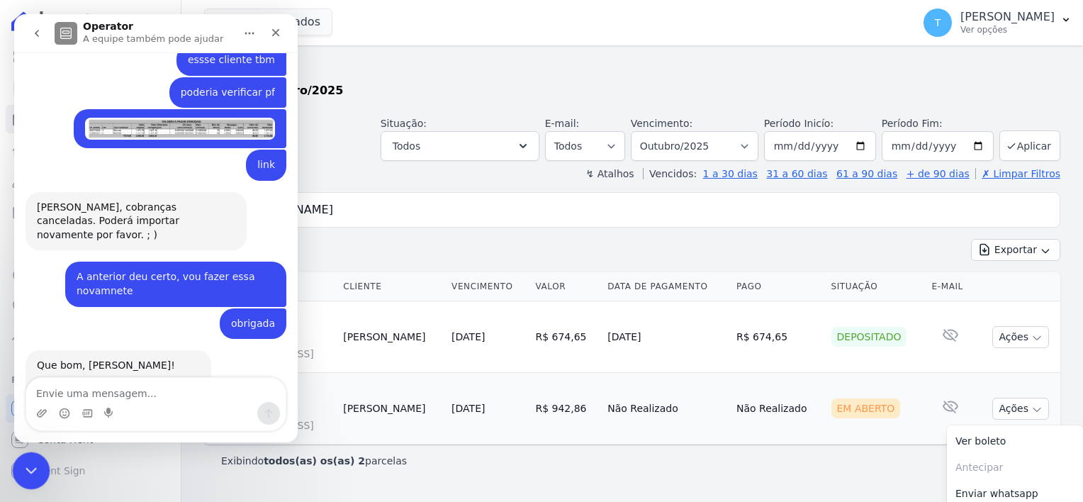
click at [34, 461] on icon "Encerramento do Messenger da Intercom" at bounding box center [29, 468] width 17 height 17
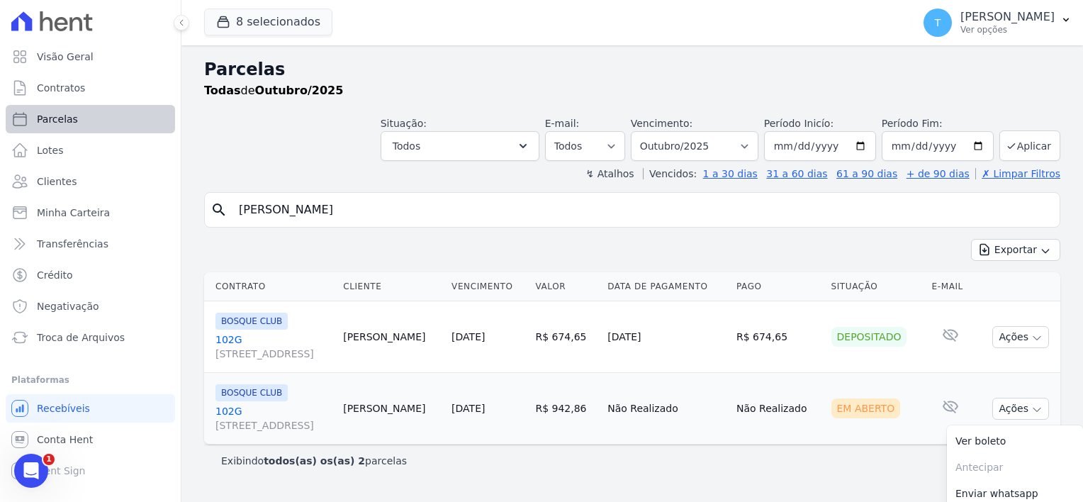
scroll to position [705, 0]
click at [74, 339] on span "Troca de Arquivos" at bounding box center [81, 337] width 88 height 14
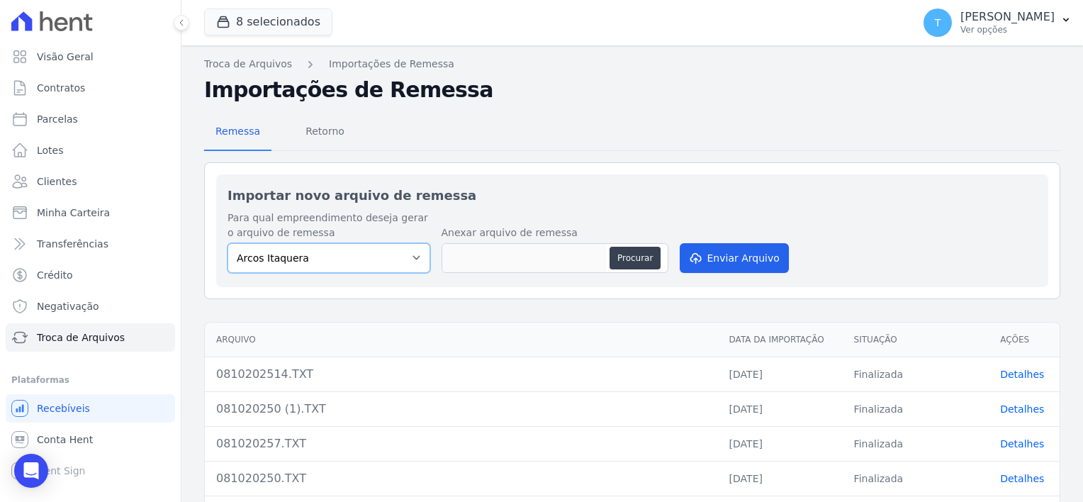
click at [340, 258] on select "Arcos Itaquera ALTOS DE SANTANA Inspire BOSQUE CLUB ARTE VILA MATILDE VISTA 553…" at bounding box center [329, 258] width 203 height 30
select select "798d34ef-1a76-4a01-aecd-278a2202ade3"
click at [228, 243] on select "Arcos Itaquera ALTOS DE SANTANA Inspire BOSQUE CLUB ARTE VILA MATILDE VISTA 553…" at bounding box center [329, 258] width 203 height 30
click at [640, 252] on button "Procurar" at bounding box center [635, 258] width 51 height 23
type input "081020257 (1).TXT"
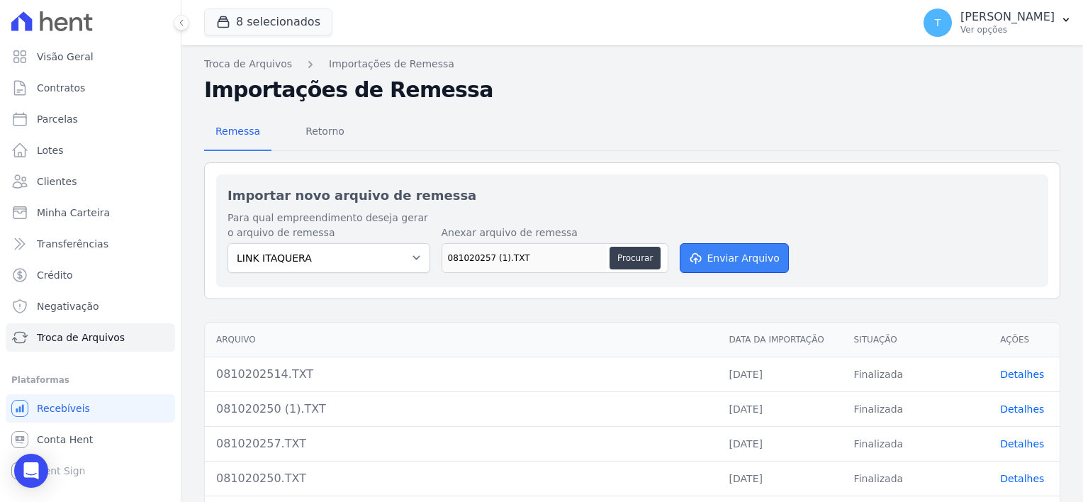
click at [728, 255] on button "Enviar Arquivo" at bounding box center [734, 258] width 109 height 30
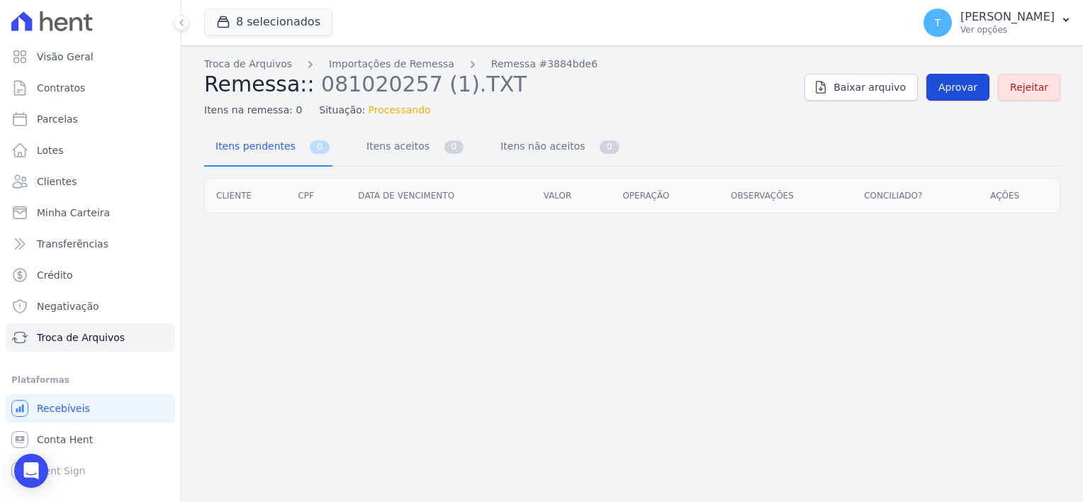
click at [953, 84] on span "Aprovar" at bounding box center [957, 87] width 39 height 14
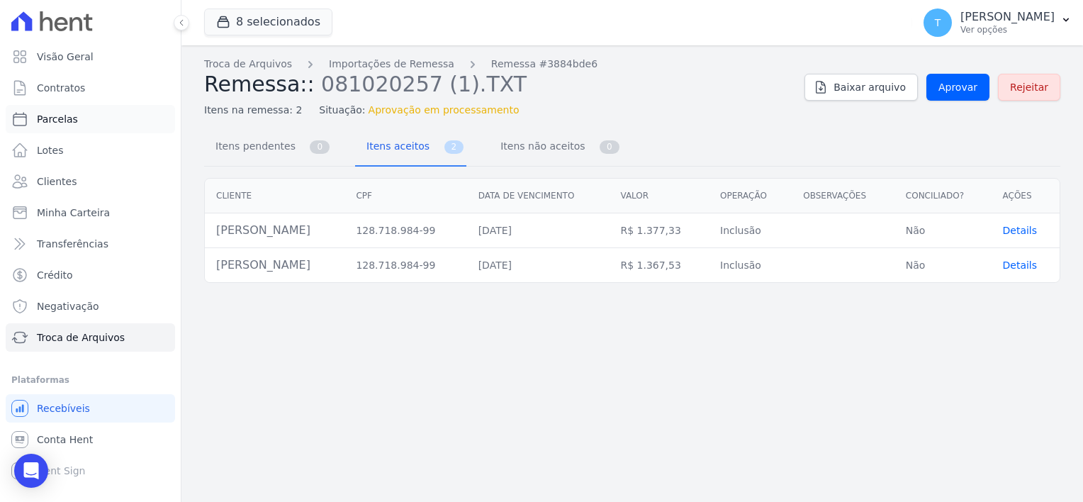
click at [79, 115] on link "Parcelas" at bounding box center [90, 119] width 169 height 28
select select
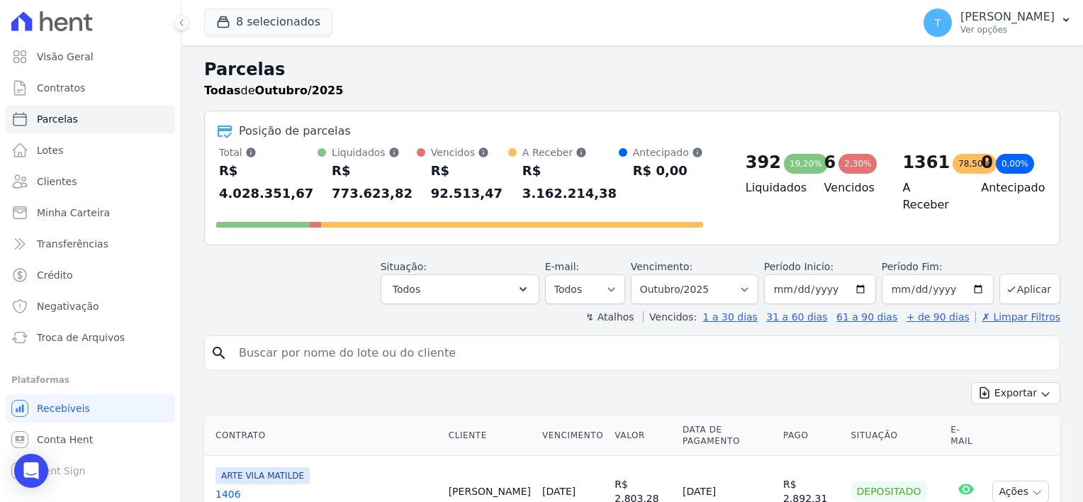
click at [313, 339] on input "search" at bounding box center [642, 353] width 824 height 28
paste input "José Carlos Felix dos Santos"
type input "José Carlos Felix dos Santos"
select select
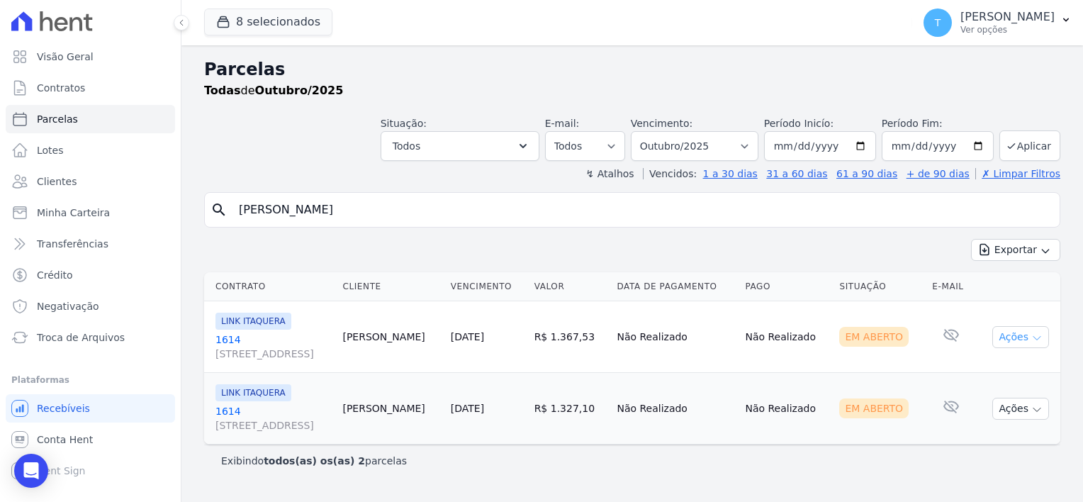
click at [1038, 340] on icon "button" at bounding box center [1036, 337] width 11 height 11
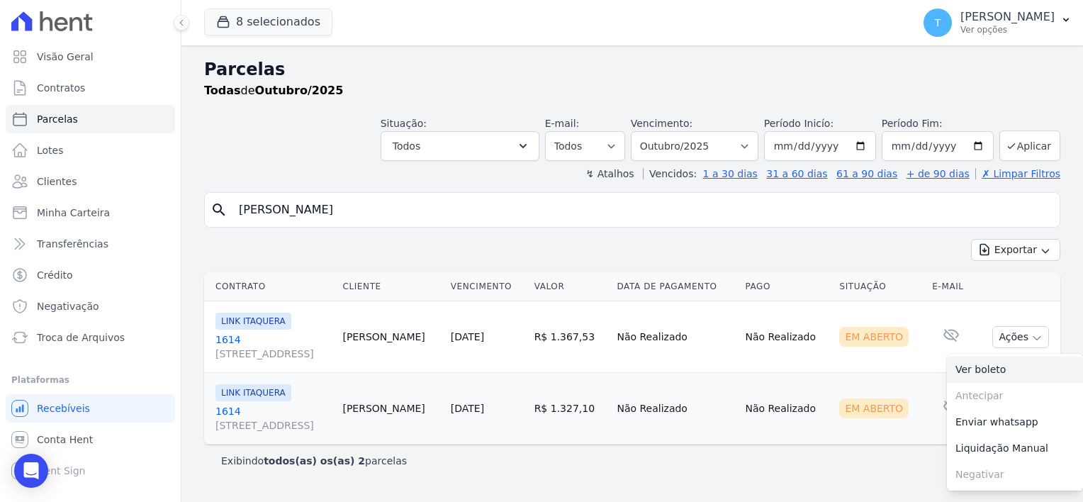
click at [997, 366] on link "Ver boleto" at bounding box center [1015, 370] width 136 height 26
click at [886, 386] on td "Em Aberto" at bounding box center [879, 409] width 93 height 72
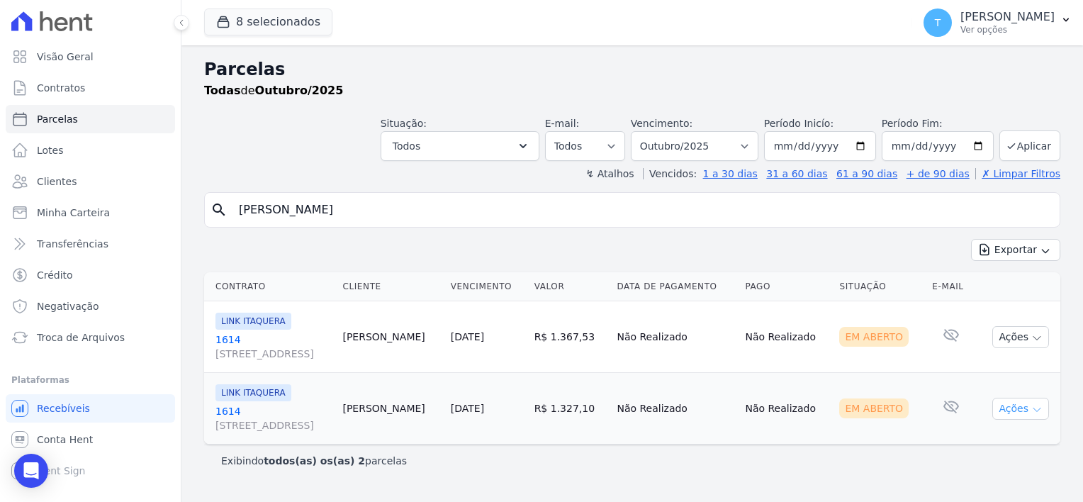
click at [1040, 406] on icon "button" at bounding box center [1036, 409] width 11 height 11
click at [969, 440] on link "Ver boleto" at bounding box center [1015, 441] width 136 height 26
click at [74, 345] on link "Troca de Arquivos" at bounding box center [90, 337] width 169 height 28
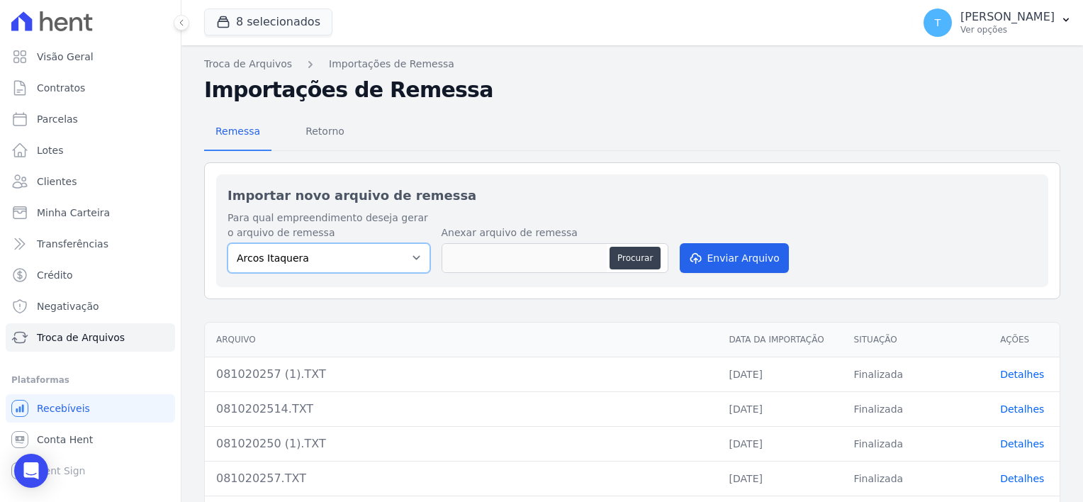
click at [288, 267] on select "Arcos Itaquera ALTOS DE SANTANA Inspire BOSQUE CLUB ARTE VILA MATILDE VISTA 553…" at bounding box center [329, 258] width 203 height 30
select select "907a04bd-9982-46ed-adee-37b3d201f3c4"
click at [228, 243] on select "Arcos Itaquera ALTOS DE SANTANA Inspire BOSQUE CLUB ARTE VILA MATILDE VISTA 553…" at bounding box center [329, 258] width 203 height 30
click at [636, 258] on button "Procurar" at bounding box center [635, 258] width 51 height 23
type input "081020258.TXT"
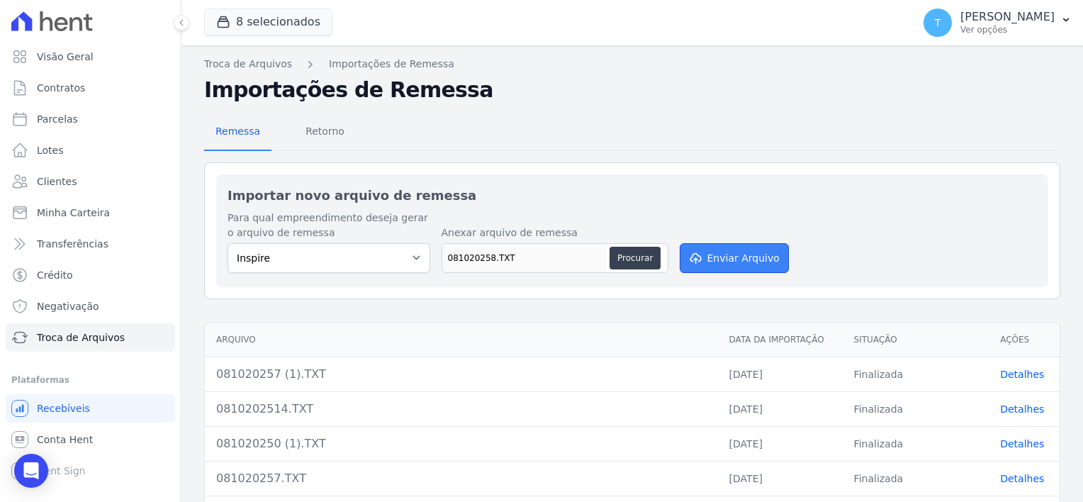
click at [712, 258] on button "Enviar Arquivo" at bounding box center [734, 258] width 109 height 30
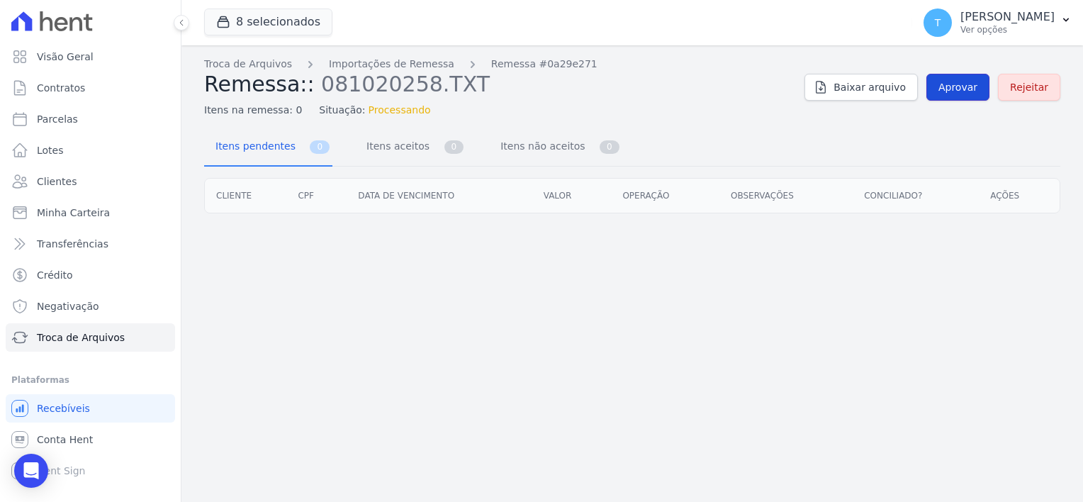
click at [966, 91] on span "Aprovar" at bounding box center [957, 87] width 39 height 14
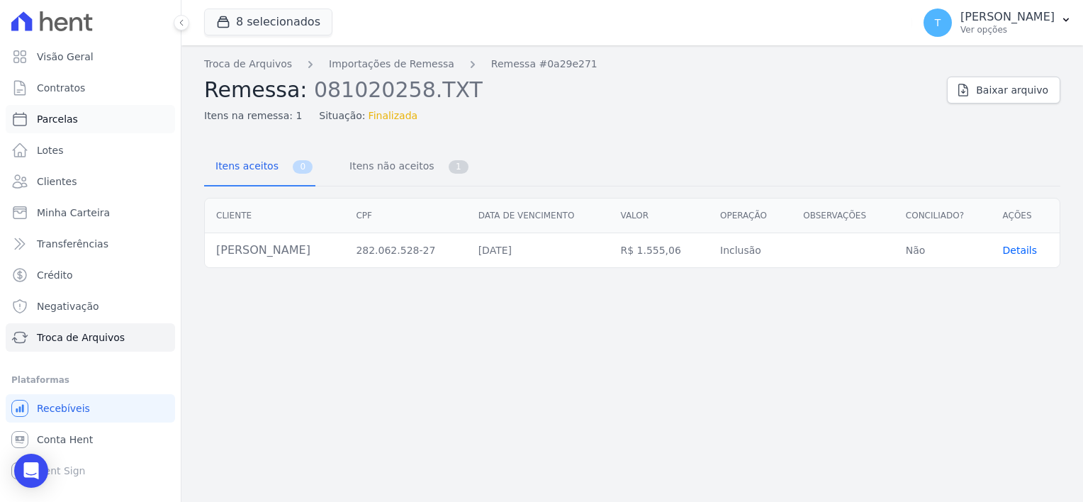
click at [71, 120] on span "Parcelas" at bounding box center [57, 119] width 41 height 14
select select
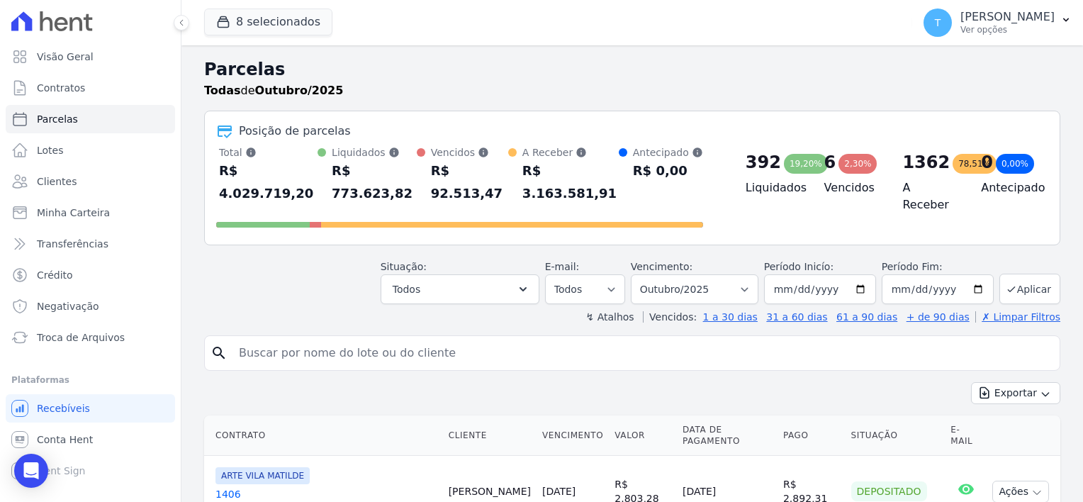
click at [310, 339] on input "search" at bounding box center [642, 353] width 824 height 28
paste input "Valdeciel Gomes da Silva"
type input "Valdeciel Gomes da Silva"
select select
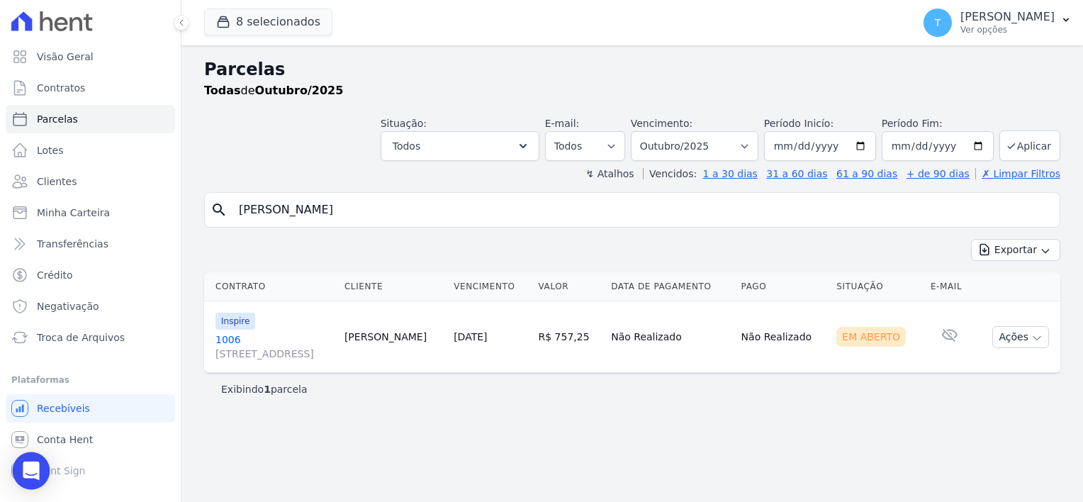
click at [23, 470] on icon "Open Intercom Messenger" at bounding box center [31, 470] width 18 height 18
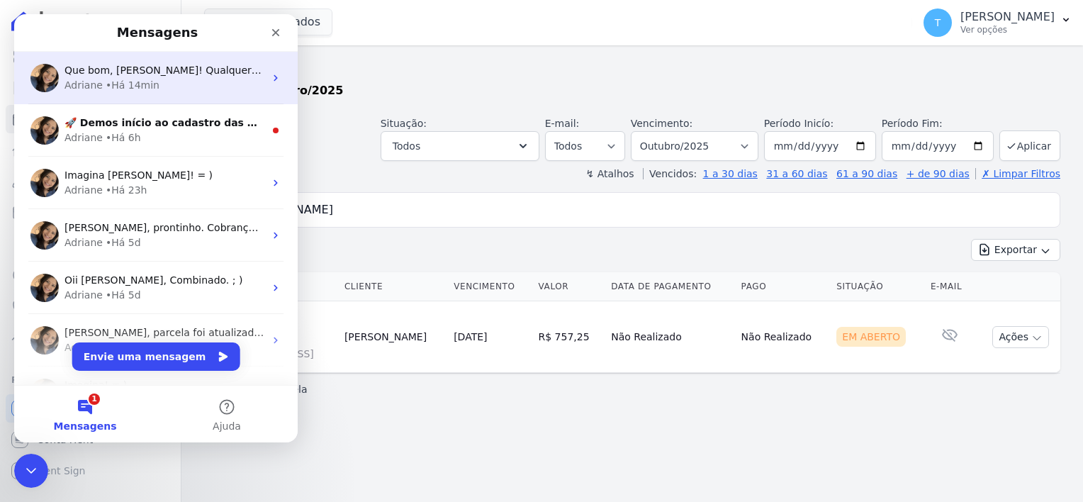
click at [139, 86] on div "• Há 14min" at bounding box center [133, 85] width 54 height 15
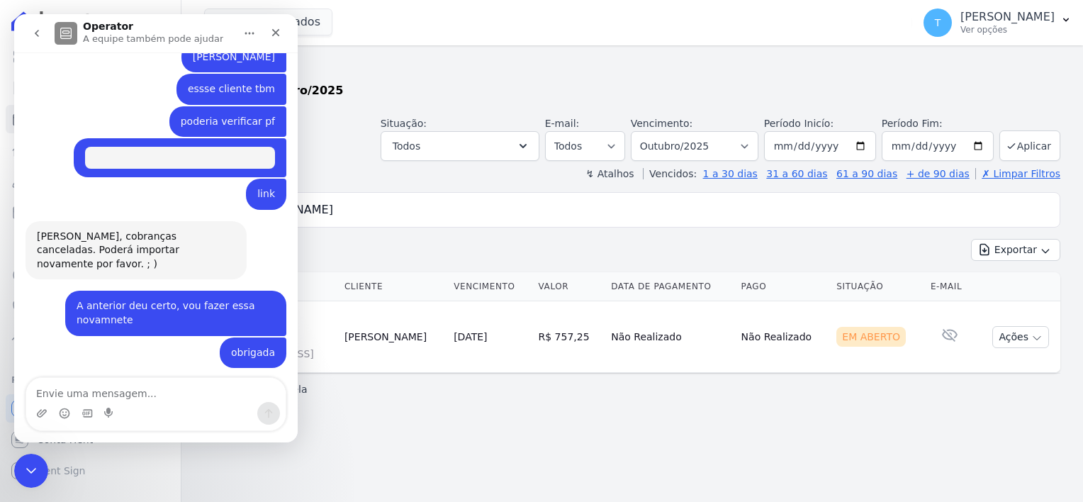
scroll to position [705, 0]
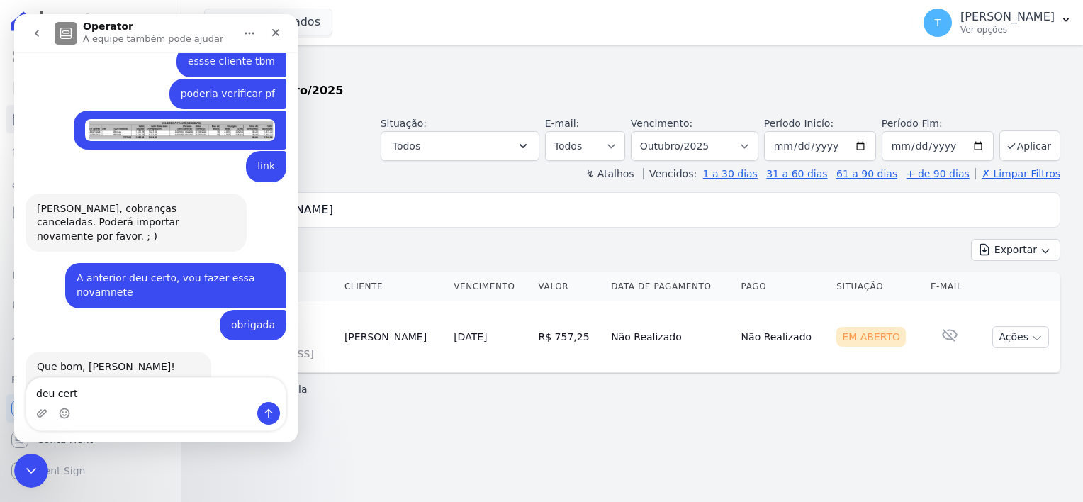
type textarea "deu certo"
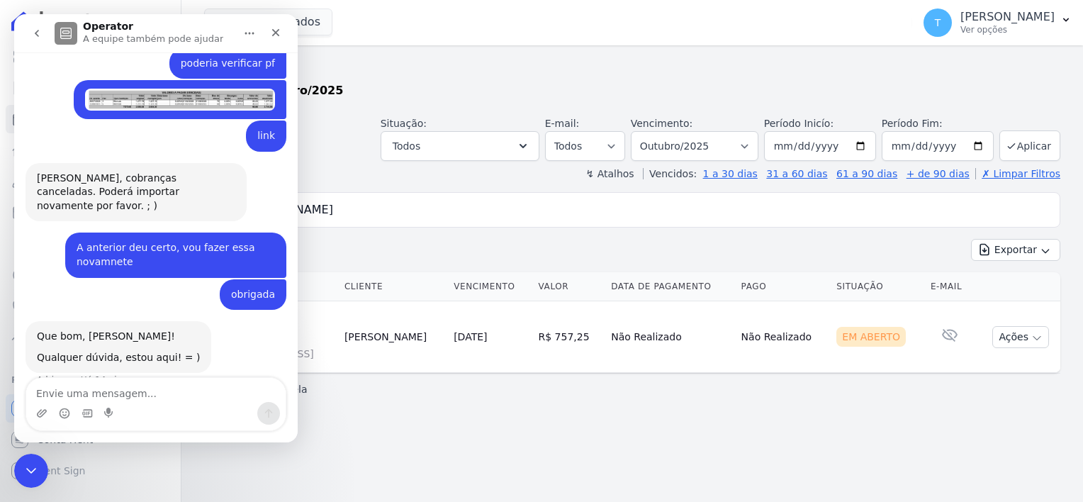
scroll to position [747, 0]
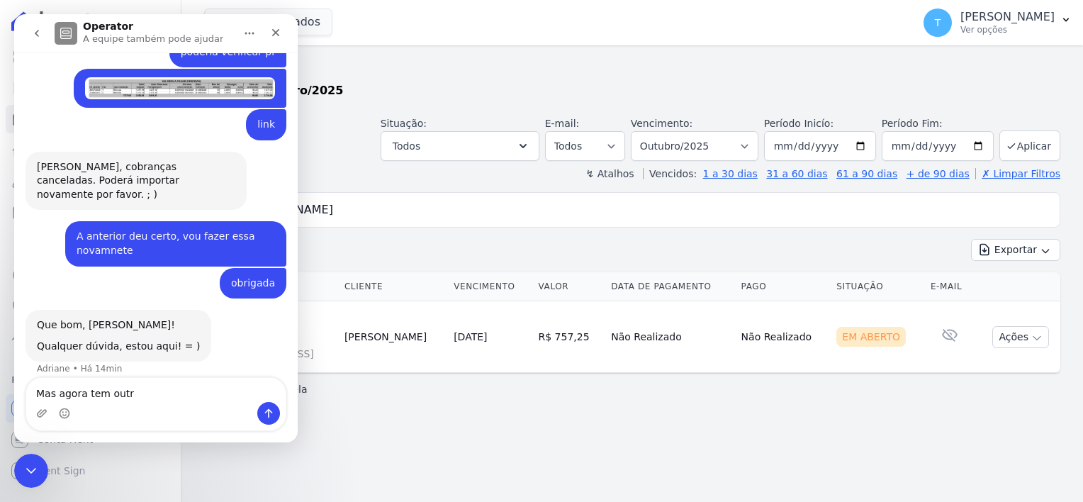
type textarea "Mas agora tem outro"
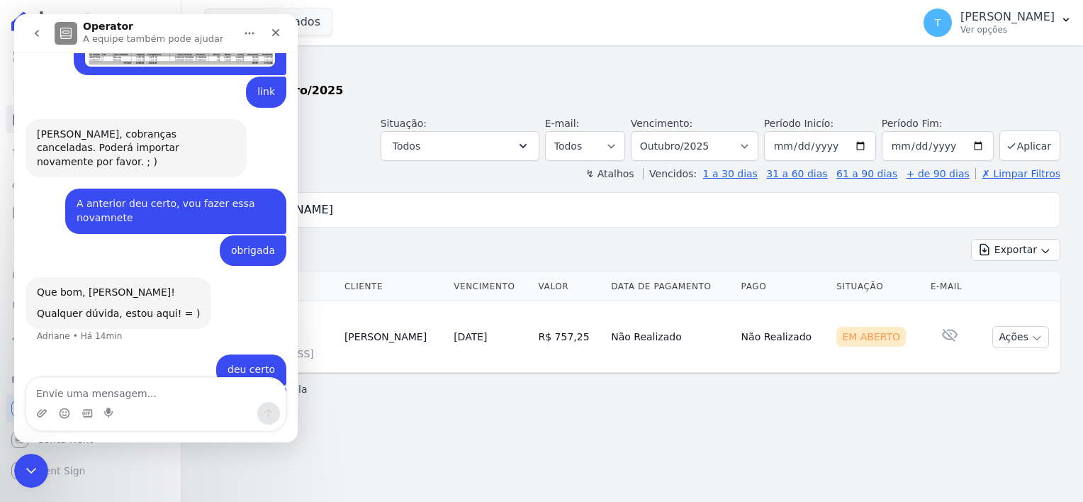
type textarea "Valdeciel Gomes da Silva"
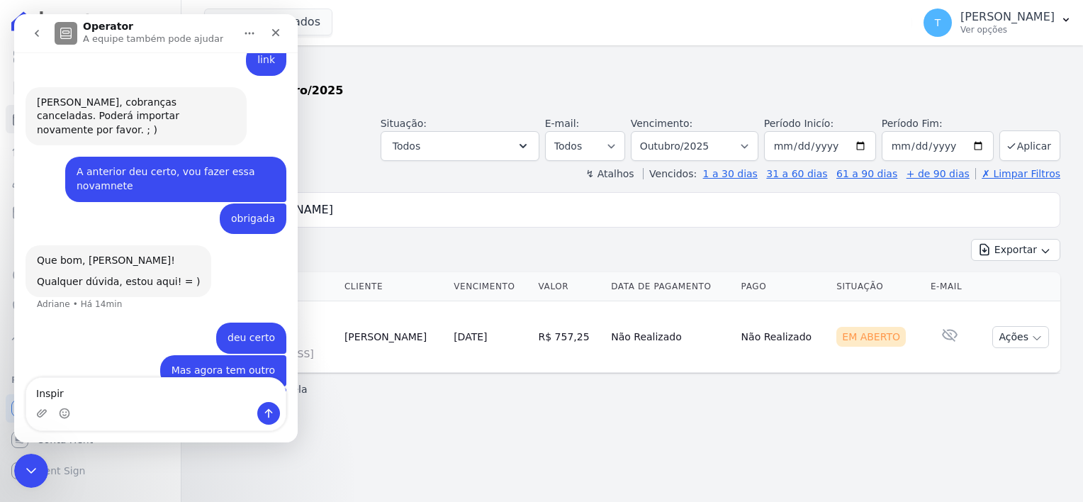
type textarea "Inspire"
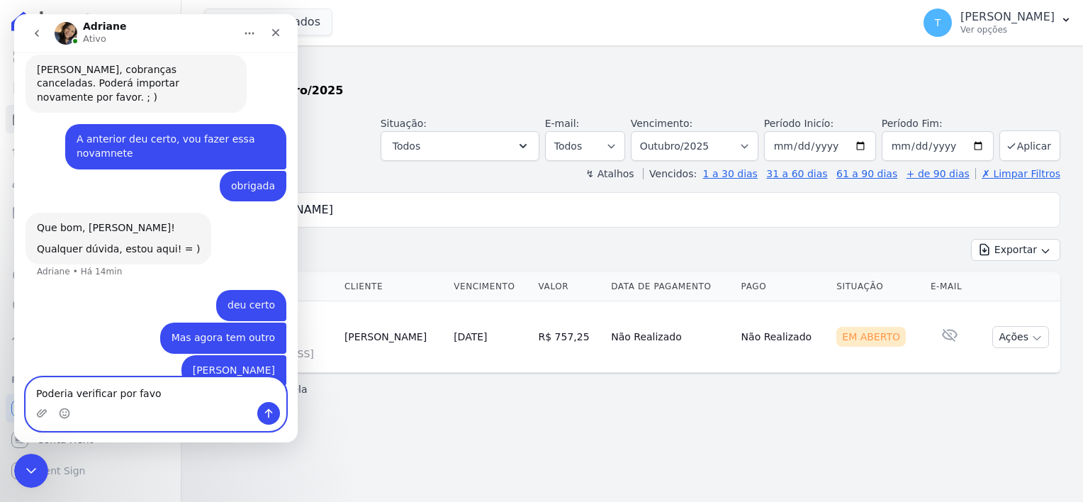
type textarea "Poderia verificar por favor"
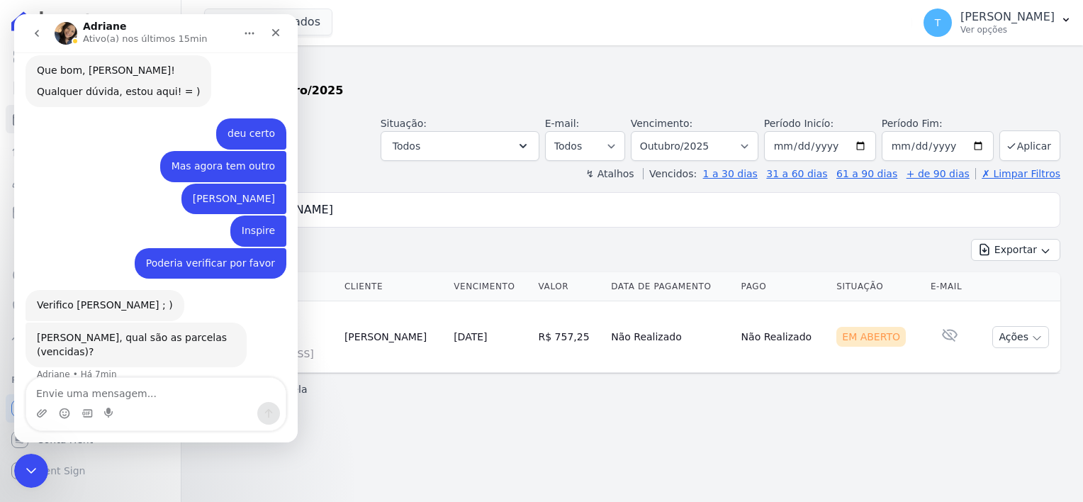
scroll to position [1001, 0]
type textarea "eu unifiquei as parcelas a pedido do cliente"
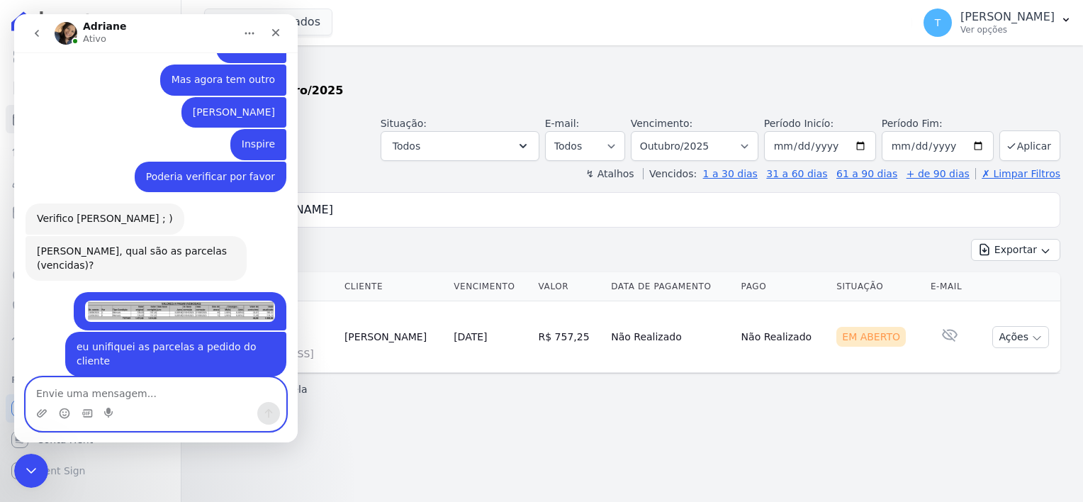
scroll to position [1089, 0]
type textarea "ok, obrigada"
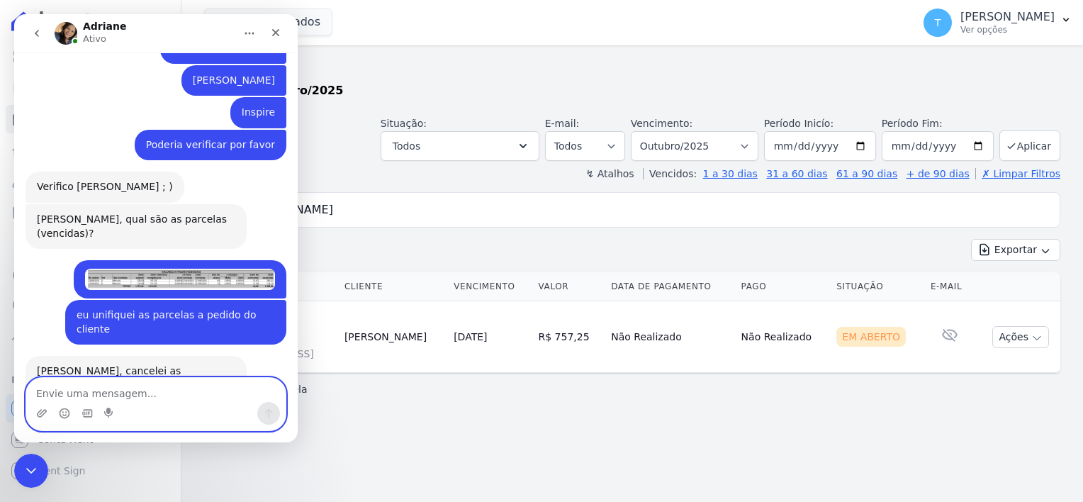
scroll to position [1131, 0]
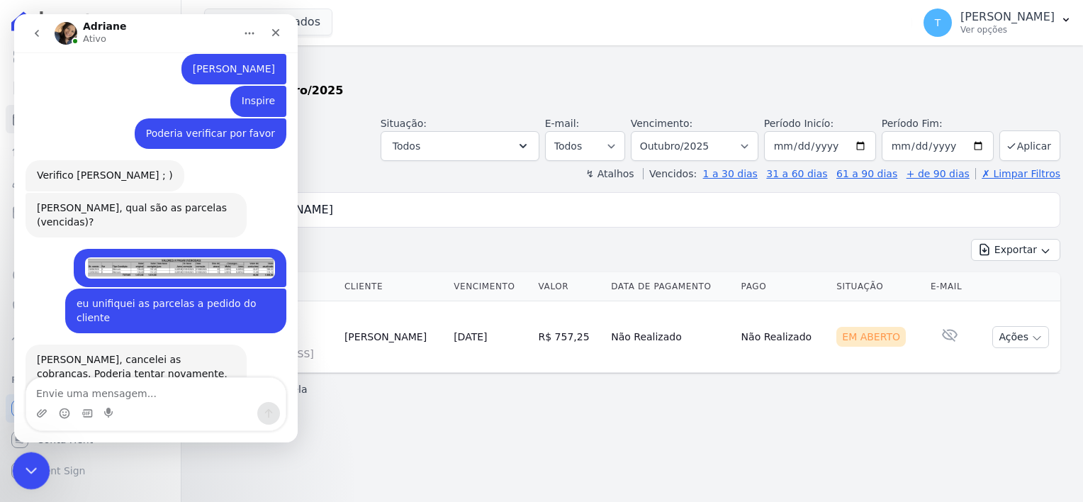
click at [23, 471] on icon "Encerramento do Messenger da Intercom" at bounding box center [29, 468] width 17 height 17
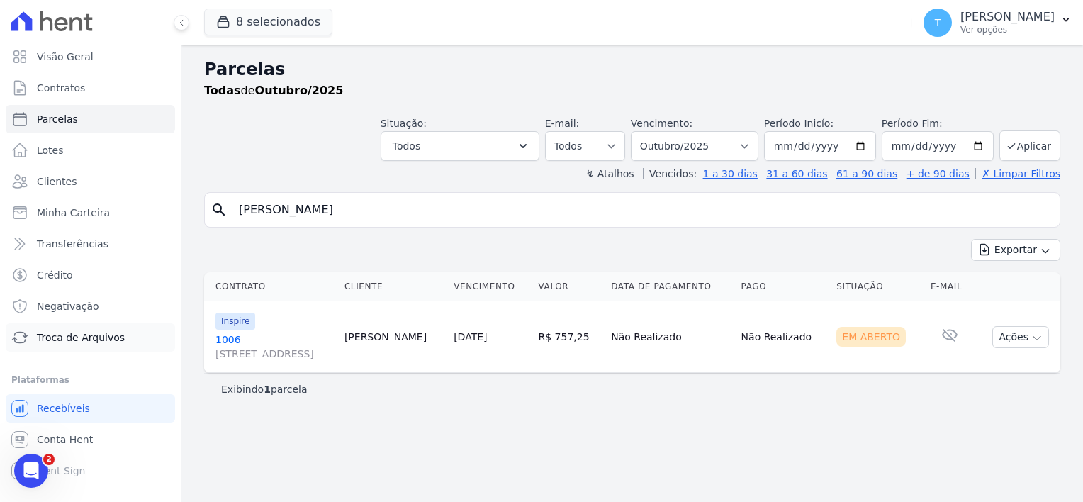
click at [89, 348] on link "Troca de Arquivos" at bounding box center [90, 337] width 169 height 28
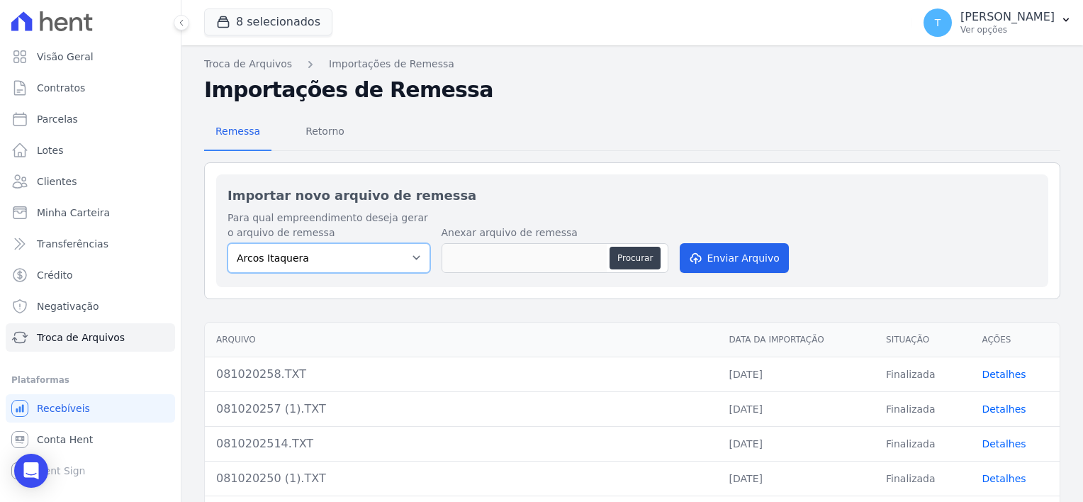
click at [409, 257] on select "Arcos Itaquera ALTOS DE SANTANA Inspire BOSQUE CLUB ARTE VILA MATILDE VISTA 553…" at bounding box center [329, 258] width 203 height 30
select select "6db872fb-8a6f-44ae-826c-42d53d77f19e"
click at [228, 243] on select "Arcos Itaquera ALTOS DE SANTANA Inspire BOSQUE CLUB ARTE VILA MATILDE VISTA 553…" at bounding box center [329, 258] width 203 height 30
click at [630, 256] on button "Procurar" at bounding box center [635, 258] width 51 height 23
type input "081020254.TXT"
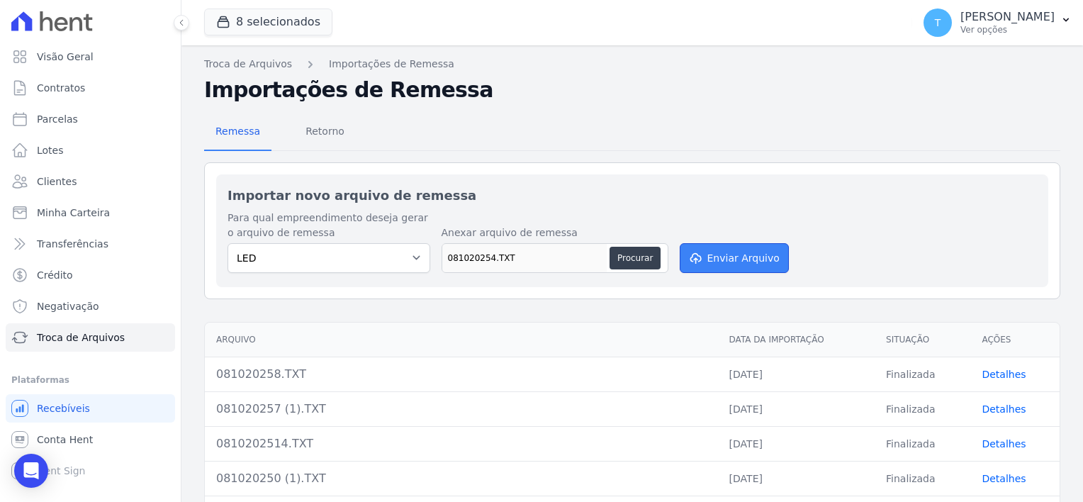
click at [733, 258] on button "Enviar Arquivo" at bounding box center [734, 258] width 109 height 30
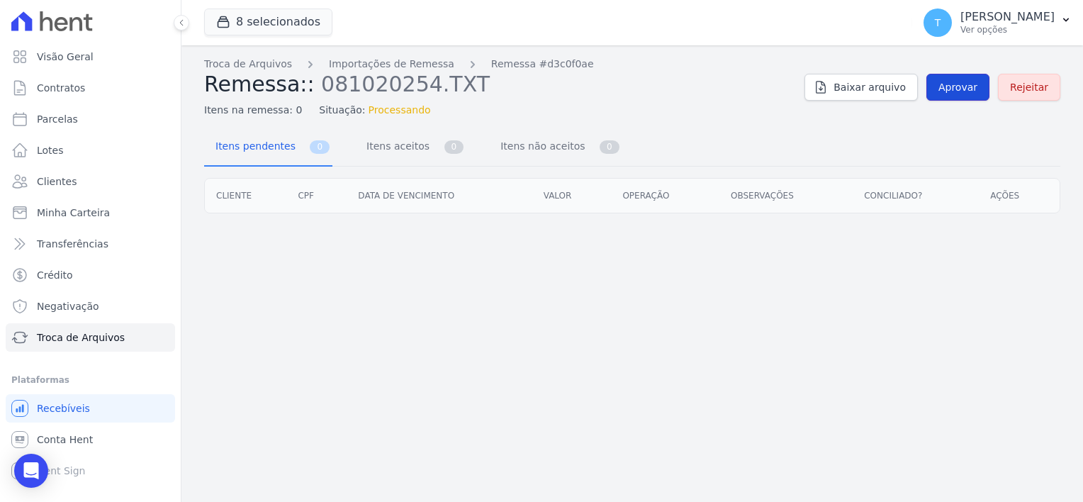
click at [968, 85] on span "Aprovar" at bounding box center [957, 87] width 39 height 14
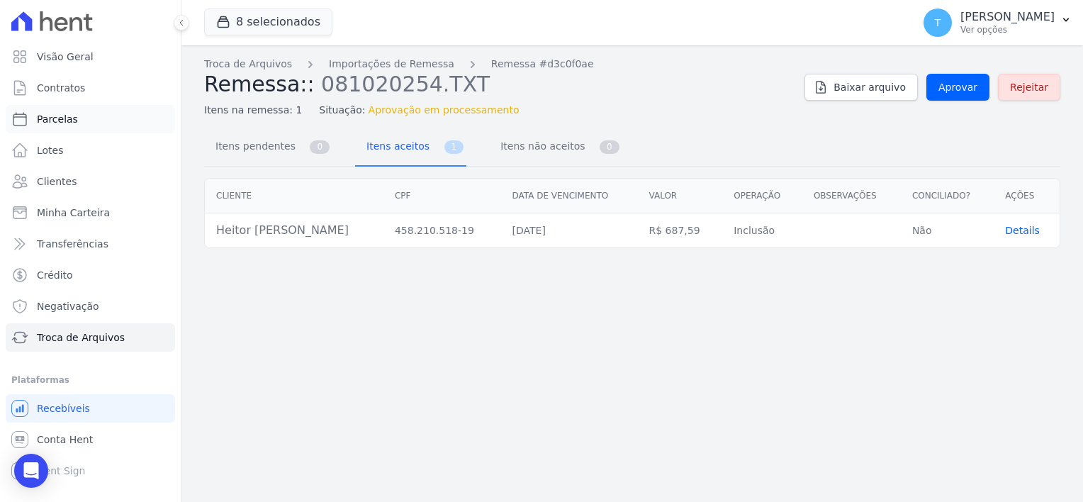
click at [79, 116] on link "Parcelas" at bounding box center [90, 119] width 169 height 28
select select
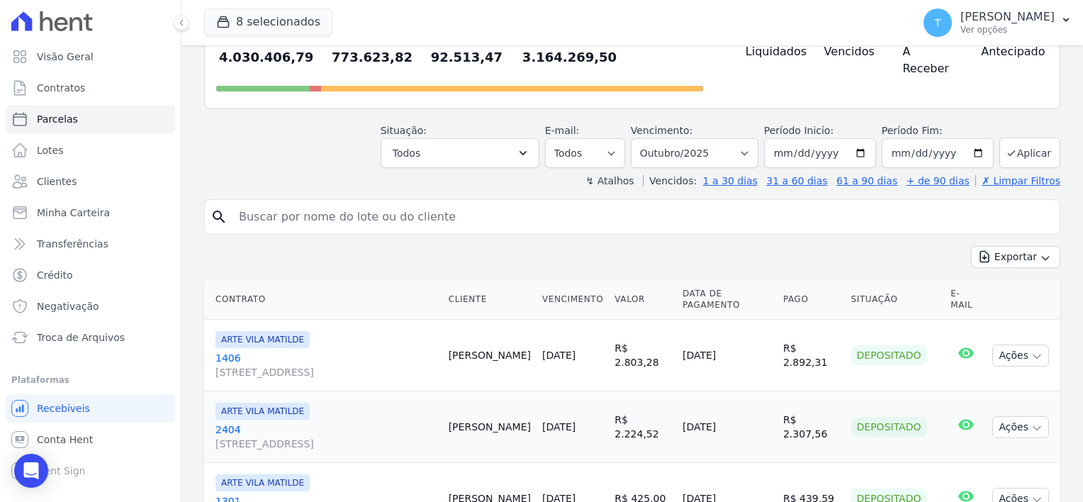
scroll to position [142, 0]
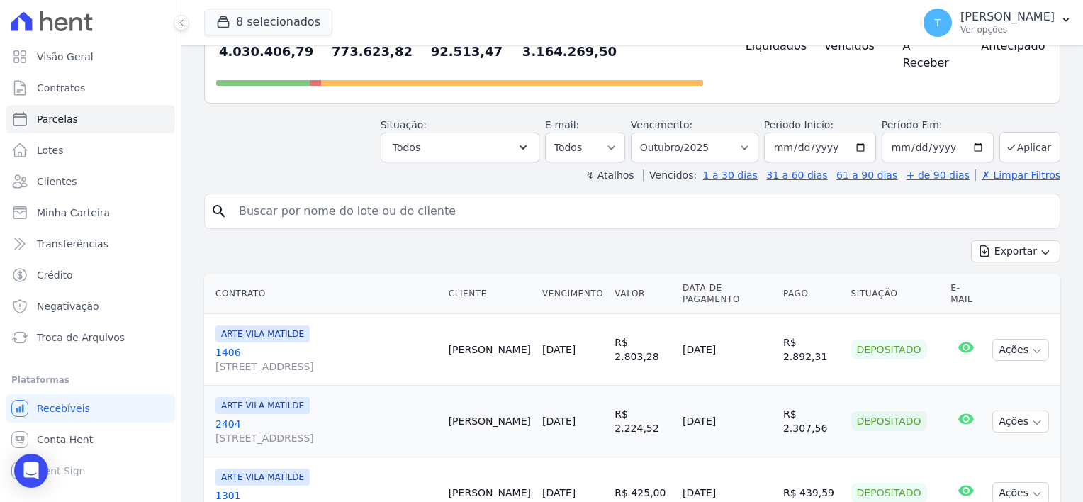
click at [335, 197] on input "search" at bounding box center [642, 211] width 824 height 28
paste input "Heitor Florencio dos Santos"
type input "Heitor Florencio dos Santos"
select select
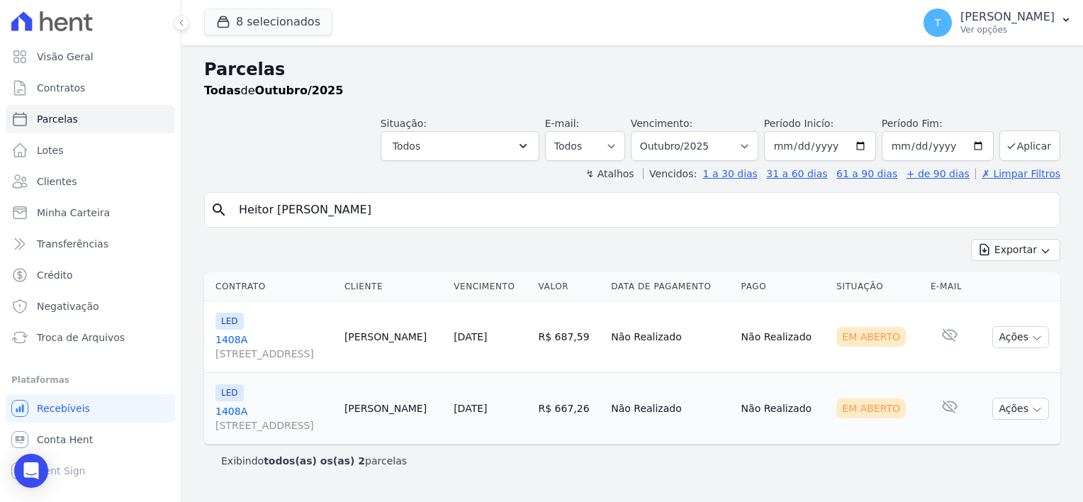
click at [333, 357] on span "Avenida Angélica, 2248, andar 11, Consolação" at bounding box center [274, 354] width 118 height 14
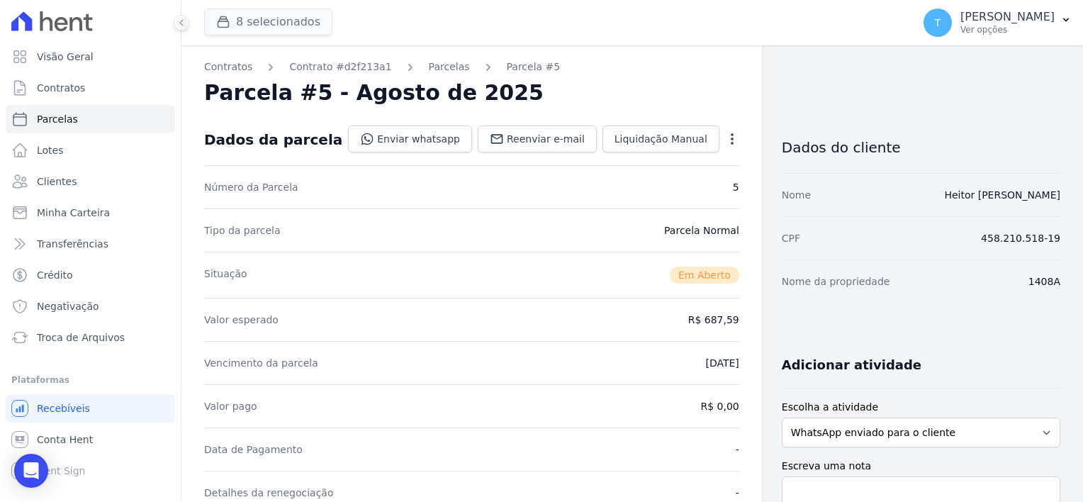
select select
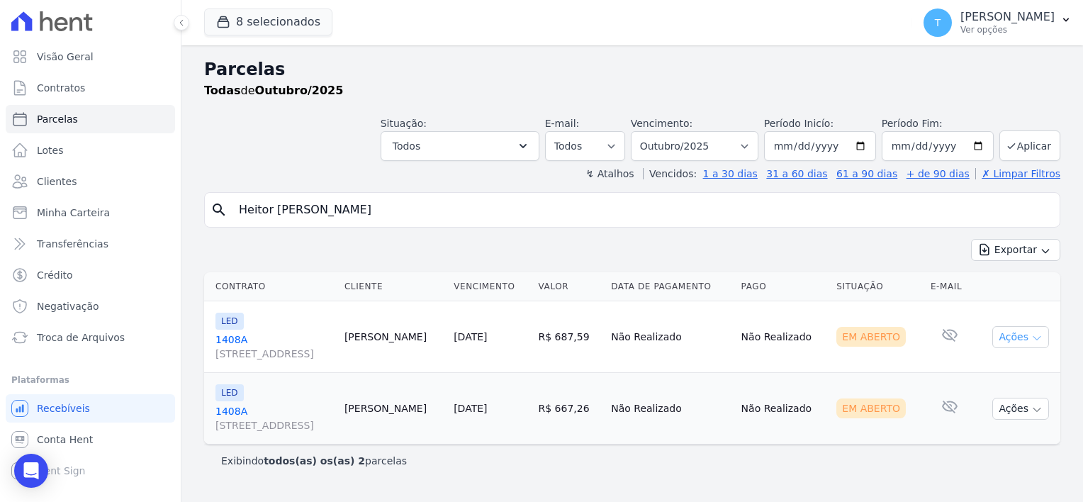
click at [1041, 337] on icon "button" at bounding box center [1036, 337] width 11 height 11
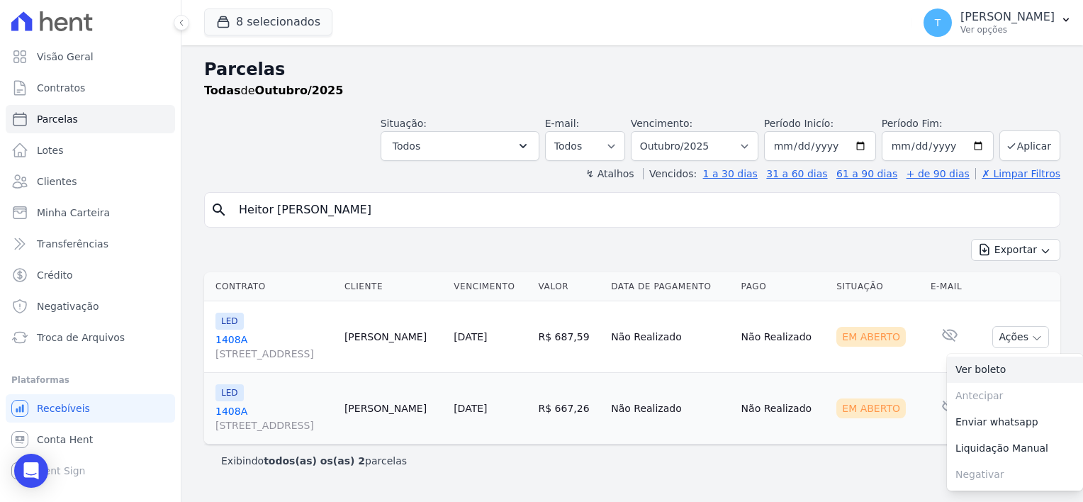
click at [989, 369] on link "Ver boleto" at bounding box center [1015, 370] width 136 height 26
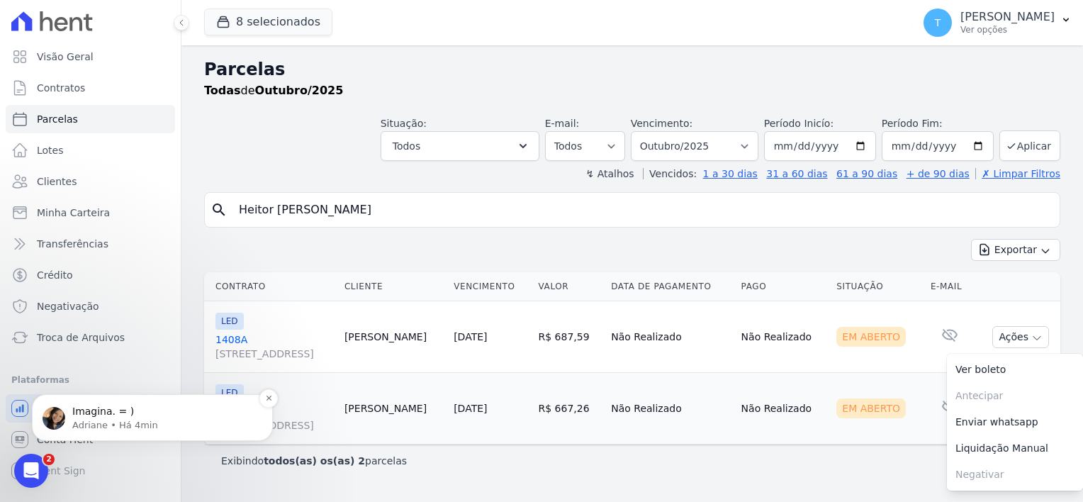
click at [67, 432] on div "Imagina. = ) Adriane • Há 4min" at bounding box center [153, 417] width 220 height 28
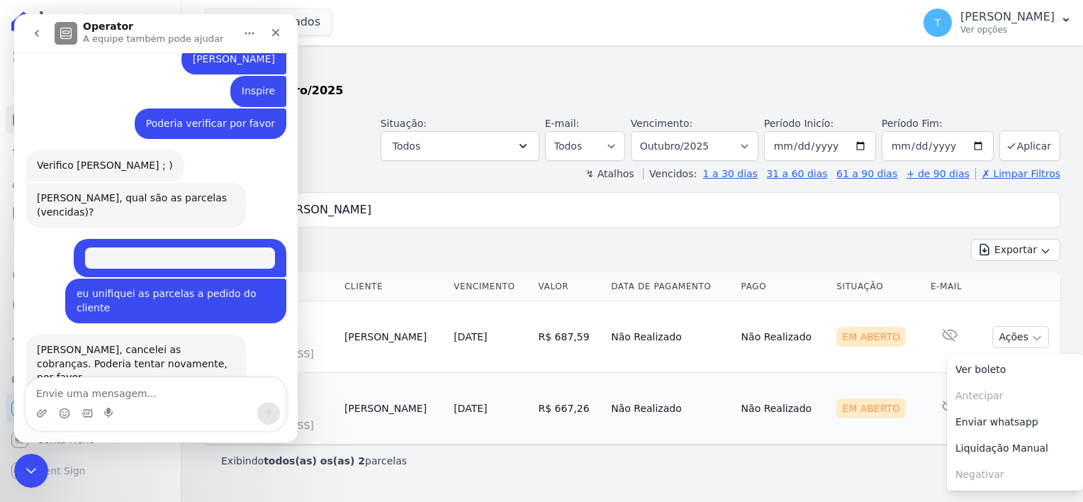
scroll to position [1196, 0]
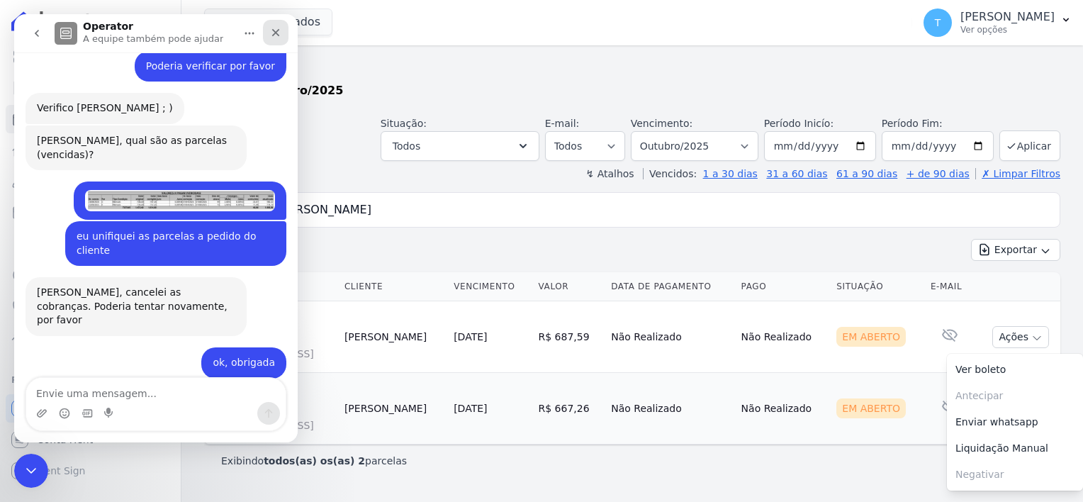
click at [272, 31] on icon "Fechar" at bounding box center [275, 32] width 11 height 11
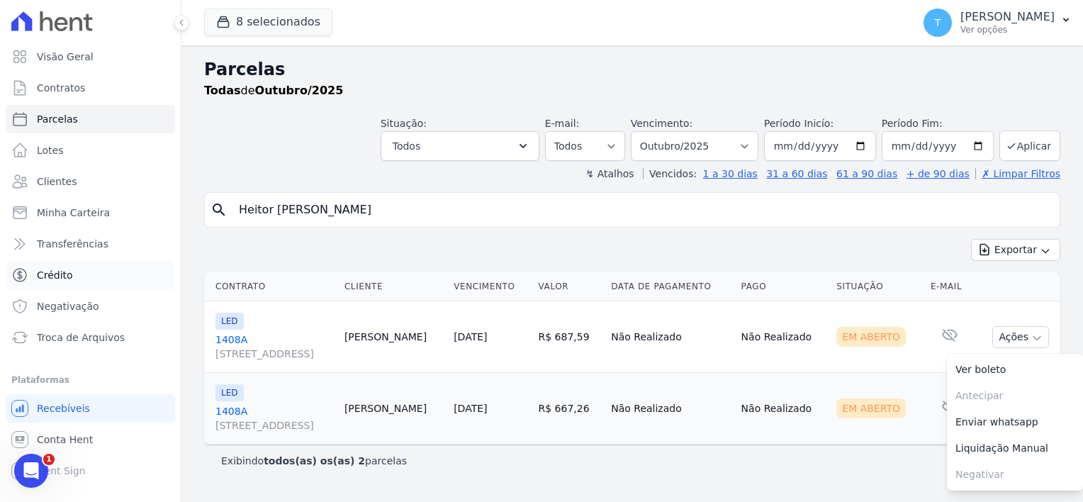
scroll to position [1173, 0]
click at [84, 342] on span "Troca de Arquivos" at bounding box center [81, 337] width 88 height 14
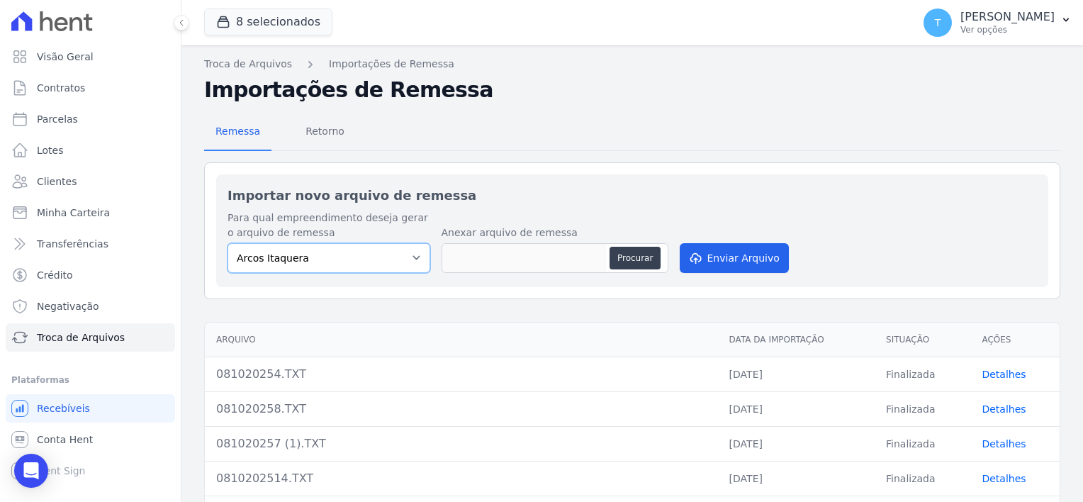
click at [332, 247] on select "Arcos Itaquera ALTOS DE SANTANA Inspire BOSQUE CLUB ARTE VILA MATILDE VISTA 553…" at bounding box center [329, 258] width 203 height 30
select select "907a04bd-9982-46ed-adee-37b3d201f3c4"
click at [228, 243] on select "Arcos Itaquera ALTOS DE SANTANA Inspire BOSQUE CLUB ARTE VILA MATILDE VISTA 553…" at bounding box center [329, 258] width 203 height 30
click at [621, 259] on button "Procurar" at bounding box center [635, 258] width 51 height 23
type input "081020258 (1).TXT"
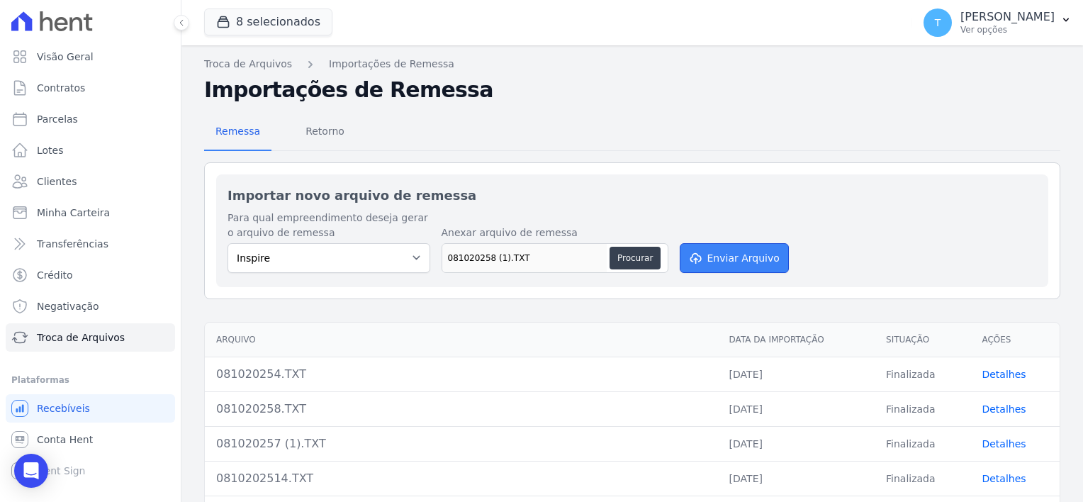
click at [724, 262] on button "Enviar Arquivo" at bounding box center [734, 258] width 109 height 30
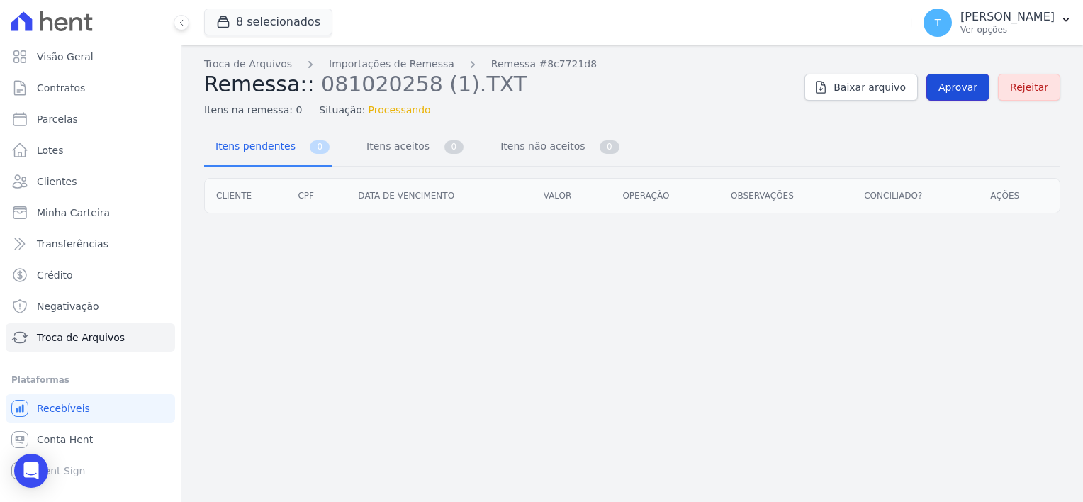
click at [960, 78] on link "Aprovar" at bounding box center [957, 87] width 63 height 27
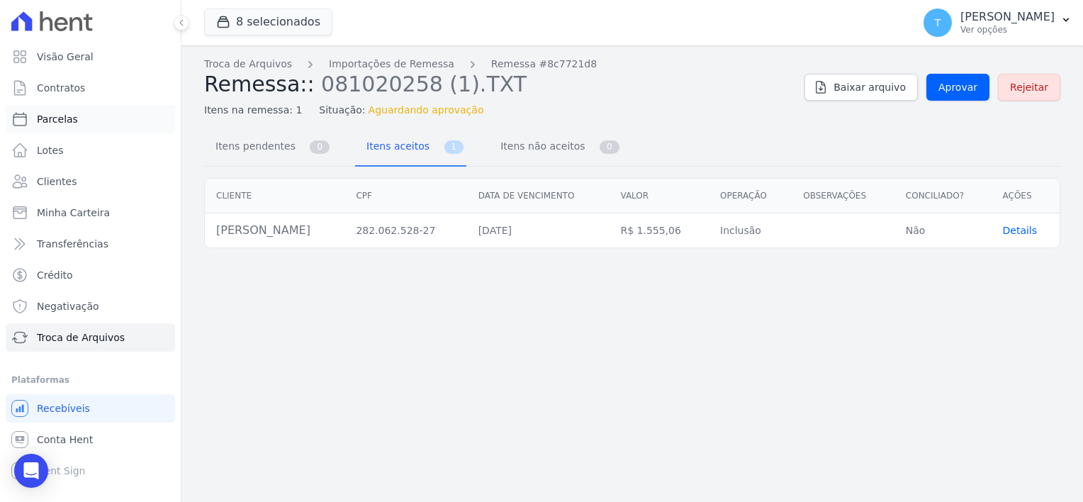
click at [77, 119] on link "Parcelas" at bounding box center [90, 119] width 169 height 28
select select
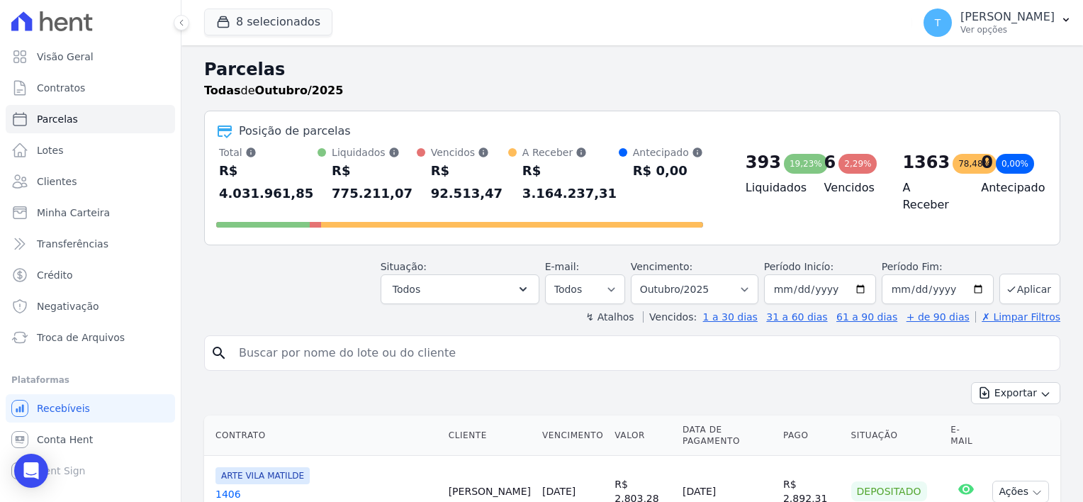
click at [414, 339] on input "search" at bounding box center [642, 353] width 824 height 28
paste input "Valdeciel Gomes da Silva"
type input "Valdeciel Gomes da Silva"
select select
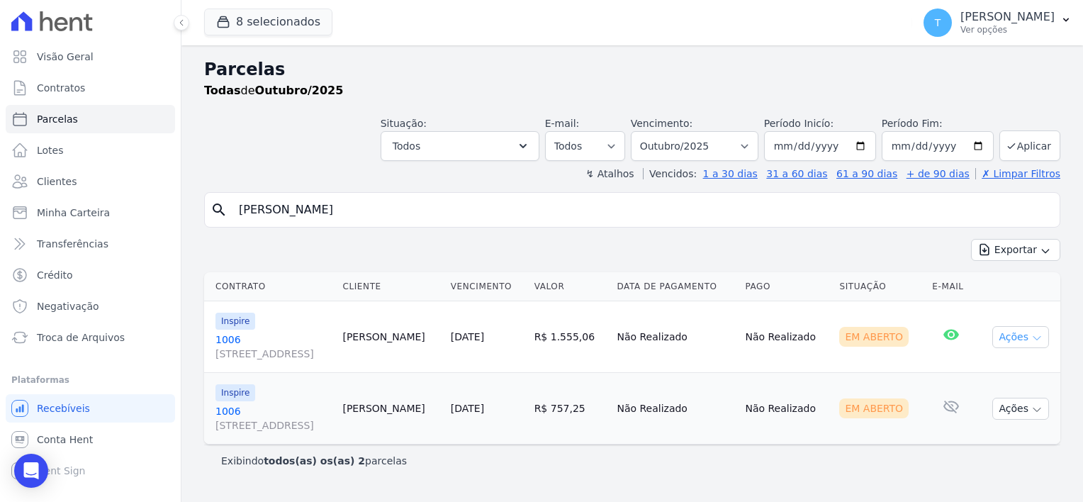
click at [1037, 340] on icon "button" at bounding box center [1036, 337] width 11 height 11
click at [1040, 335] on icon "button" at bounding box center [1036, 337] width 11 height 11
click at [1038, 335] on icon "button" at bounding box center [1036, 337] width 11 height 11
click at [1032, 337] on icon "button" at bounding box center [1036, 337] width 11 height 11
click at [1035, 340] on icon "button" at bounding box center [1036, 337] width 11 height 11
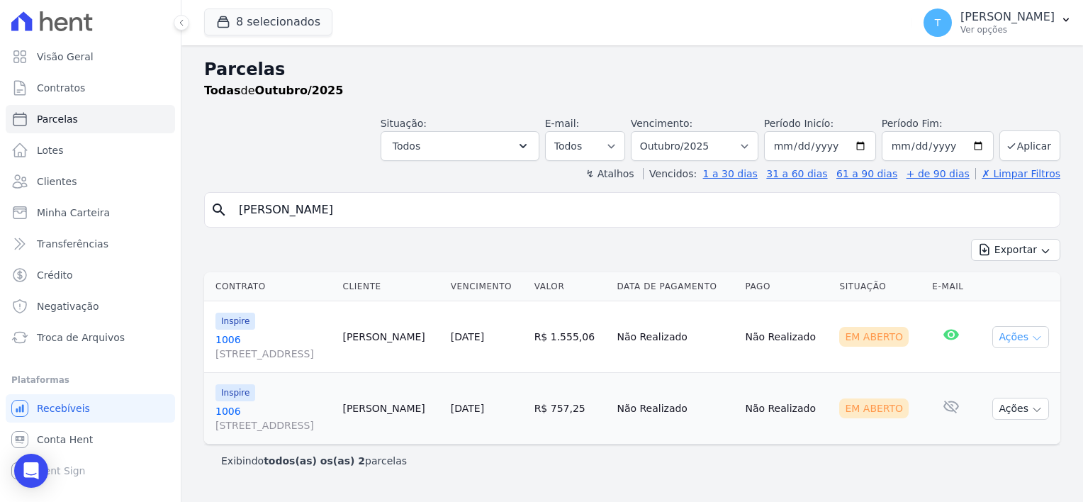
click at [1035, 337] on icon "button" at bounding box center [1036, 337] width 11 height 11
click at [1043, 404] on button "Ações" at bounding box center [1020, 409] width 57 height 22
click at [1037, 412] on icon "button" at bounding box center [1036, 409] width 11 height 11
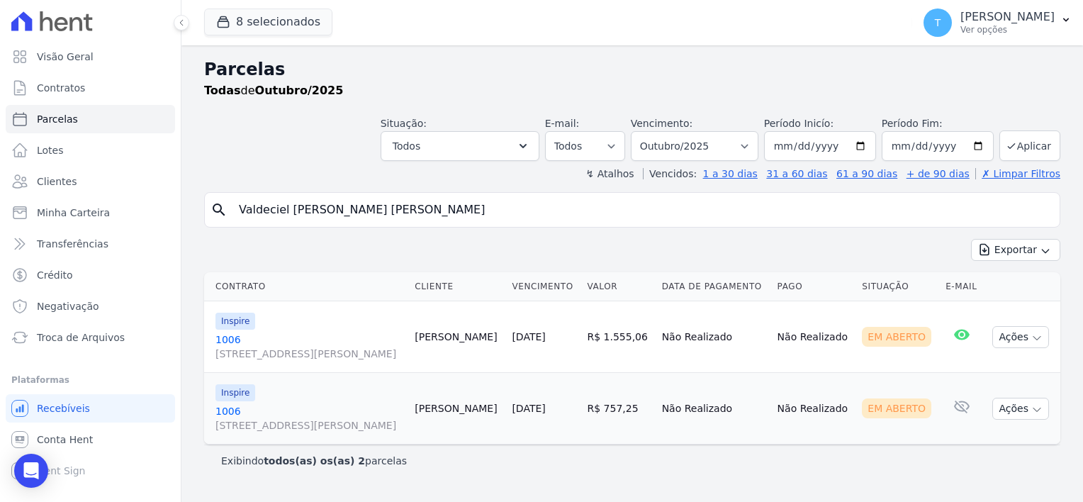
select select
click at [1039, 338] on icon "button" at bounding box center [1036, 337] width 11 height 11
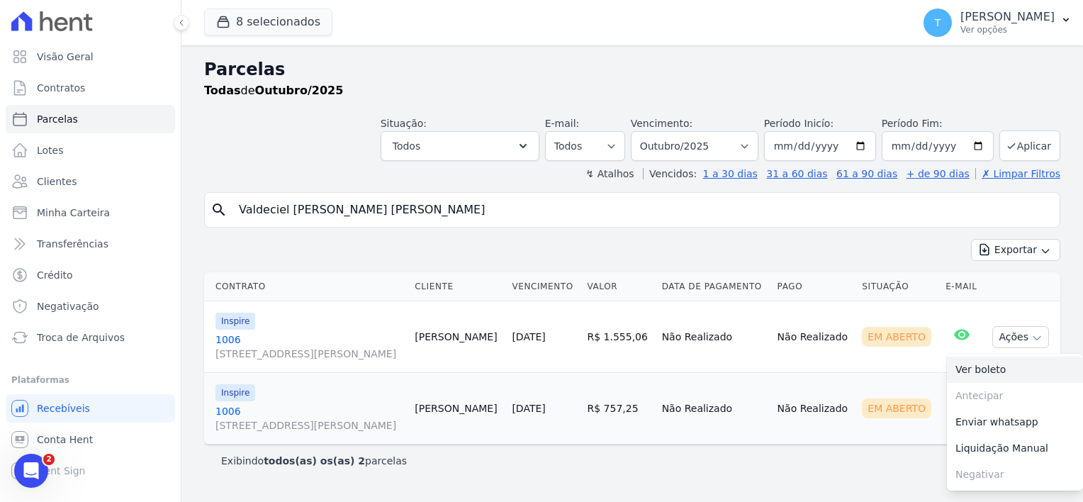
click at [989, 374] on link "Ver boleto" at bounding box center [1015, 370] width 136 height 26
click at [59, 337] on span "Troca de Arquivos" at bounding box center [81, 337] width 88 height 14
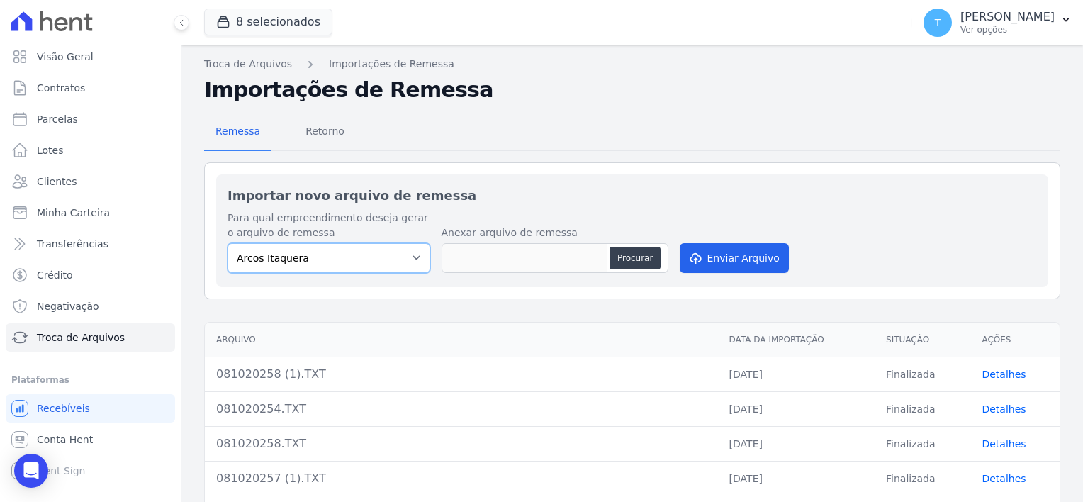
click at [347, 258] on select "Arcos Itaquera ALTOS DE SANTANA Inspire BOSQUE CLUB ARTE VILA MATILDE VISTA 553…" at bounding box center [329, 258] width 203 height 30
select select "f2036c47-f869-4cf7-aa49-d68e524f2024"
click at [228, 243] on select "Arcos Itaquera ALTOS DE SANTANA Inspire BOSQUE CLUB ARTE VILA MATILDE VISTA 553…" at bounding box center [329, 258] width 203 height 30
click at [640, 258] on button "Procurar" at bounding box center [635, 258] width 51 height 23
type input "081020250 (2).TXT"
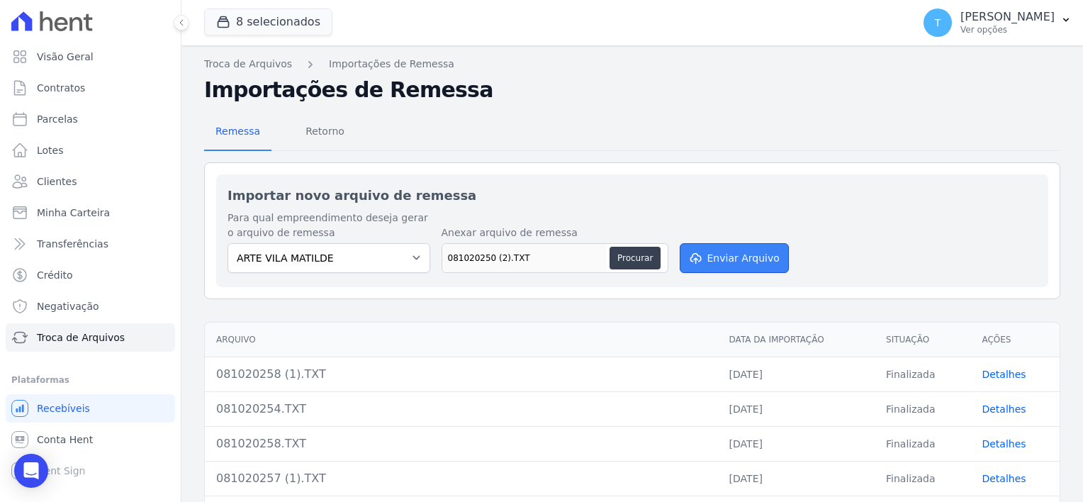
click at [719, 261] on button "Enviar Arquivo" at bounding box center [734, 258] width 109 height 30
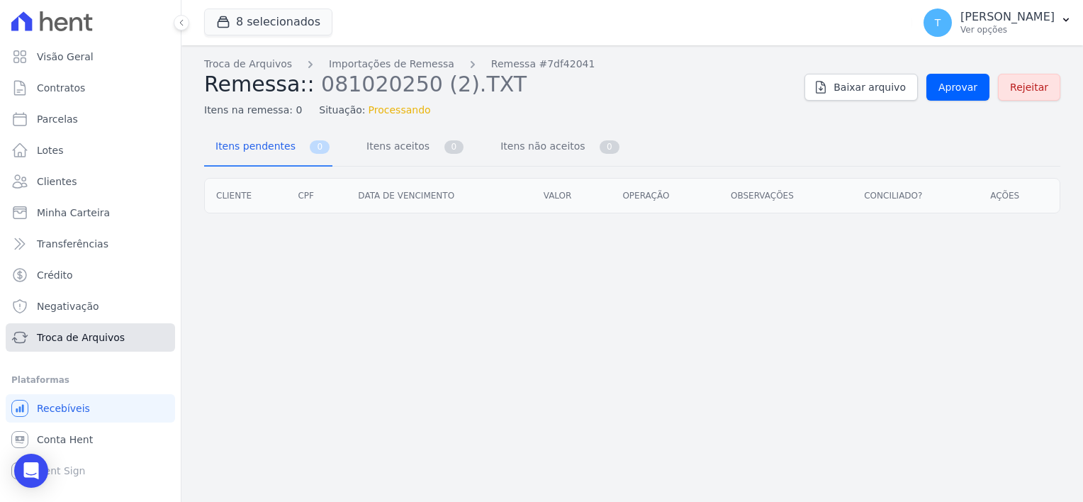
click at [73, 337] on span "Troca de Arquivos" at bounding box center [81, 337] width 88 height 14
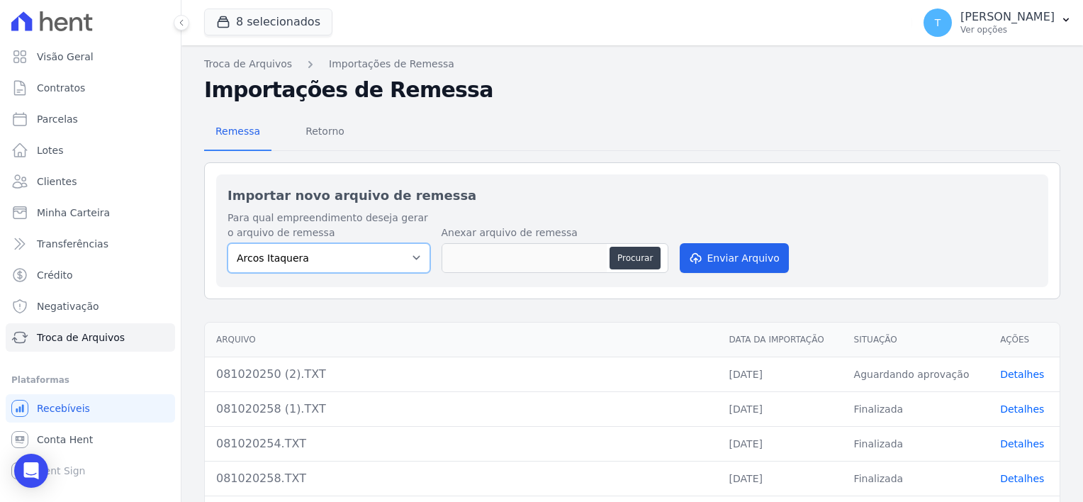
click at [352, 265] on select "Arcos Itaquera ALTOS DE SANTANA Inspire BOSQUE CLUB ARTE VILA MATILDE VISTA 553…" at bounding box center [329, 258] width 203 height 30
click at [228, 243] on select "Arcos Itaquera ALTOS DE SANTANA Inspire BOSQUE CLUB ARTE VILA MATILDE VISTA 553…" at bounding box center [329, 258] width 203 height 30
click at [312, 264] on select "Arcos Itaquera ALTOS DE SANTANA Inspire BOSQUE CLUB ARTE VILA MATILDE VISTA 553…" at bounding box center [329, 258] width 203 height 30
select select "f2036c47-f869-4cf7-aa49-d68e524f2024"
click at [228, 243] on select "Arcos Itaquera ALTOS DE SANTANA Inspire BOSQUE CLUB ARTE VILA MATILDE VISTA 553…" at bounding box center [329, 258] width 203 height 30
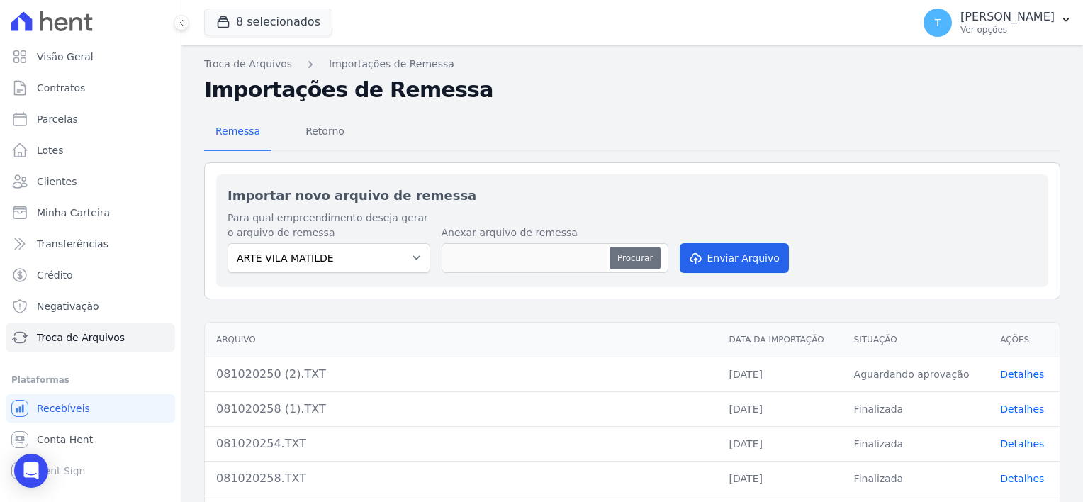
click at [620, 254] on button "Procurar" at bounding box center [635, 258] width 51 height 23
type input "081020250 (3).TXT"
click at [714, 255] on button "Enviar Arquivo" at bounding box center [734, 258] width 109 height 30
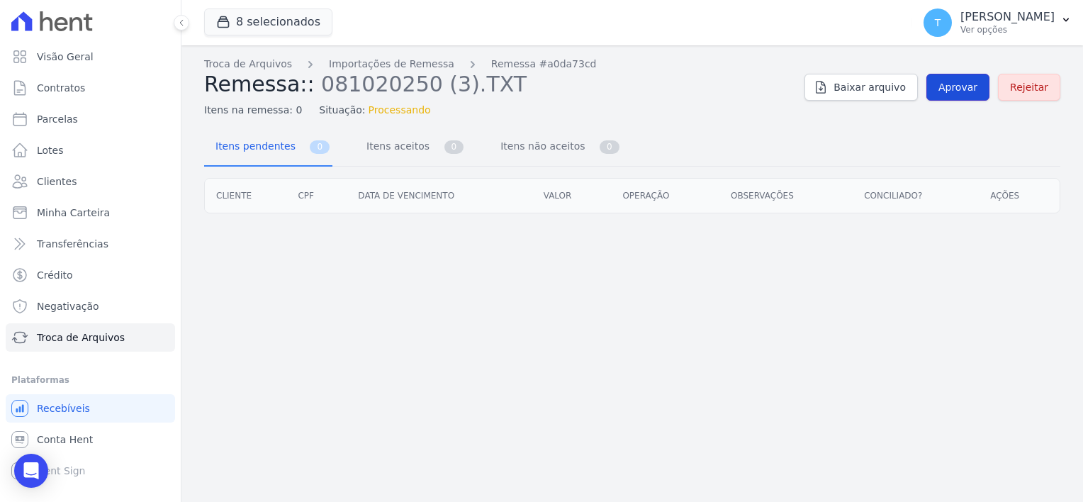
click at [961, 86] on span "Aprovar" at bounding box center [957, 87] width 39 height 14
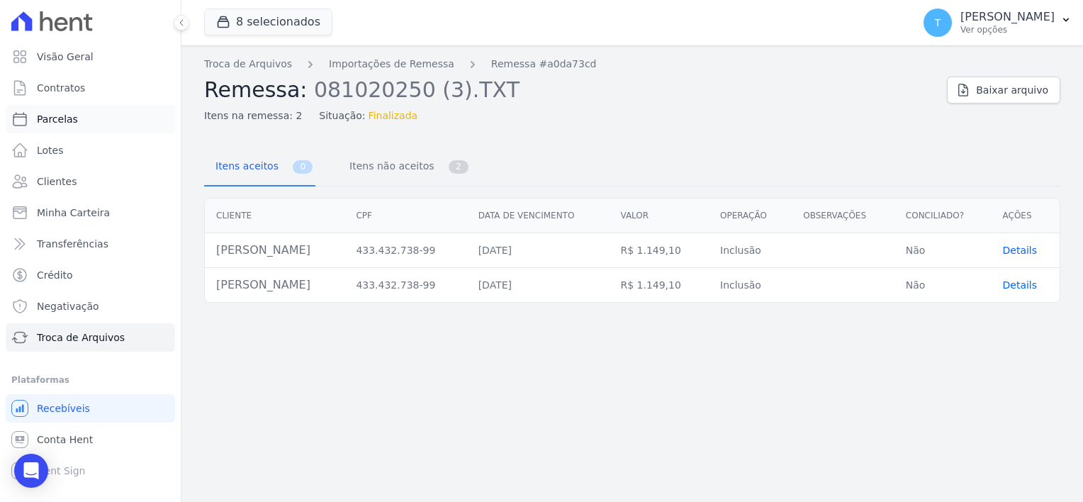
click at [71, 122] on span "Parcelas" at bounding box center [57, 119] width 41 height 14
select select
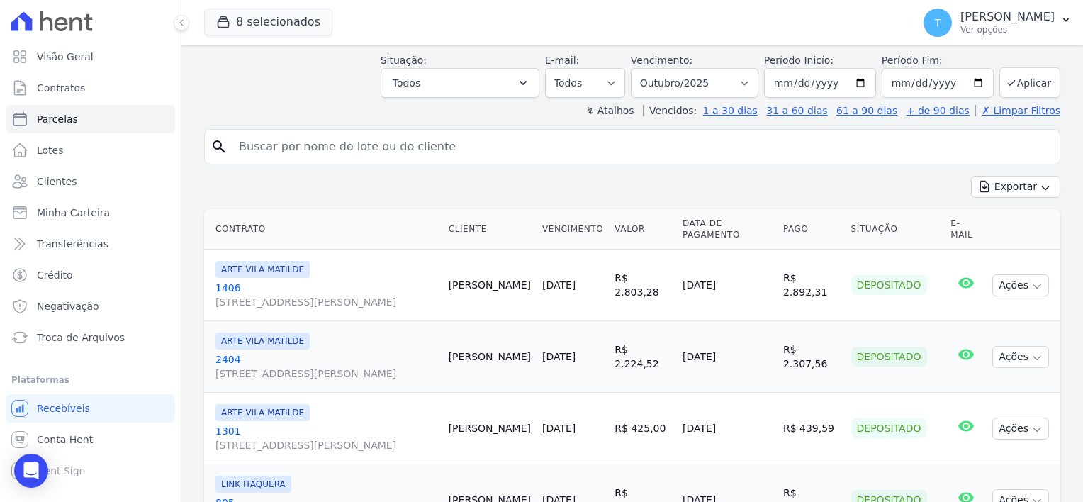
scroll to position [213, 0]
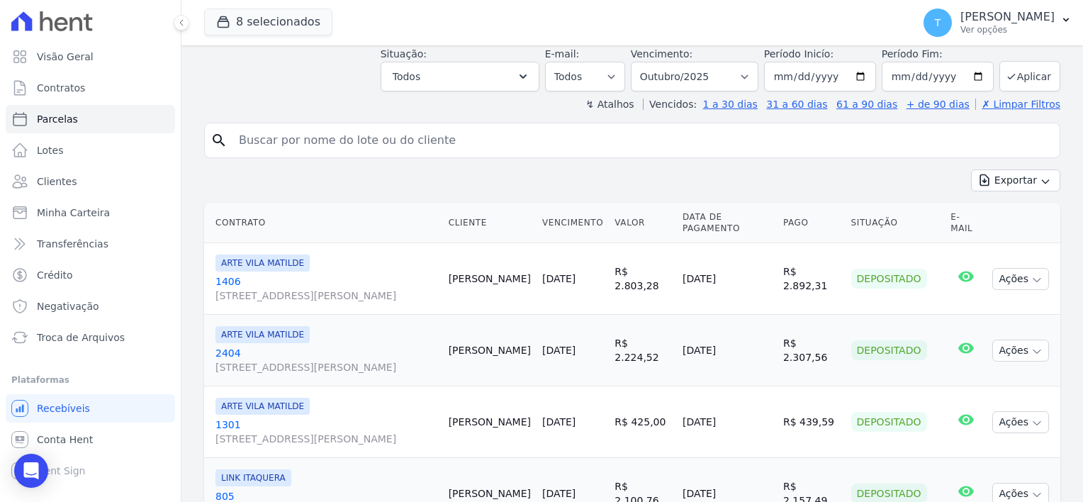
click at [332, 126] on input "search" at bounding box center [642, 140] width 824 height 28
paste input "Leandro Vieira Araujo"
type input "Leandro Vieira Araujo"
select select
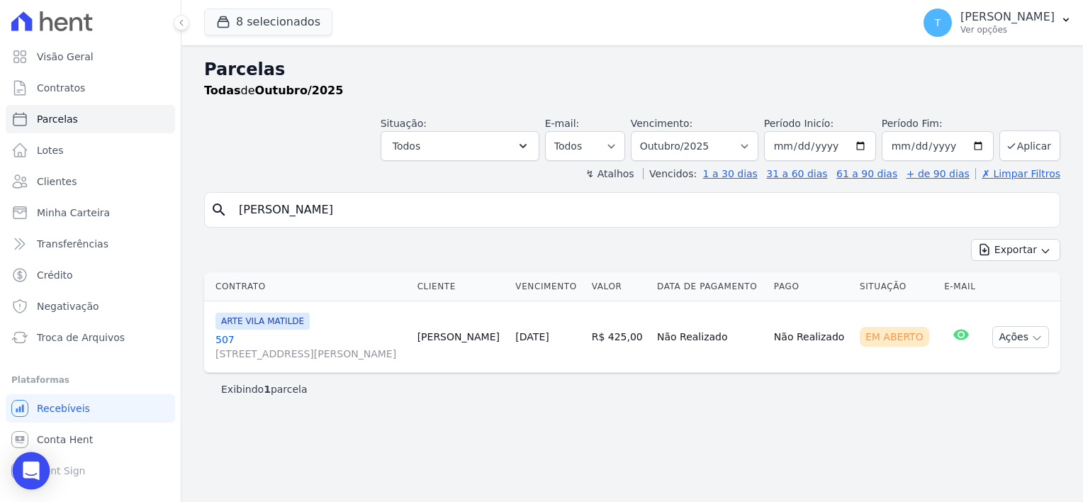
click at [24, 468] on icon "Open Intercom Messenger" at bounding box center [31, 470] width 18 height 18
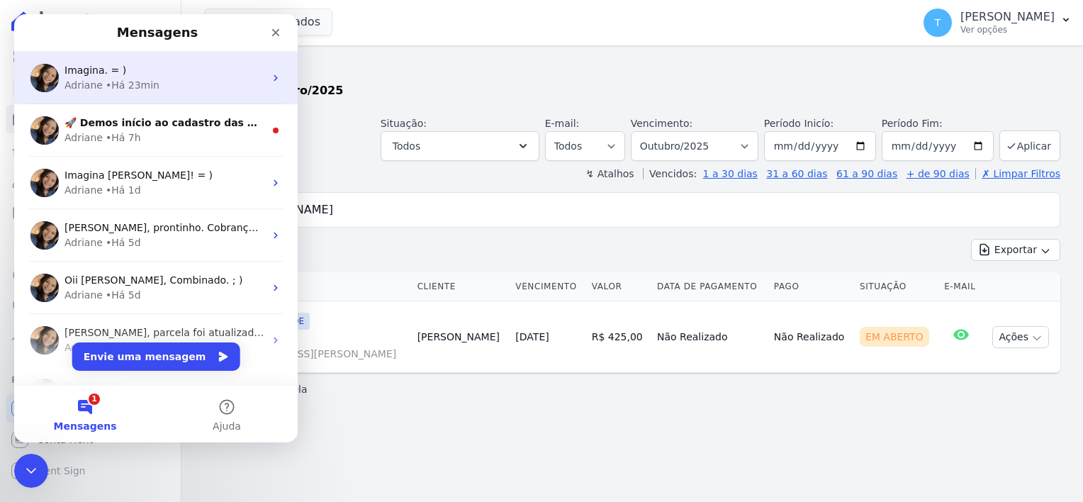
click at [173, 85] on div "Adriane • Há 23min" at bounding box center [164, 85] width 200 height 15
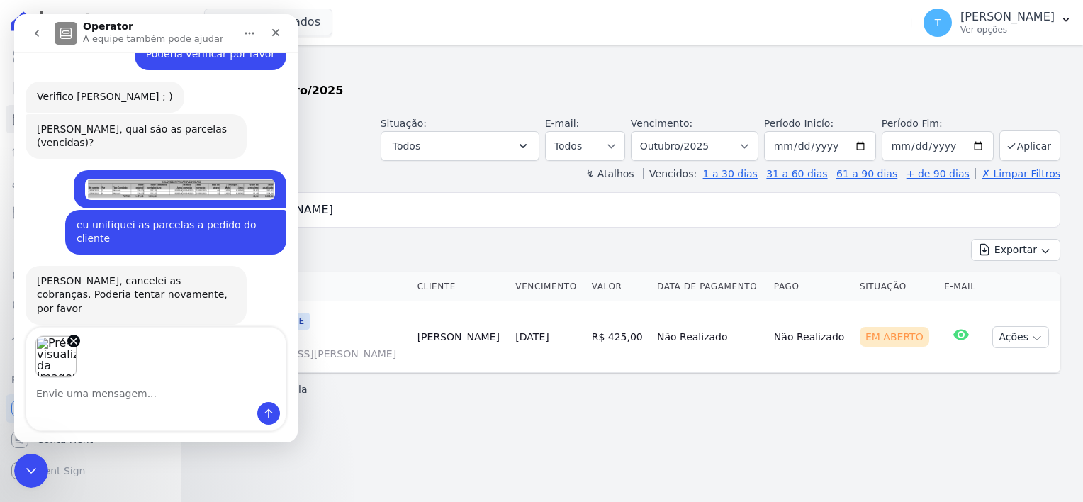
scroll to position [1222, 0]
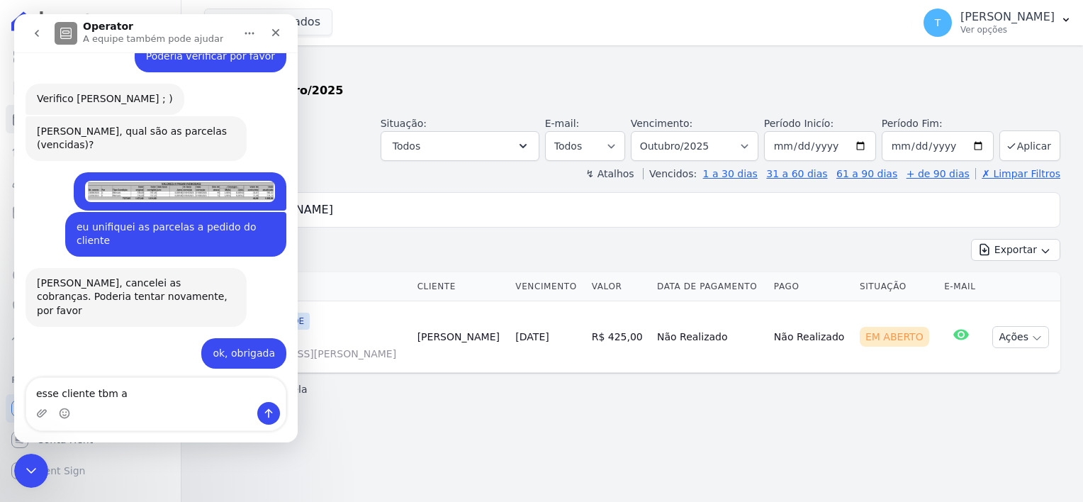
type textarea "esse cliente tbm"
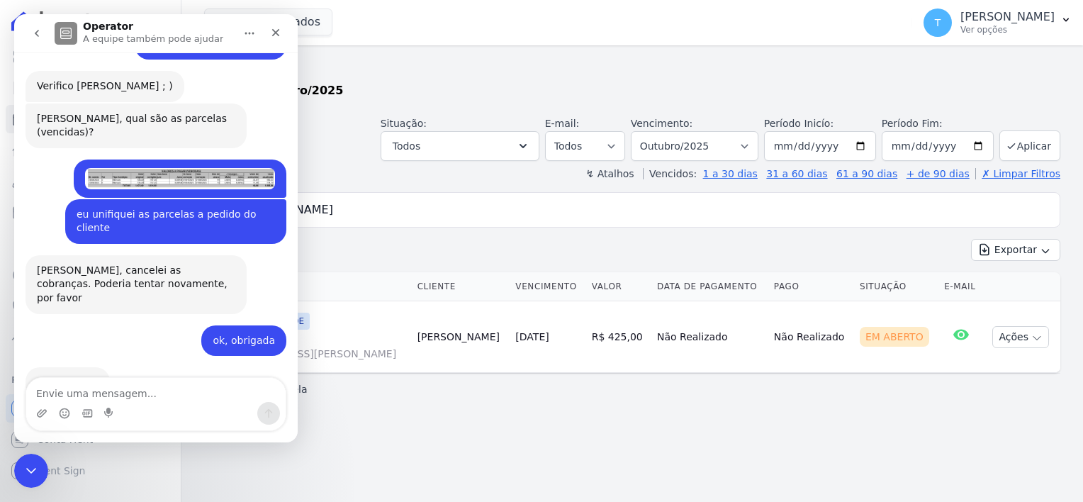
scroll to position [1254, 0]
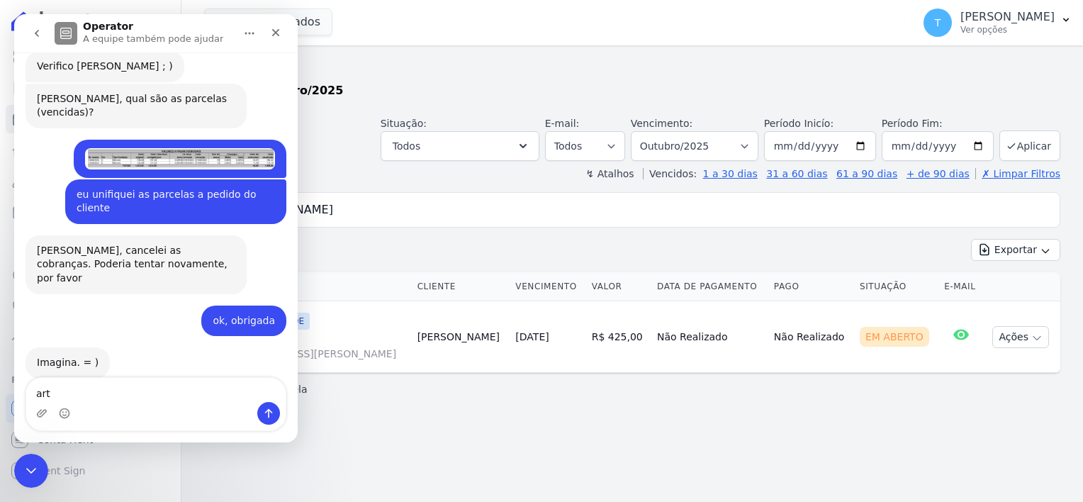
type textarea "arte"
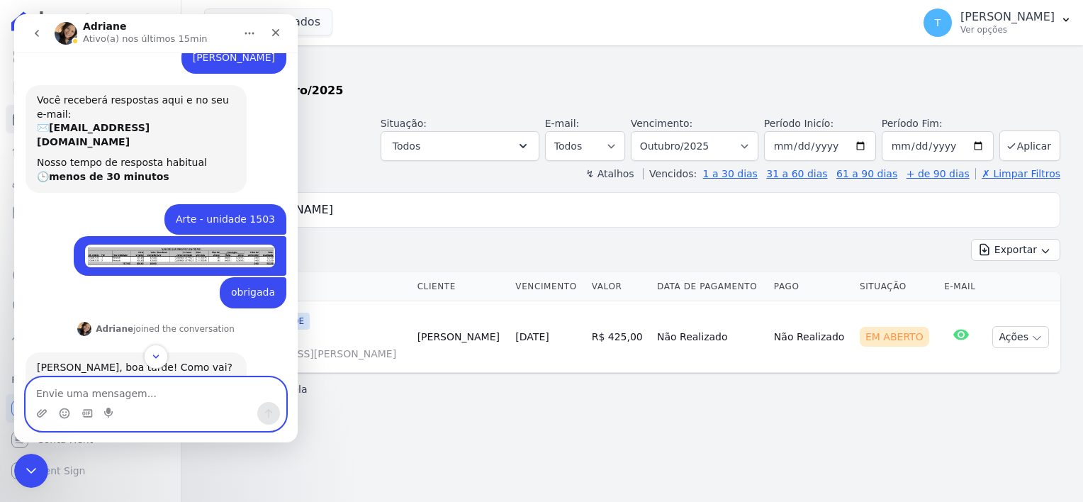
scroll to position [88, 0]
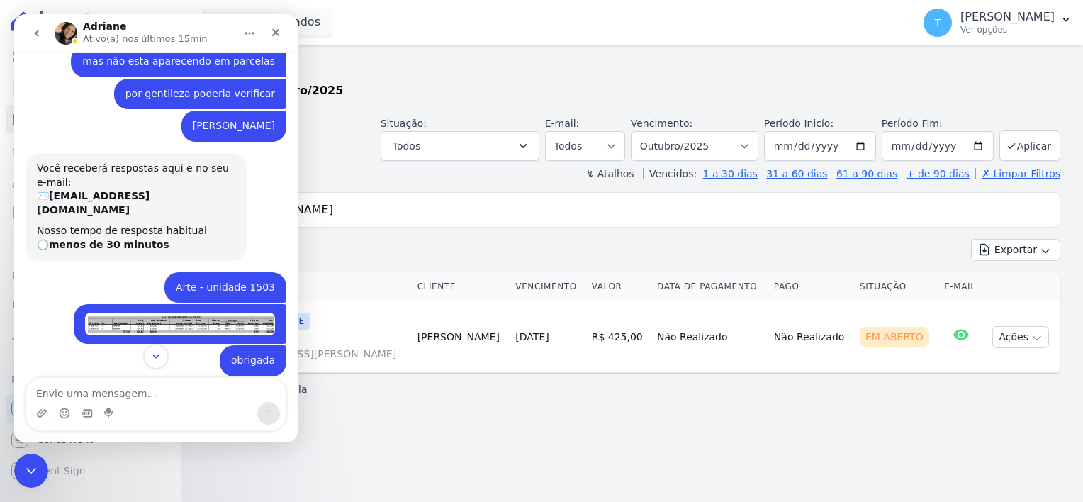
click at [172, 317] on img "Thayna diz…" at bounding box center [180, 324] width 190 height 23
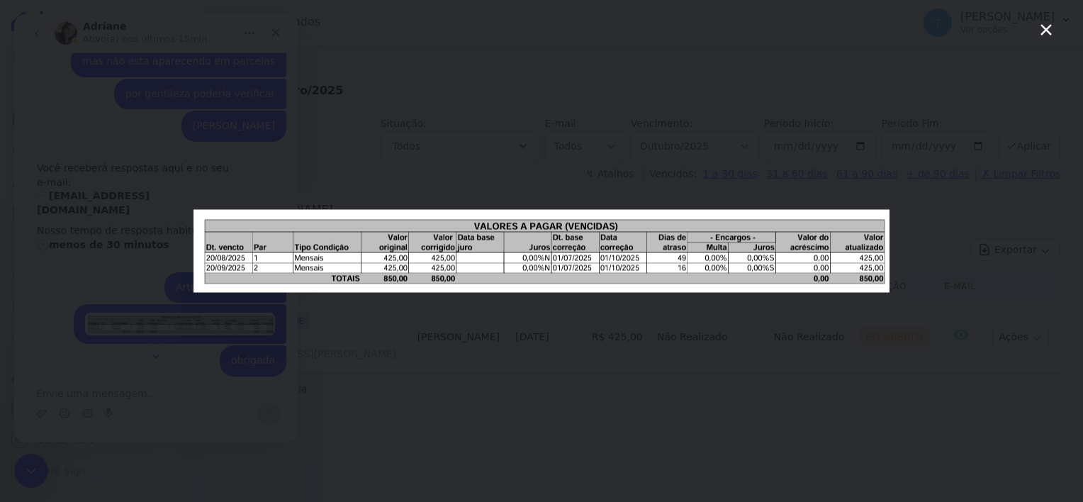
scroll to position [0, 0]
click at [1048, 30] on icon "Fechar" at bounding box center [1046, 29] width 17 height 17
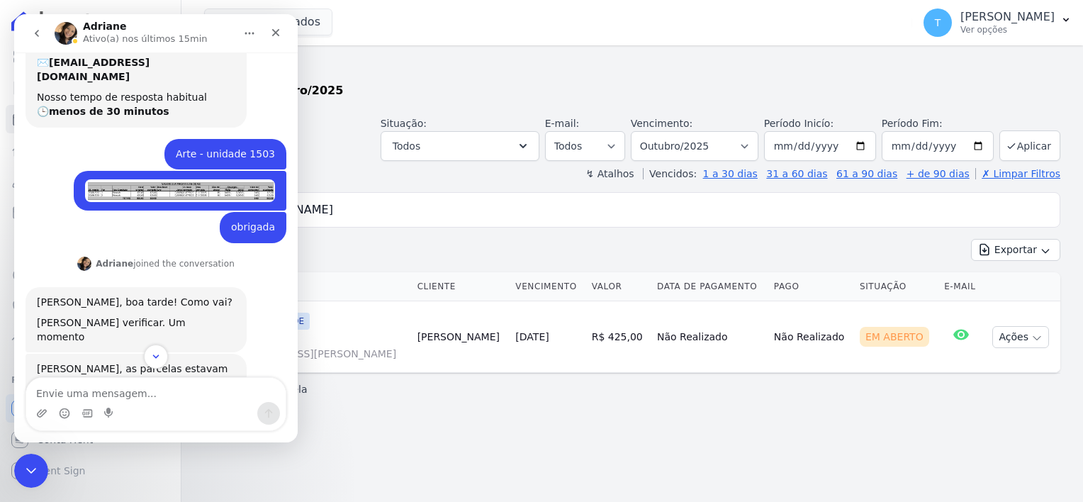
scroll to position [213, 0]
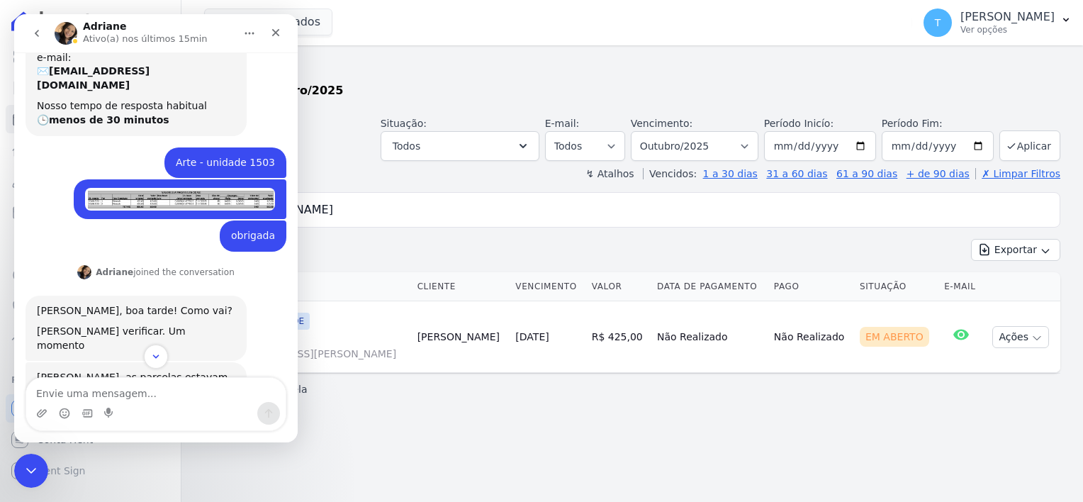
click at [222, 188] on img "Thayna diz…" at bounding box center [180, 199] width 190 height 23
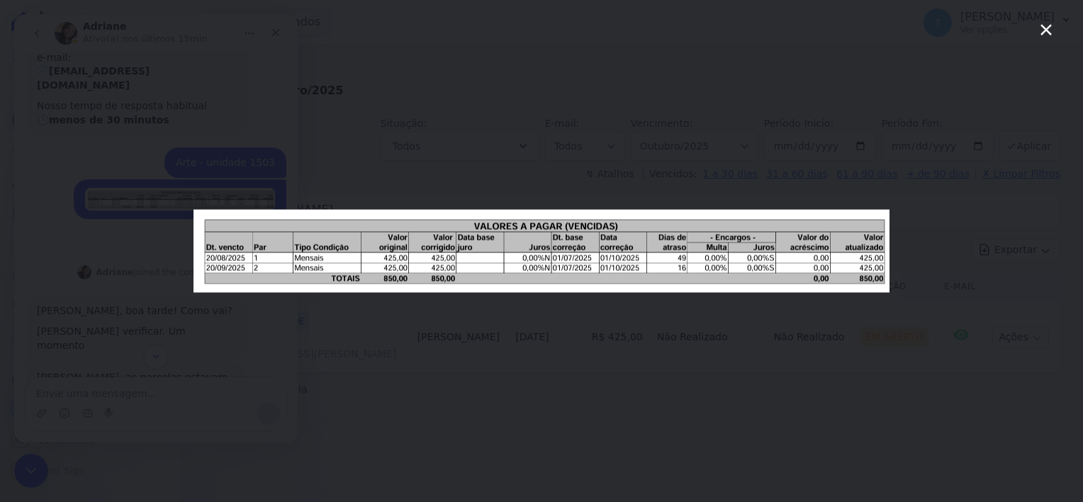
click at [1042, 27] on icon "Fechar" at bounding box center [1046, 29] width 17 height 17
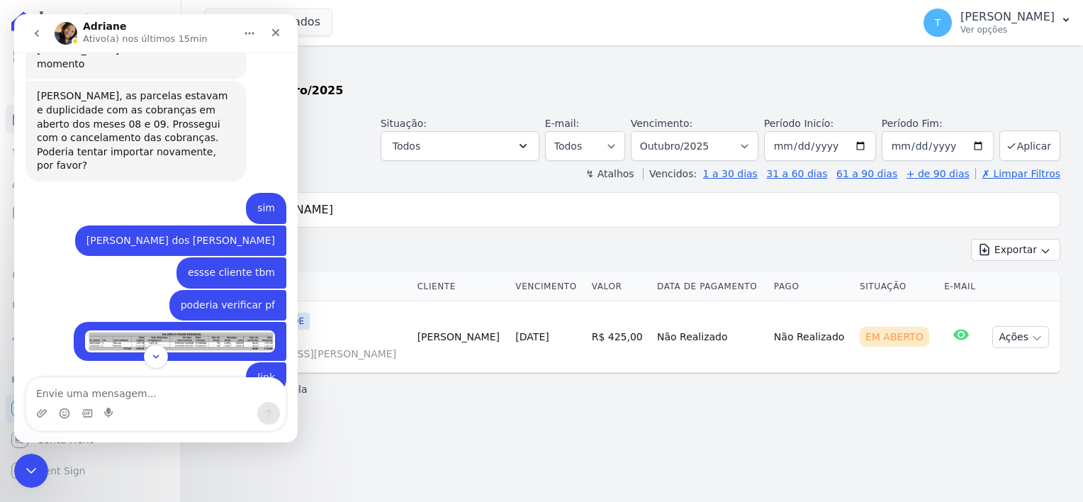
scroll to position [496, 0]
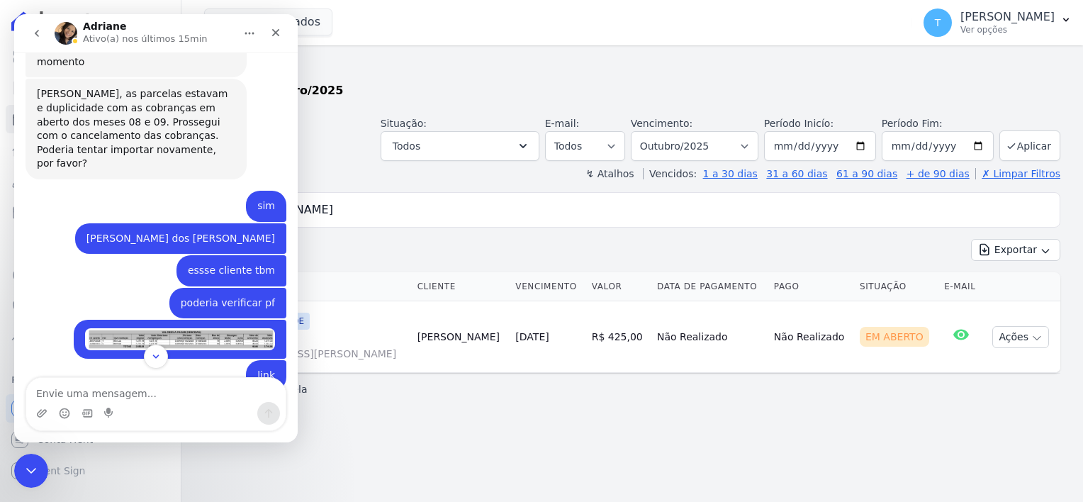
click at [190, 328] on img "Thayna diz…" at bounding box center [180, 339] width 190 height 22
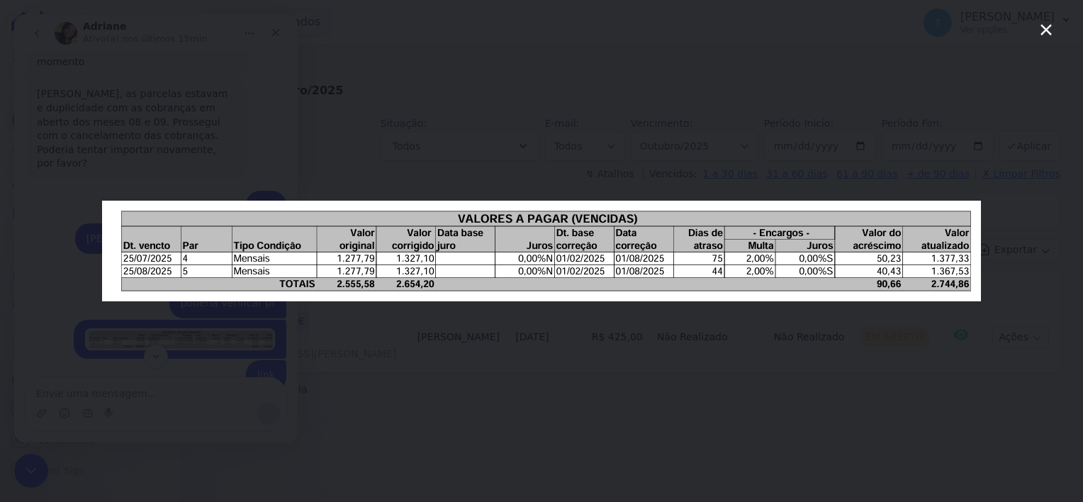
click at [1051, 26] on icon "Fechar" at bounding box center [1046, 29] width 17 height 17
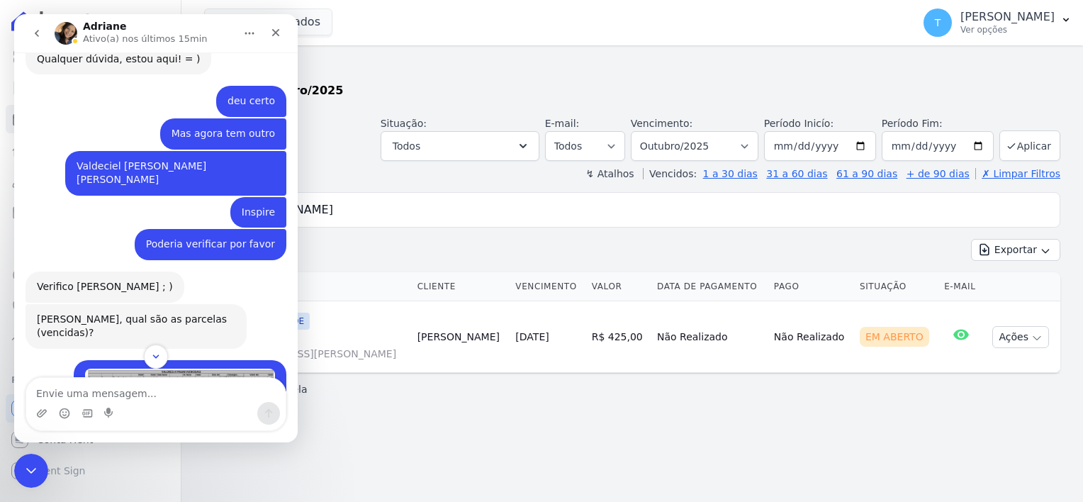
scroll to position [1063, 0]
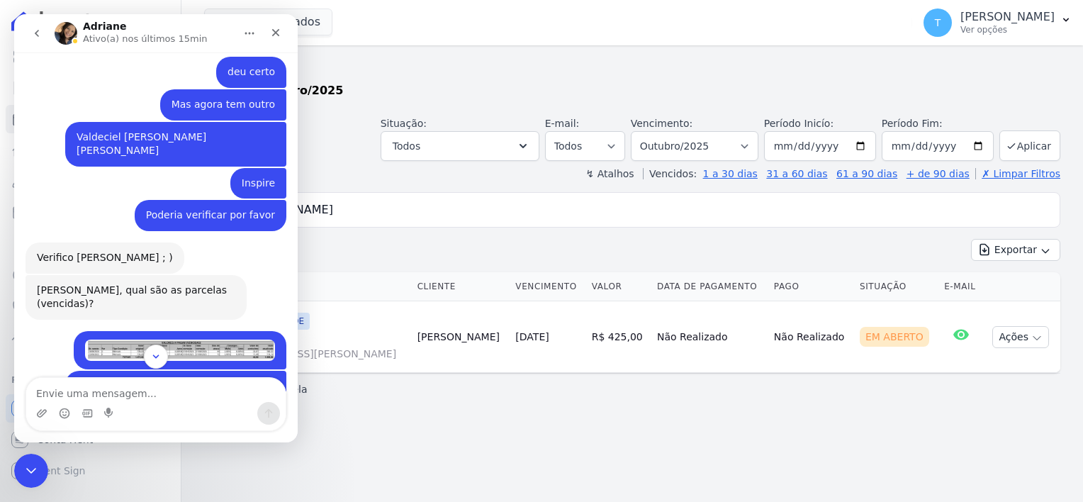
click at [147, 339] on img "Thayna diz…" at bounding box center [180, 349] width 190 height 21
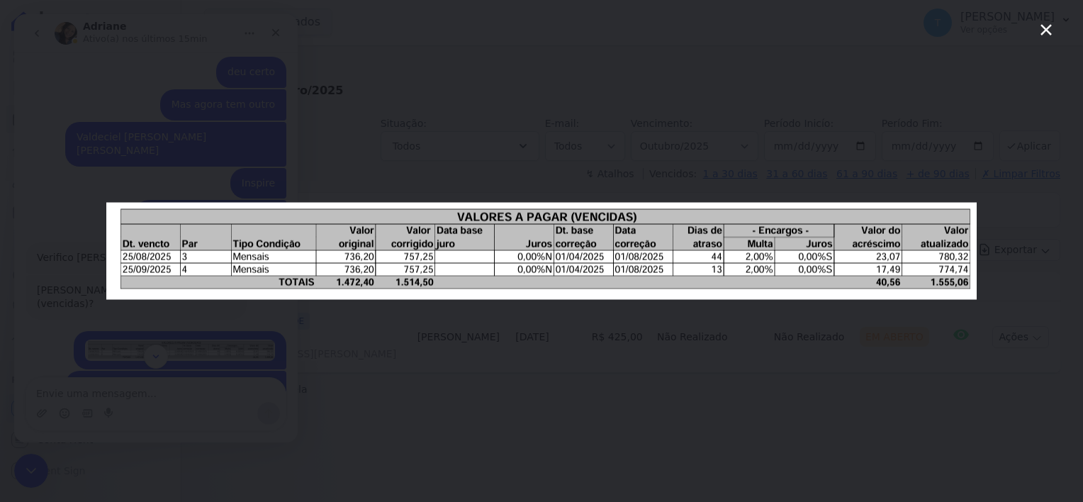
click at [1047, 33] on icon "Fechar" at bounding box center [1046, 29] width 17 height 17
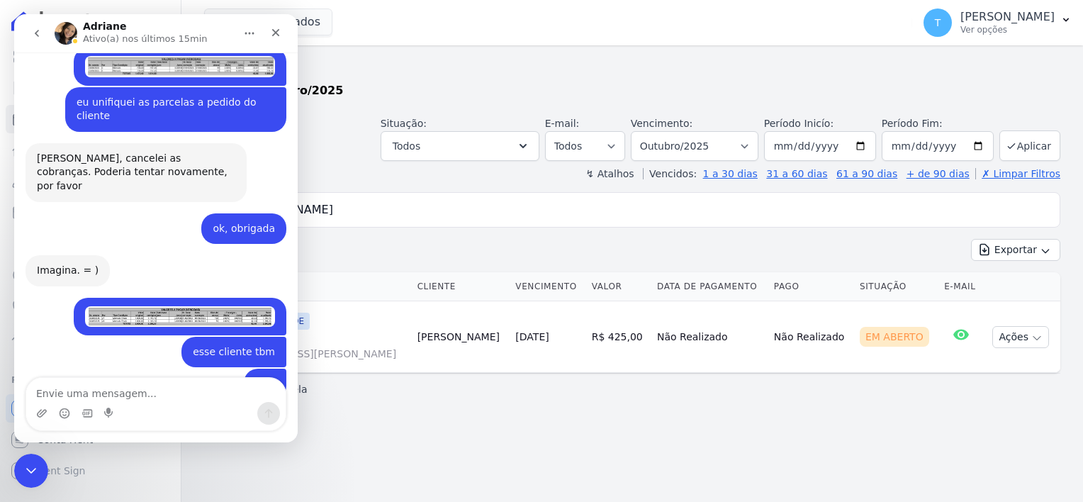
scroll to position [1364, 0]
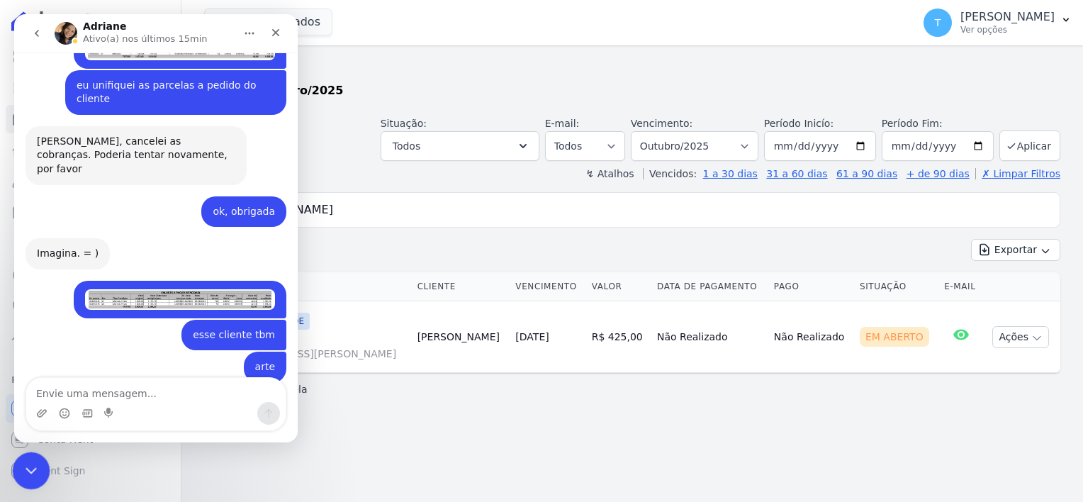
click at [26, 464] on icon "Encerramento do Messenger da Intercom" at bounding box center [29, 468] width 17 height 17
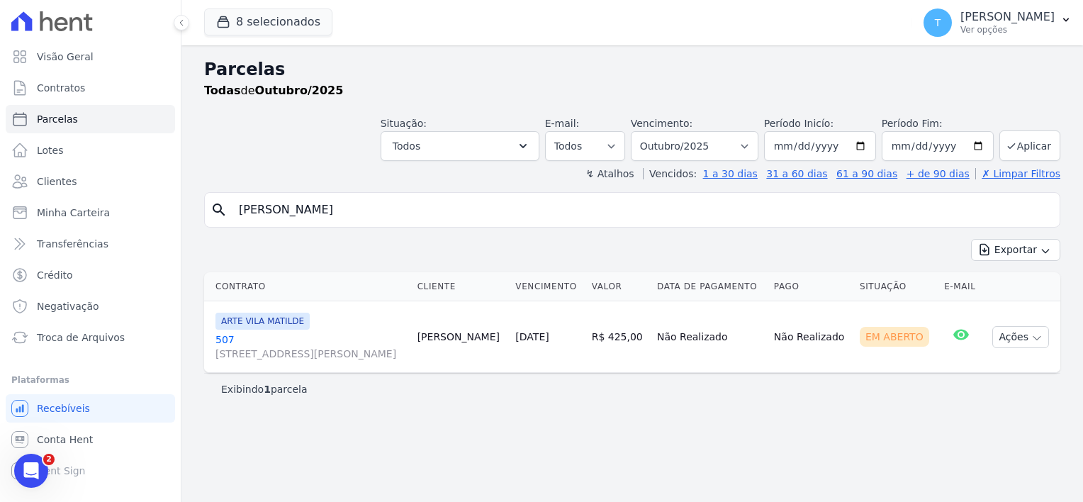
drag, startPoint x: 377, startPoint y: 215, endPoint x: 230, endPoint y: 209, distance: 147.6
click at [230, 209] on div "search Leandro Vieira Araujo" at bounding box center [632, 209] width 856 height 35
type input "Paulo Eduardo Santos Silva"
select select
click at [1031, 330] on button "Ações" at bounding box center [1020, 337] width 57 height 22
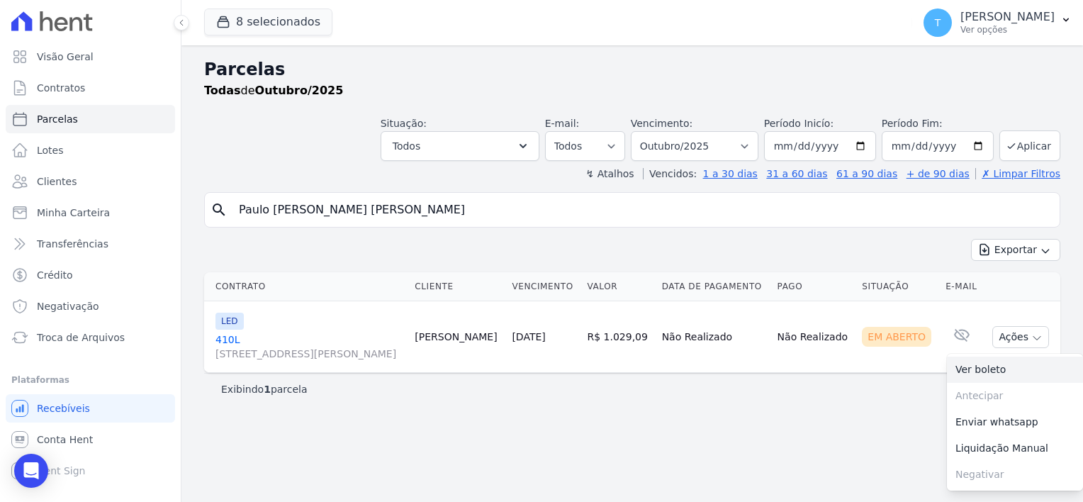
click at [991, 371] on link "Ver boleto" at bounding box center [1015, 370] width 136 height 26
drag, startPoint x: 405, startPoint y: 210, endPoint x: 232, endPoint y: 207, distance: 173.0
click at [232, 207] on input "Paulo Eduardo Santos Silva" at bounding box center [642, 210] width 824 height 28
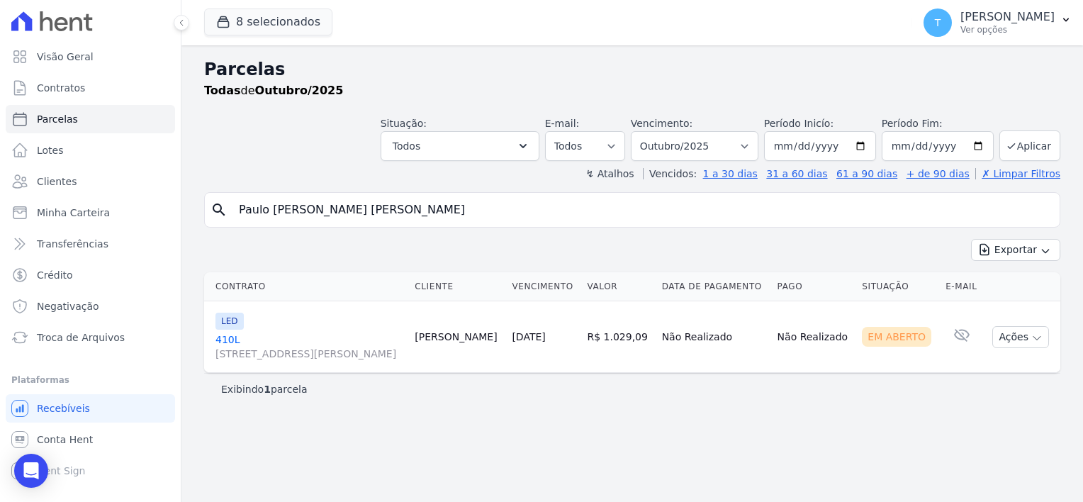
paste input "Matheus Moreira Cardoso Dias"
type input "Matheus Moreira Cardoso Dias"
select select
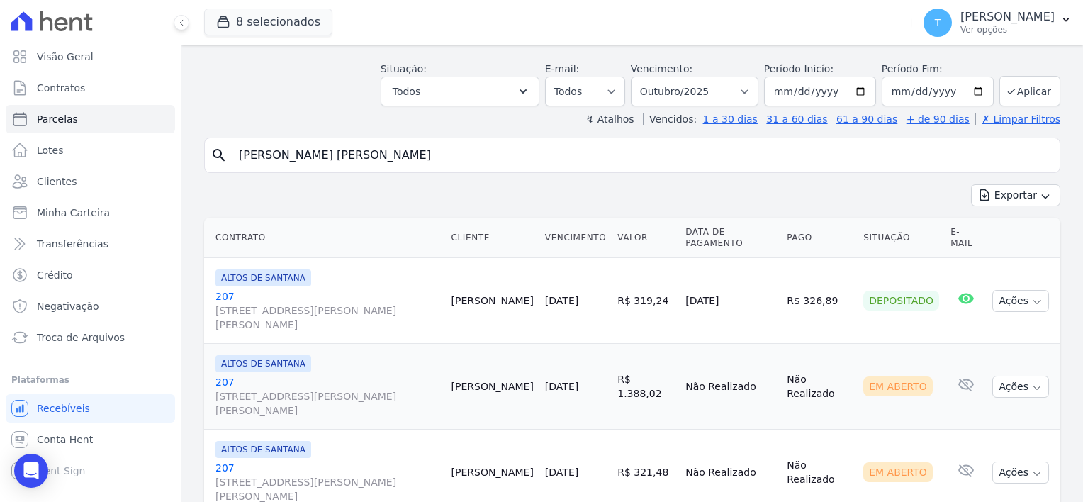
scroll to position [56, 0]
click at [254, 302] on span "Rua Tomé Ferreira, 0, Santana" at bounding box center [327, 316] width 225 height 28
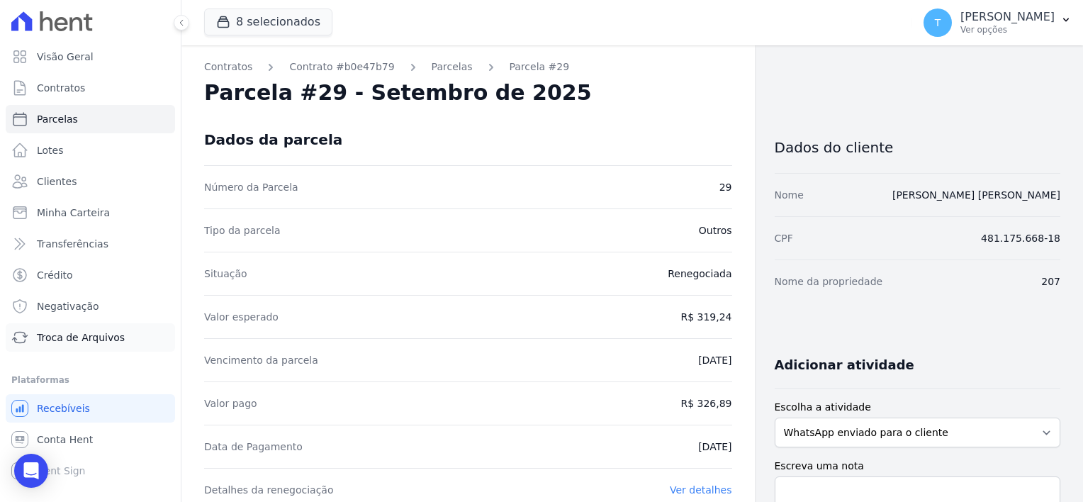
click at [63, 340] on span "Troca de Arquivos" at bounding box center [81, 337] width 88 height 14
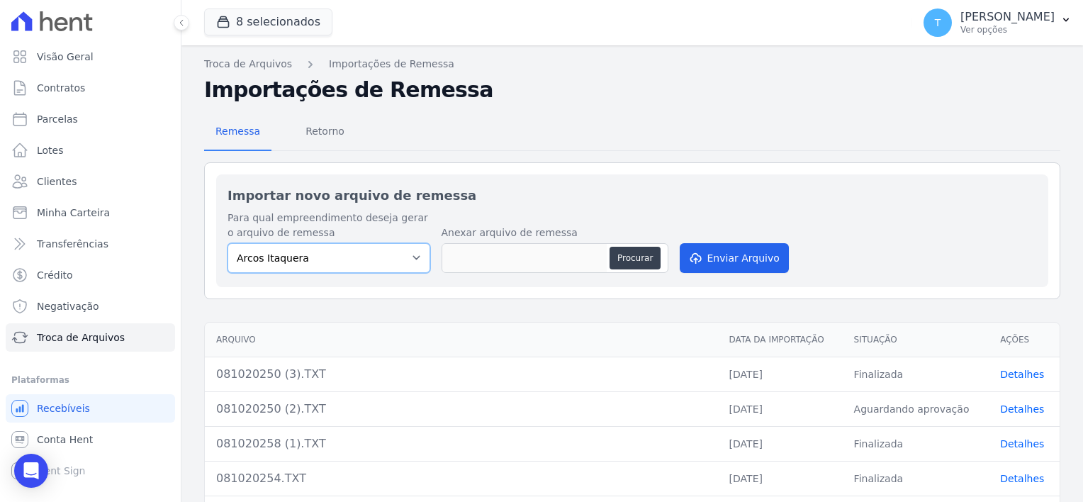
click at [276, 257] on select "Arcos Itaquera ALTOS DE SANTANA Inspire BOSQUE CLUB ARTE VILA MATILDE VISTA 553…" at bounding box center [329, 258] width 203 height 30
select select "f2036c47-f869-4cf7-aa49-d68e524f2024"
click at [228, 243] on select "Arcos Itaquera ALTOS DE SANTANA Inspire BOSQUE CLUB ARTE VILA MATILDE VISTA 553…" at bounding box center [329, 258] width 203 height 30
click at [652, 252] on button "Procurar" at bounding box center [635, 258] width 51 height 23
type input "081020250 (4).TXT"
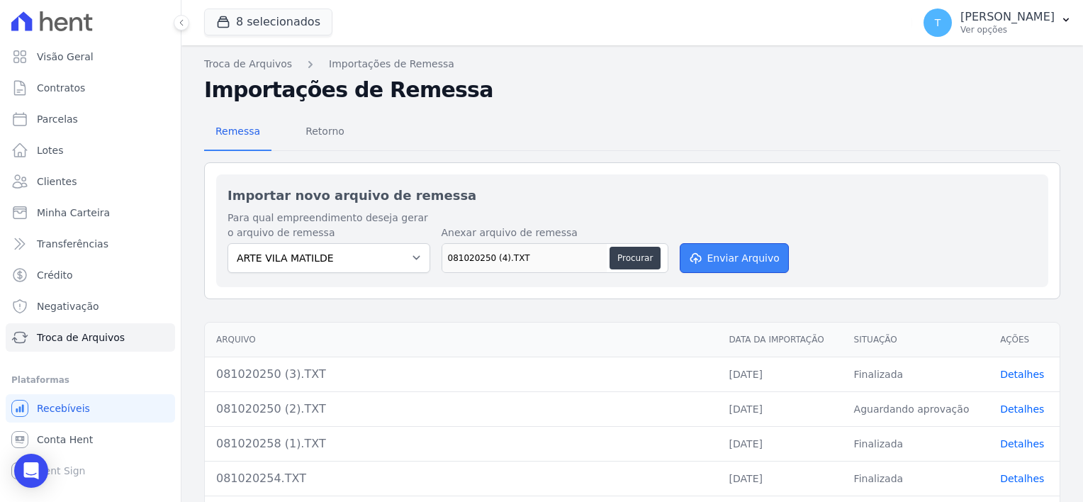
click at [726, 259] on button "Enviar Arquivo" at bounding box center [734, 258] width 109 height 30
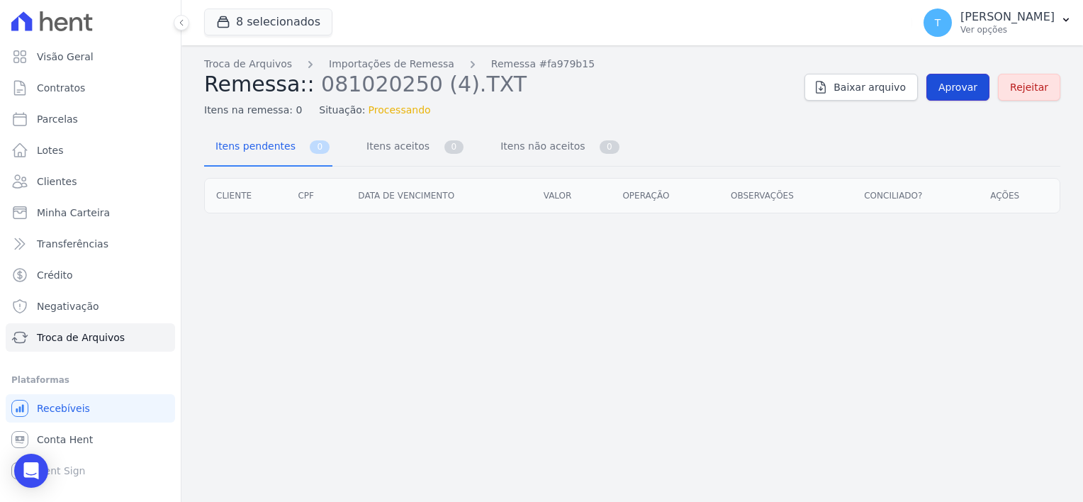
click at [956, 86] on span "Aprovar" at bounding box center [957, 87] width 39 height 14
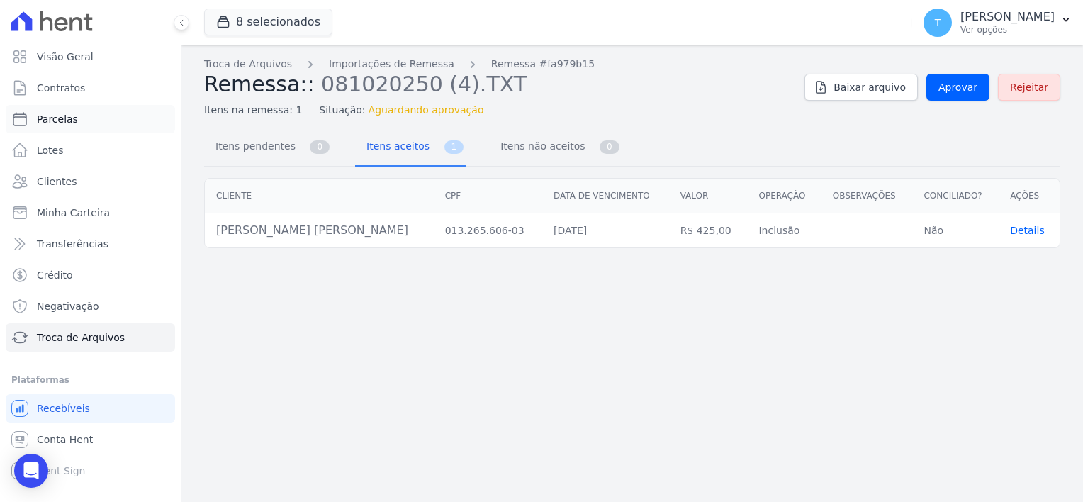
click at [72, 126] on link "Parcelas" at bounding box center [90, 119] width 169 height 28
select select
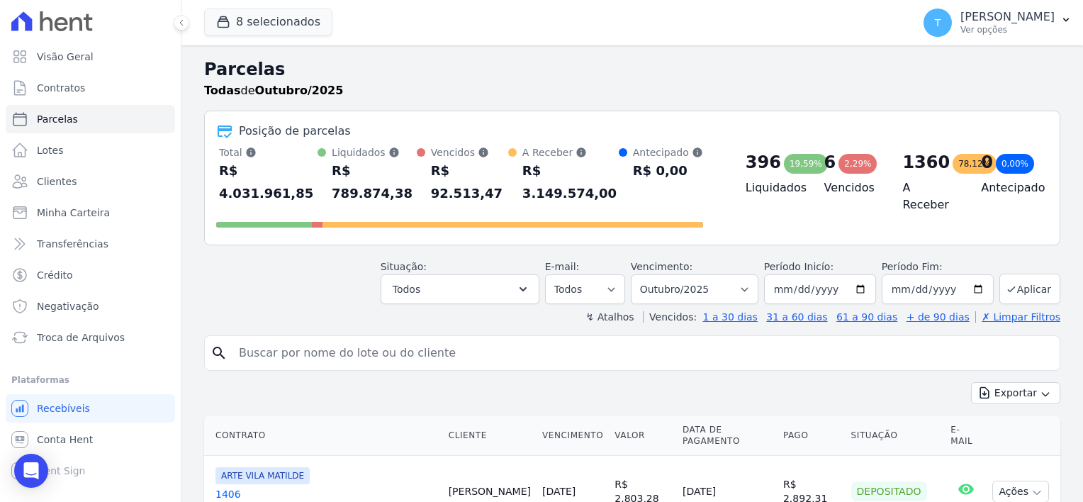
click at [301, 339] on input "search" at bounding box center [642, 353] width 824 height 28
paste input "Rodrigo Junio Fatima"
type input "Rodrigo Junio Fatima"
select select
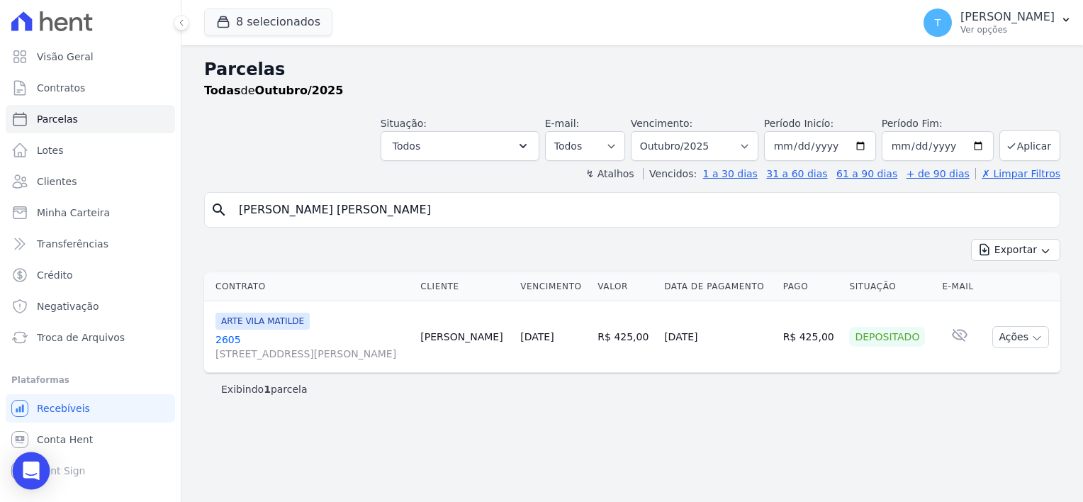
click at [31, 465] on icon "Open Intercom Messenger" at bounding box center [31, 470] width 16 height 18
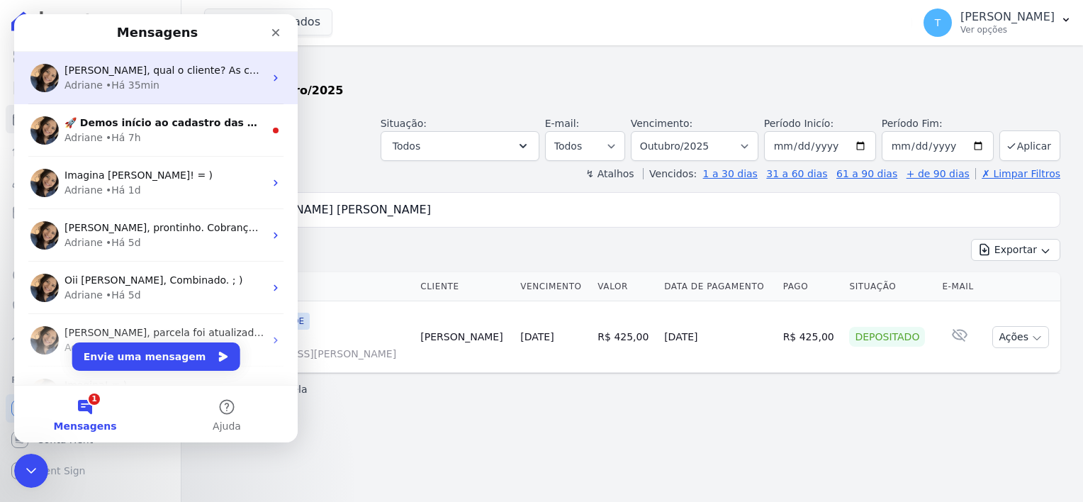
click at [149, 73] on span "Thayna, qual o cliente? As cobranças tambem podem ser canceladas direto na plat…" at bounding box center [320, 69] width 512 height 11
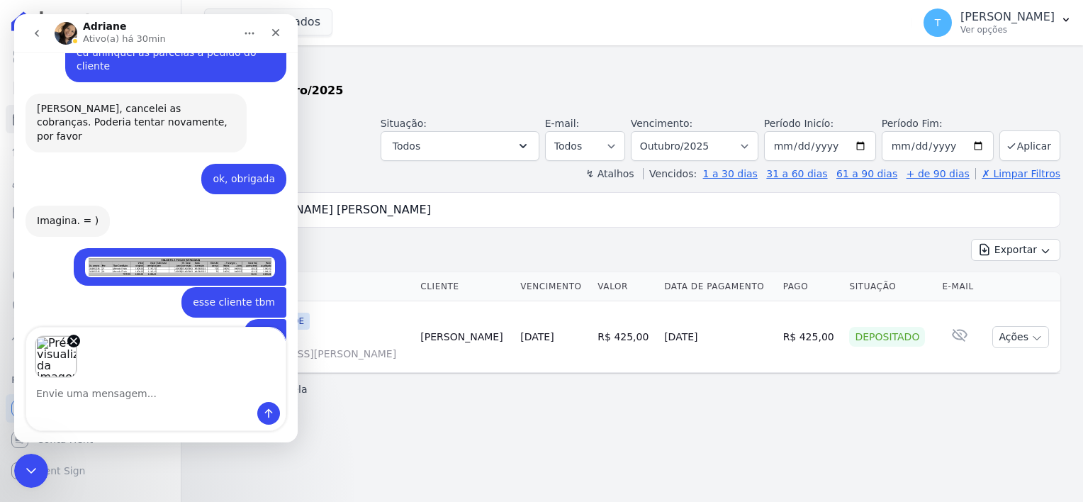
scroll to position [1415, 0]
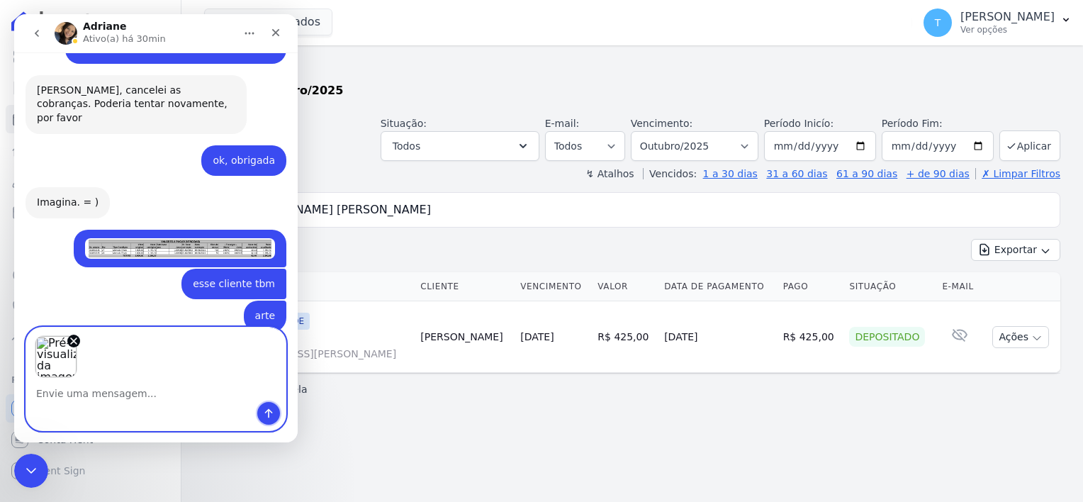
click at [265, 413] on icon "Enviar uma mensagem" at bounding box center [268, 413] width 11 height 11
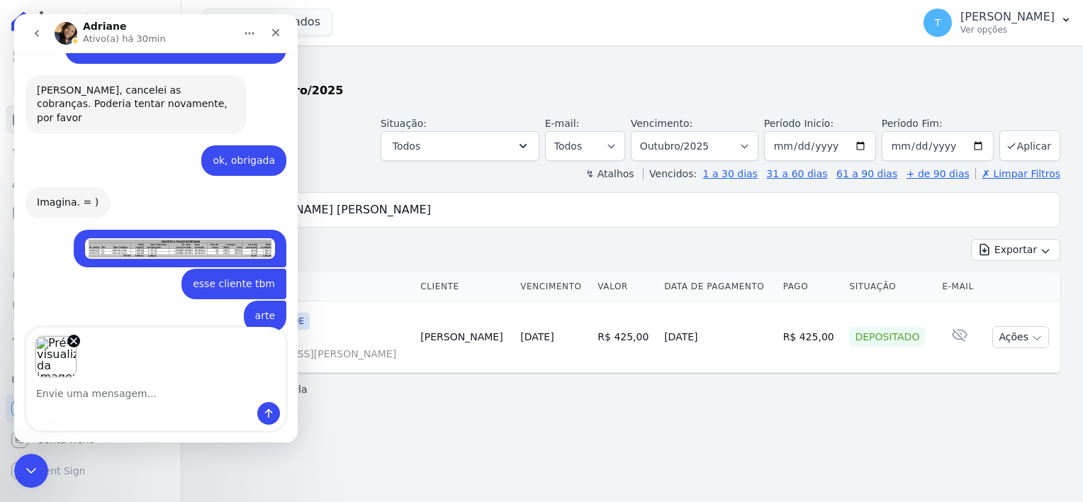
scroll to position [1410, 0]
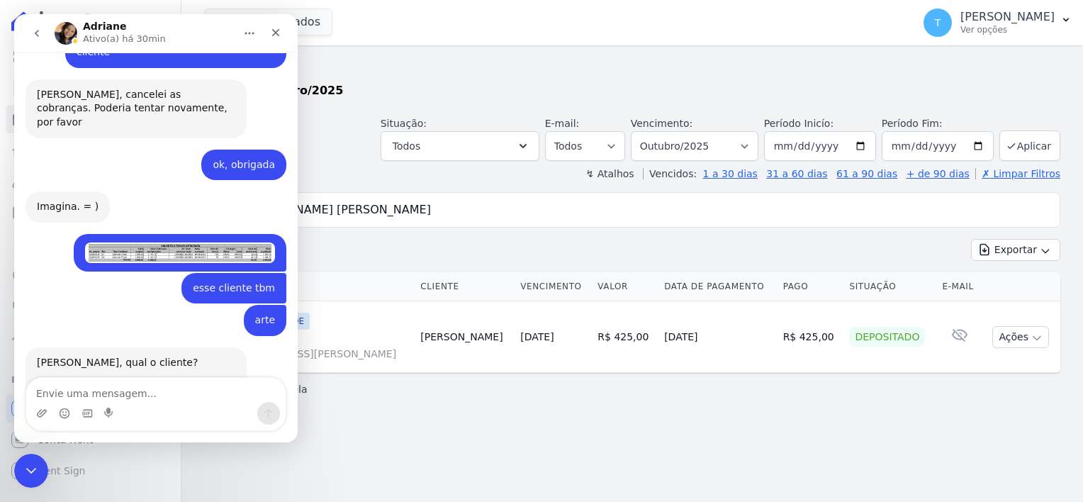
click at [108, 392] on textarea "Envie uma mensagem..." at bounding box center [155, 390] width 259 height 24
type textarea "esse tbm"
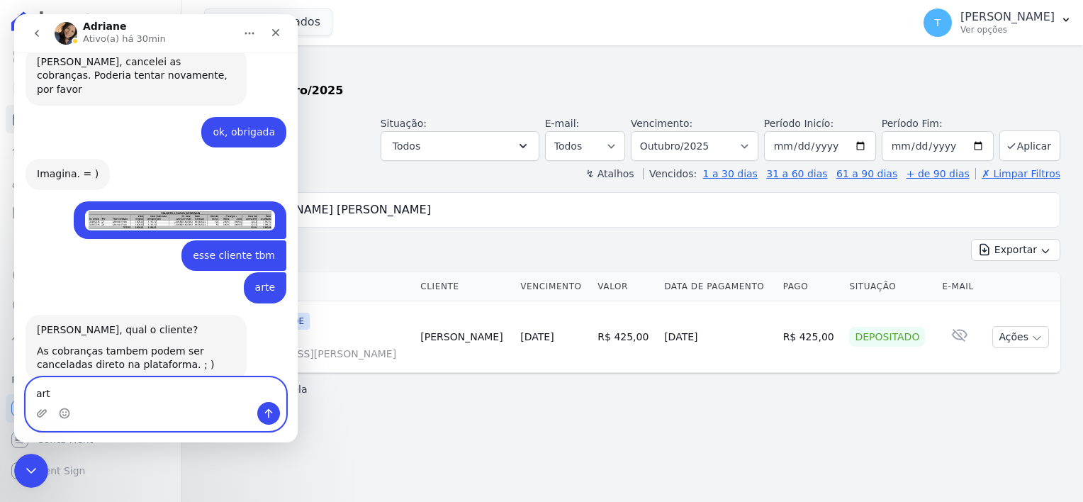
type textarea "arte"
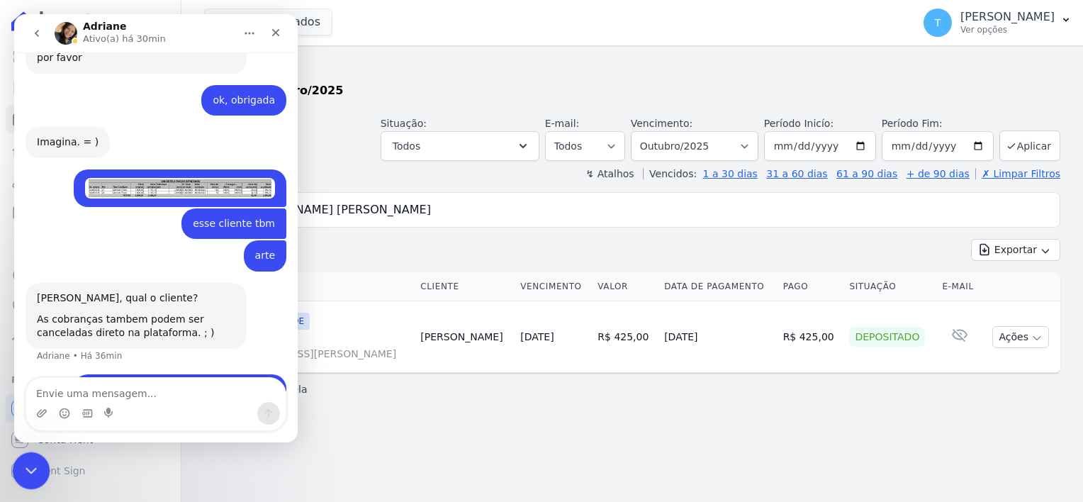
click at [40, 465] on div "Encerramento do Messenger da Intercom" at bounding box center [29, 468] width 34 height 34
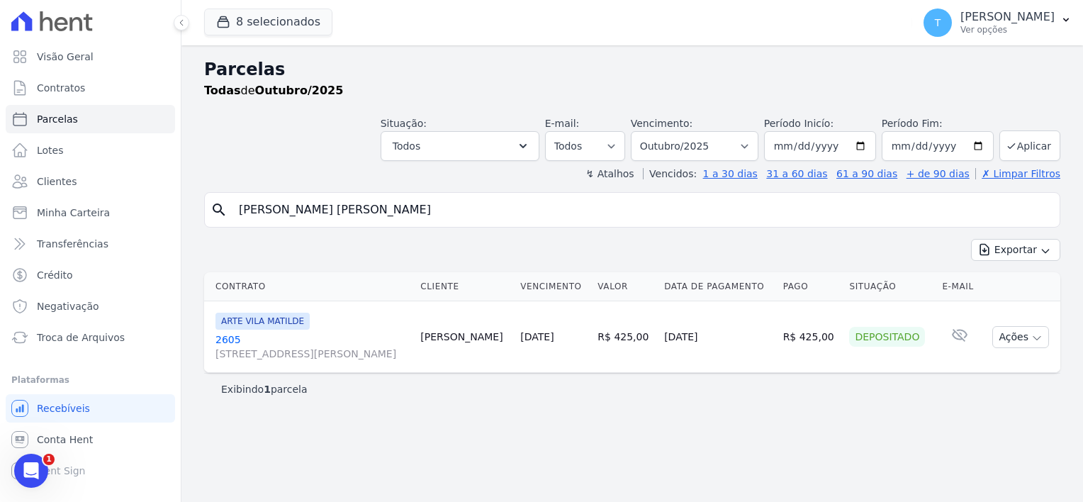
scroll to position [1474, 0]
click at [29, 459] on icon "Abertura do Messenger da Intercom" at bounding box center [29, 468] width 23 height 23
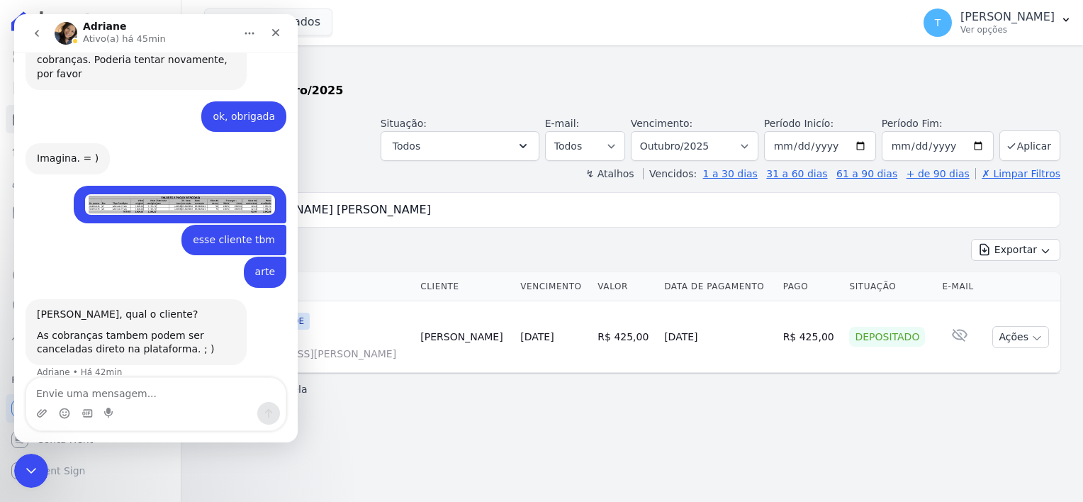
scroll to position [1475, 0]
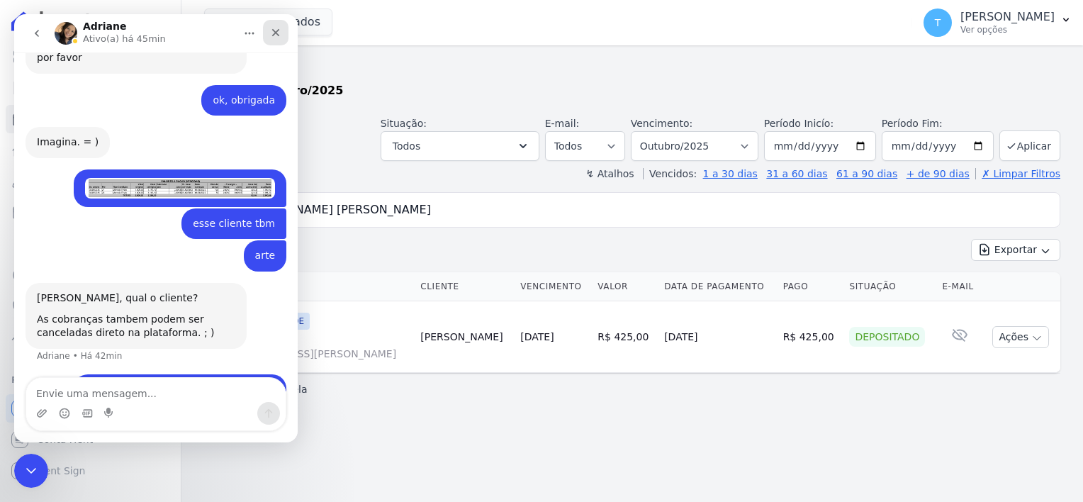
click at [272, 33] on icon "Fechar" at bounding box center [275, 32] width 11 height 11
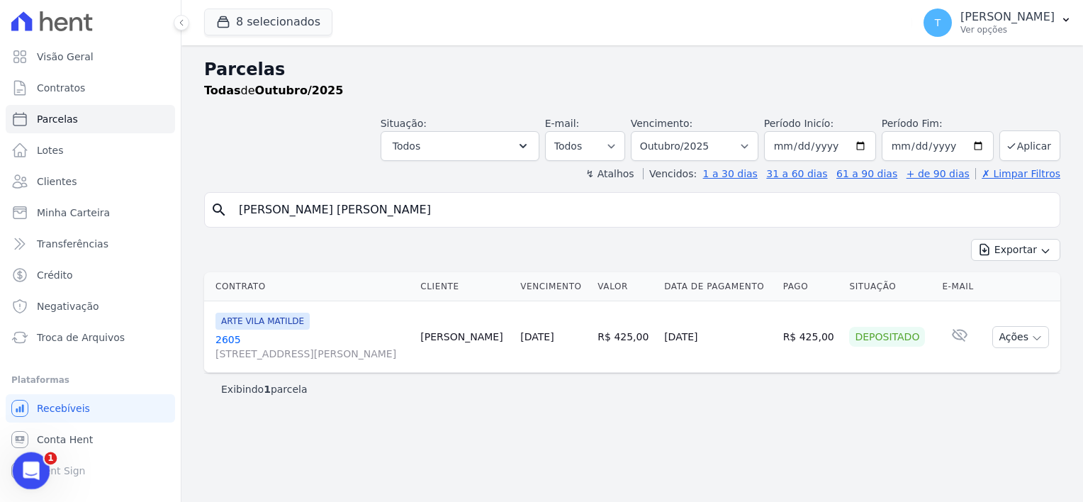
click at [34, 471] on icon "Abertura do Messenger da Intercom" at bounding box center [29, 468] width 23 height 23
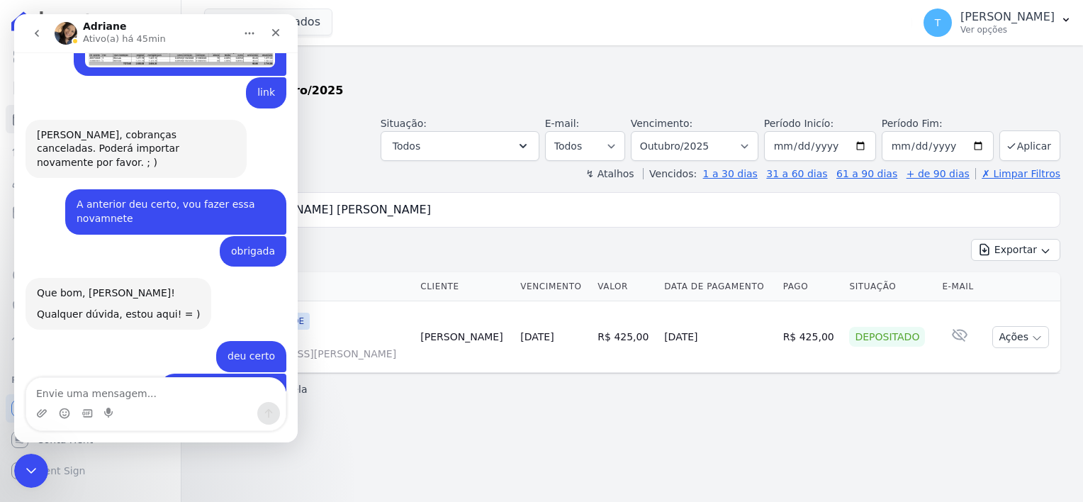
scroll to position [886, 0]
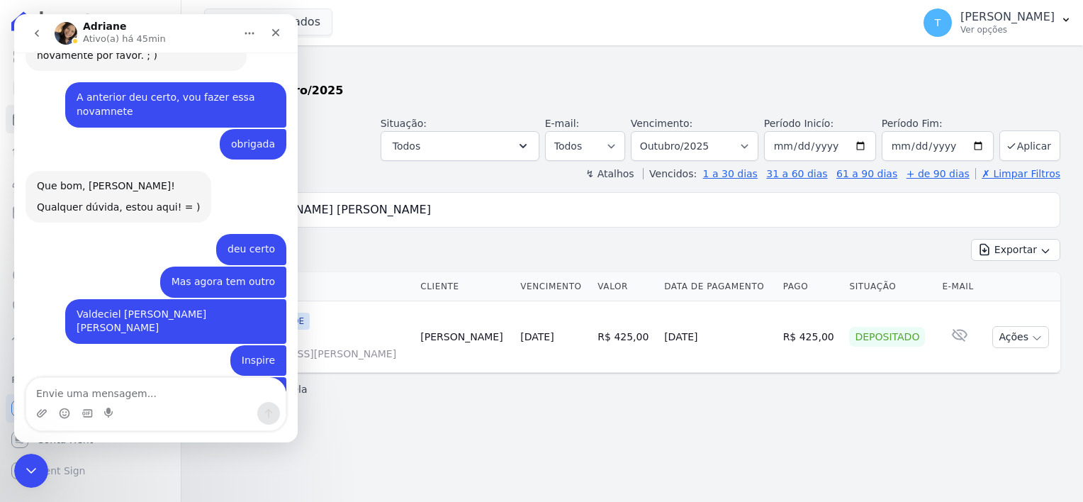
click at [27, 38] on button "go back" at bounding box center [36, 33] width 27 height 27
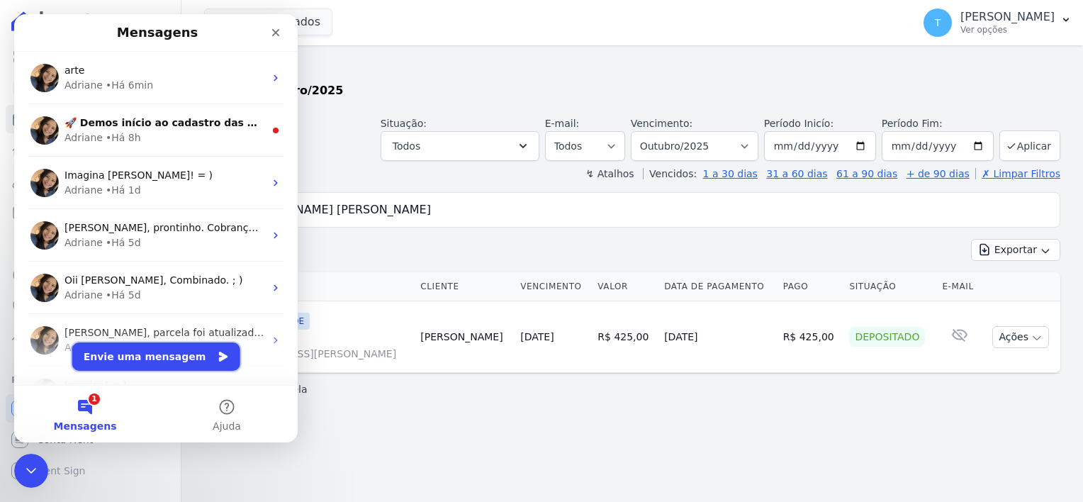
click at [144, 349] on button "Envie uma mensagem" at bounding box center [156, 356] width 168 height 28
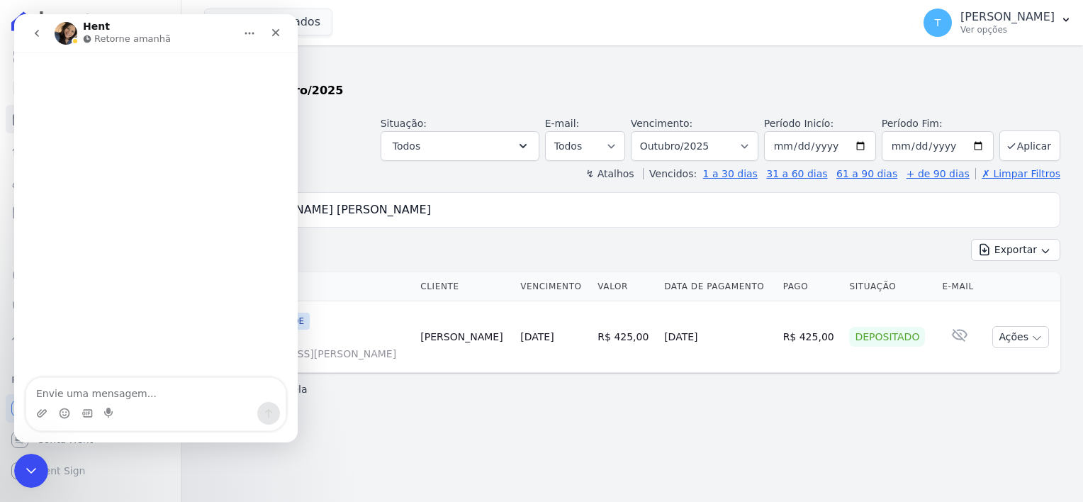
click at [123, 389] on textarea "Envie uma mensagem..." at bounding box center [155, 390] width 259 height 24
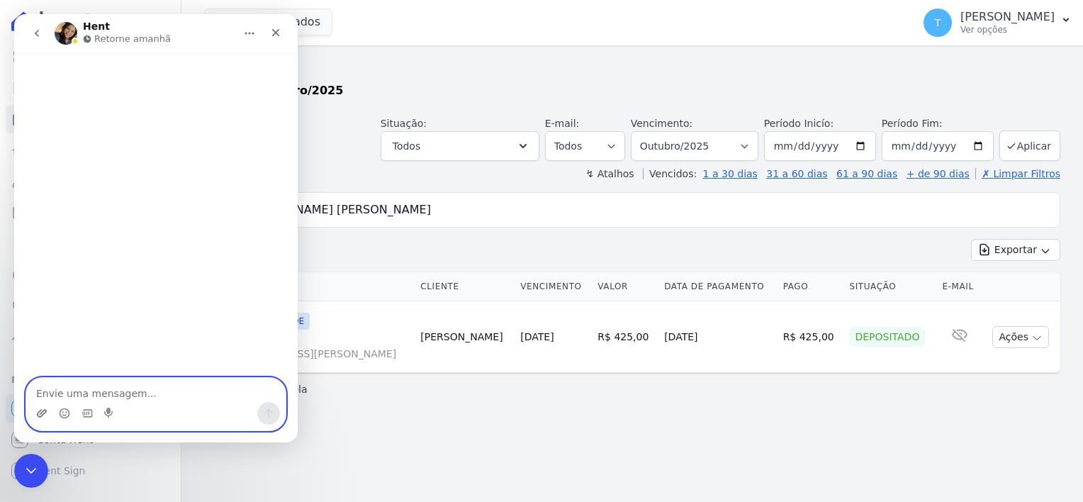
click at [45, 410] on icon "Upload do anexo" at bounding box center [42, 413] width 10 height 8
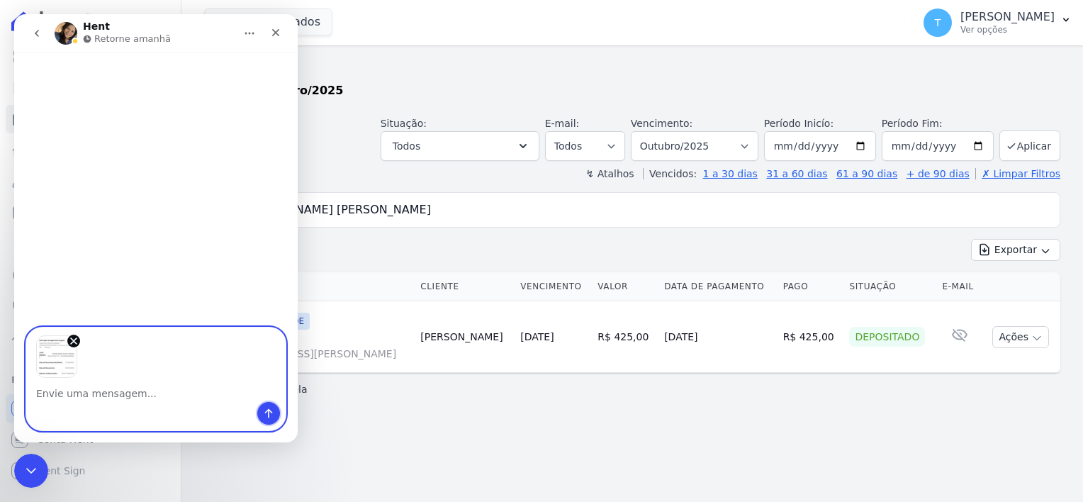
click at [266, 412] on icon "Enviar uma mensagem" at bounding box center [268, 413] width 11 height 11
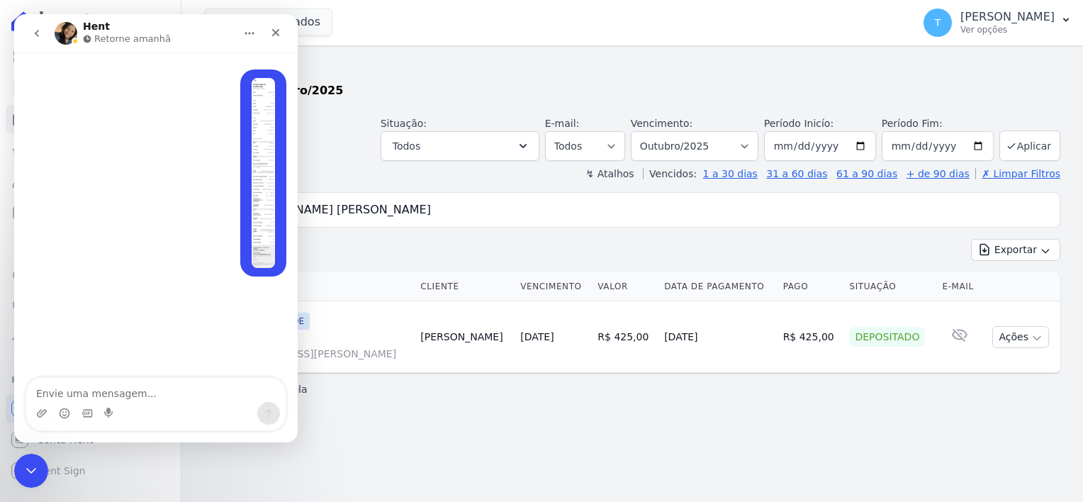
click at [156, 389] on textarea "Envie uma mensagem..." at bounding box center [155, 390] width 259 height 24
click at [263, 180] on img "user diz…" at bounding box center [263, 173] width 23 height 190
click at [99, 392] on textarea "Envie uma mensagem..." at bounding box center [155, 390] width 259 height 24
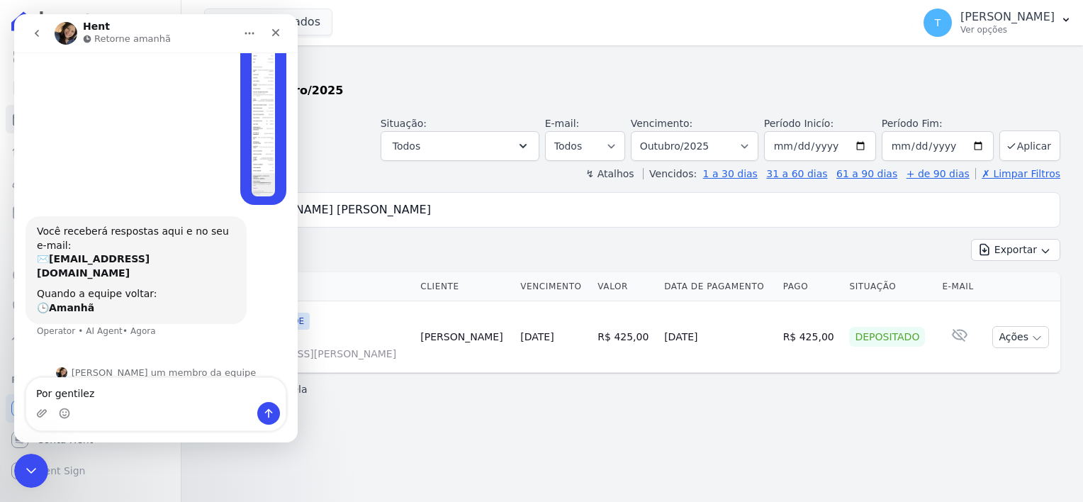
scroll to position [72, 0]
type textarea "Por gentileza poderia verificar"
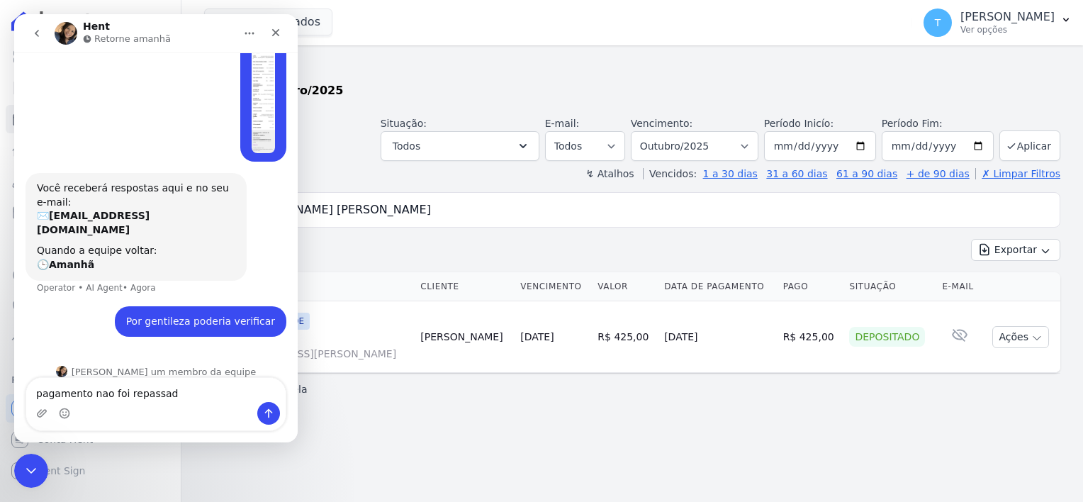
type textarea "pagamento nao foi repassado"
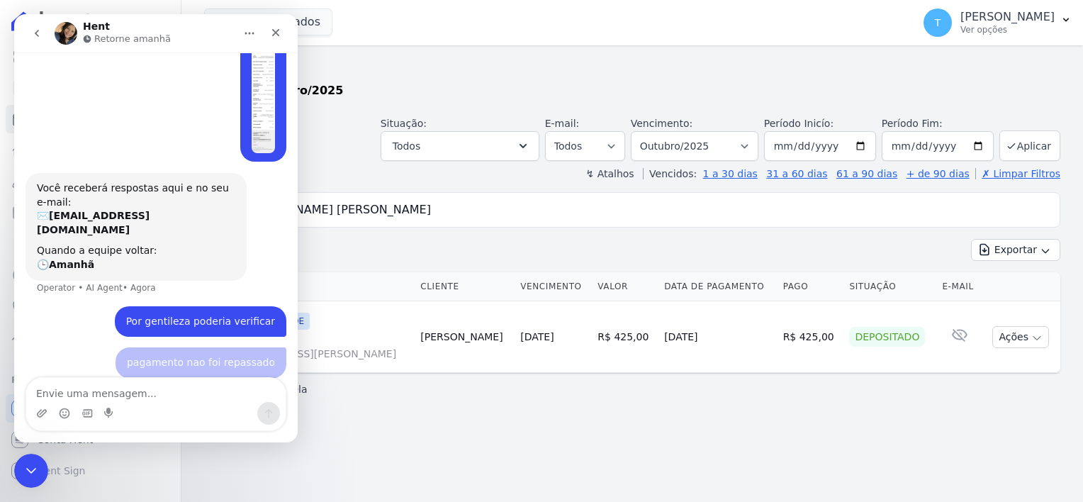
scroll to position [147, 0]
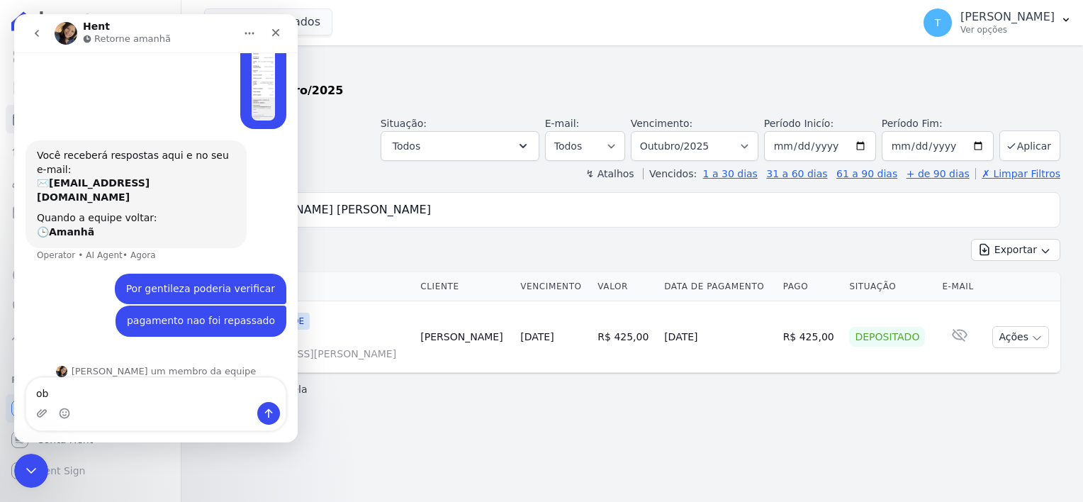
type textarea "o"
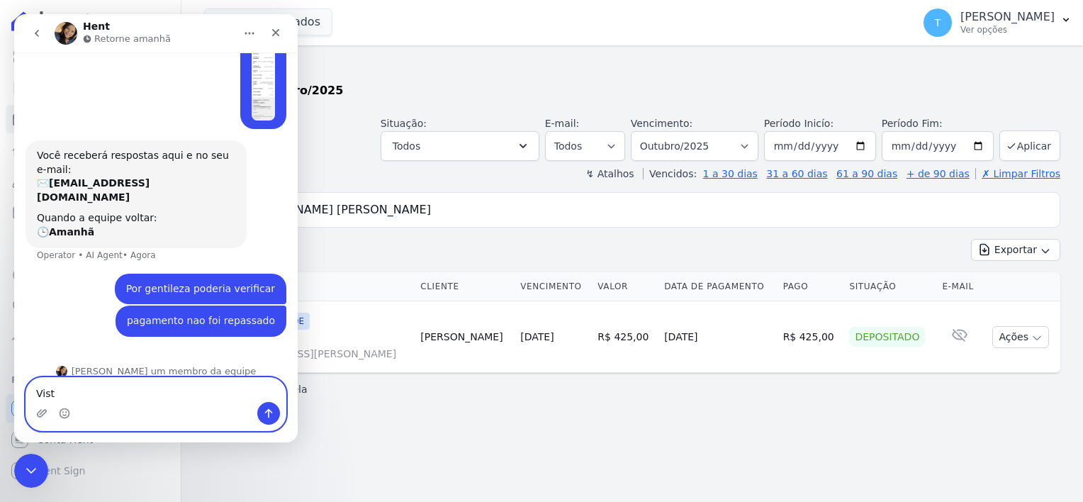
type textarea "Vista"
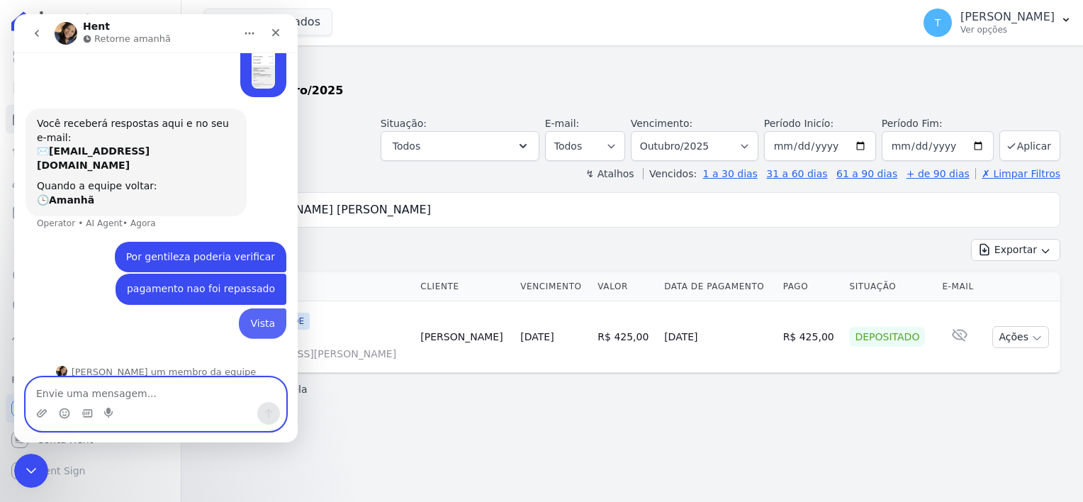
paste textarea "[PERSON_NAME]"
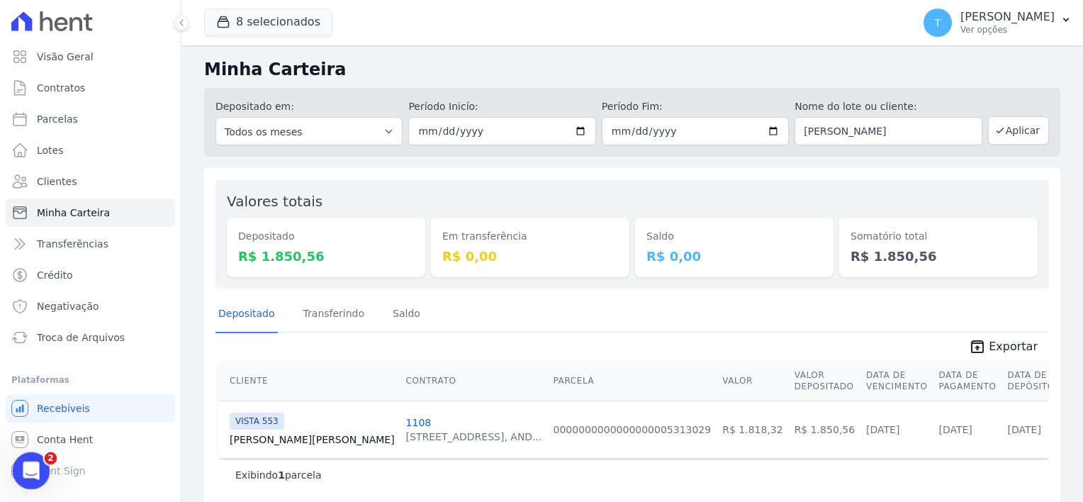
click at [33, 464] on icon "Abertura do Messenger da Intercom" at bounding box center [29, 468] width 23 height 23
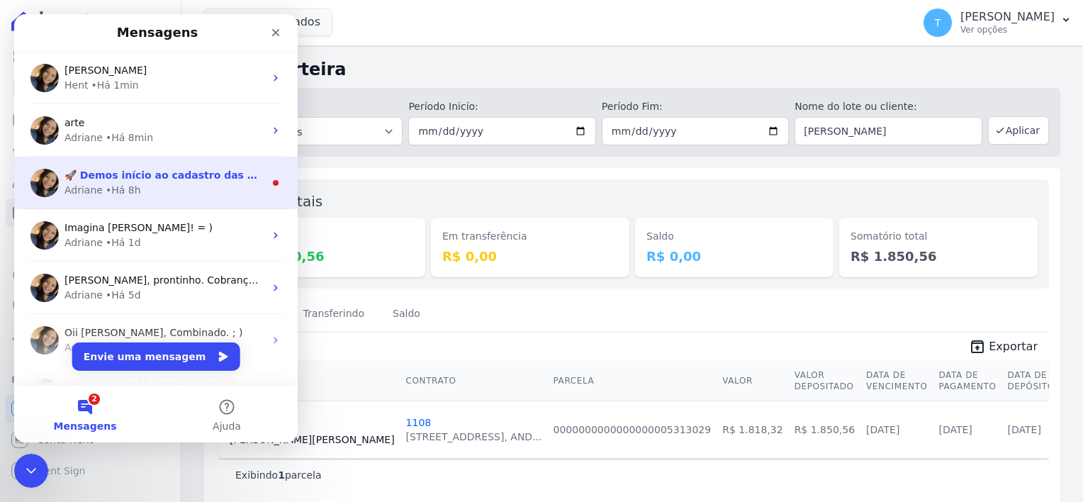
click at [175, 181] on div "🚀 Demos início ao cadastro das Contas Digitais Arke! Iniciamos a abertura para …" at bounding box center [164, 175] width 200 height 15
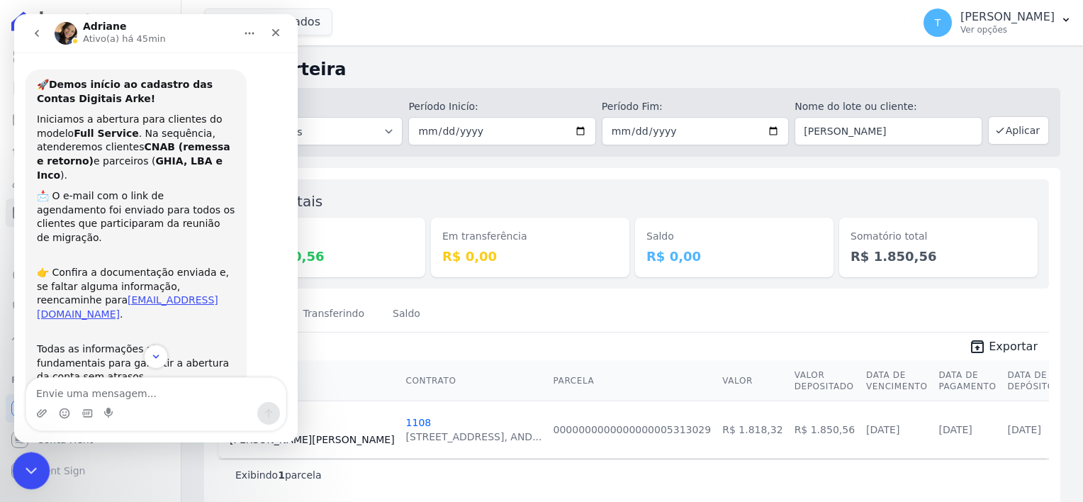
click at [18, 477] on div "Encerramento do Messenger da Intercom" at bounding box center [29, 468] width 34 height 34
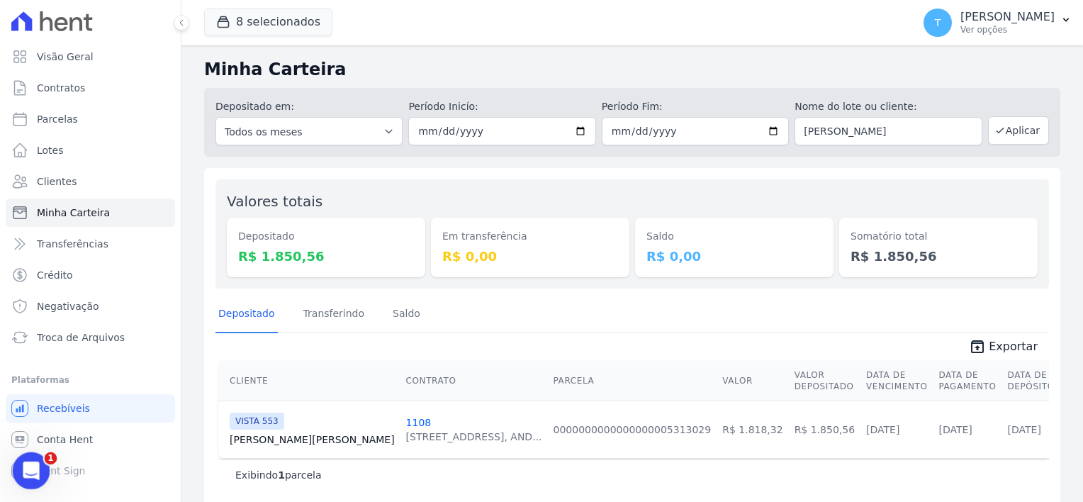
scroll to position [99, 0]
click at [1055, 26] on button "T [PERSON_NAME] Ver opções" at bounding box center [997, 23] width 171 height 40
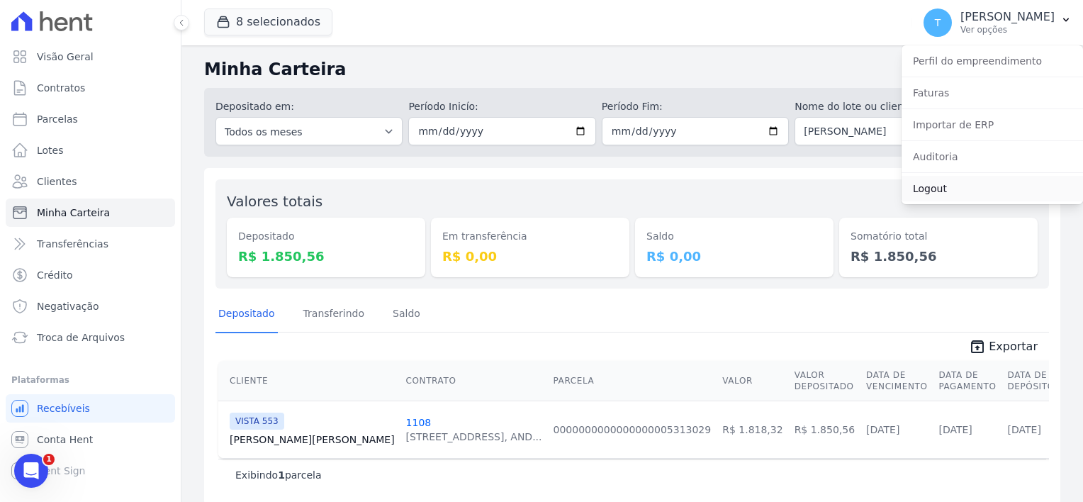
click at [929, 189] on link "Logout" at bounding box center [992, 189] width 181 height 26
